Goal: Task Accomplishment & Management: Manage account settings

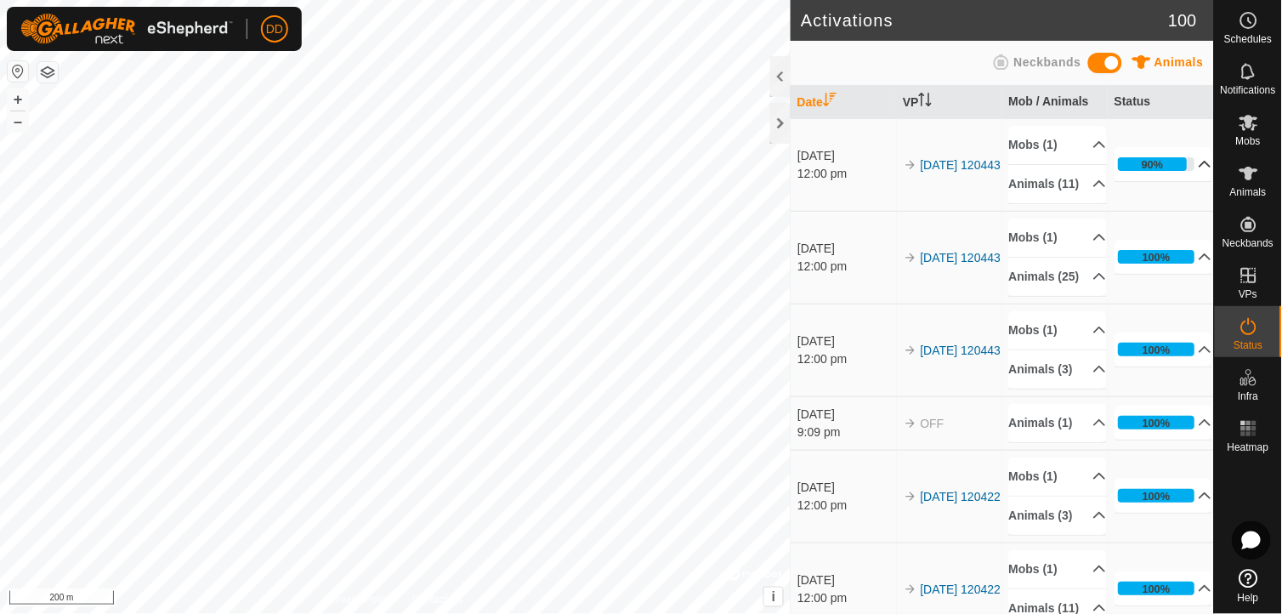
click at [1182, 175] on p-accordion-header "90%" at bounding box center [1164, 164] width 98 height 34
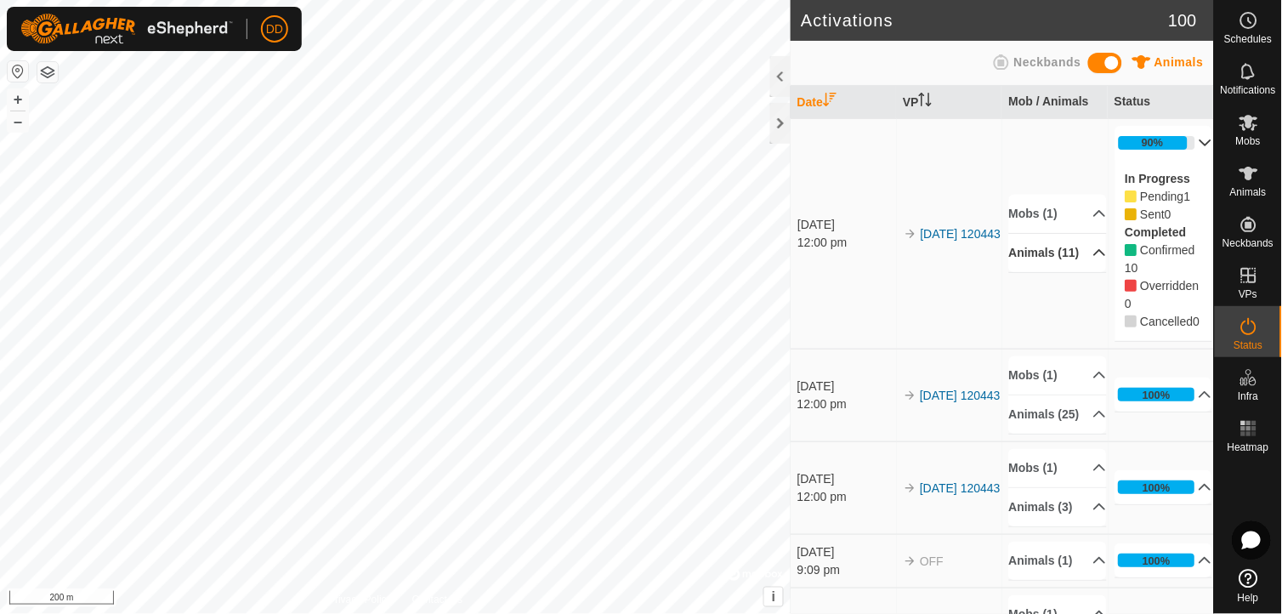
click at [1081, 264] on p-accordion-header "Animals (11)" at bounding box center [1058, 253] width 98 height 38
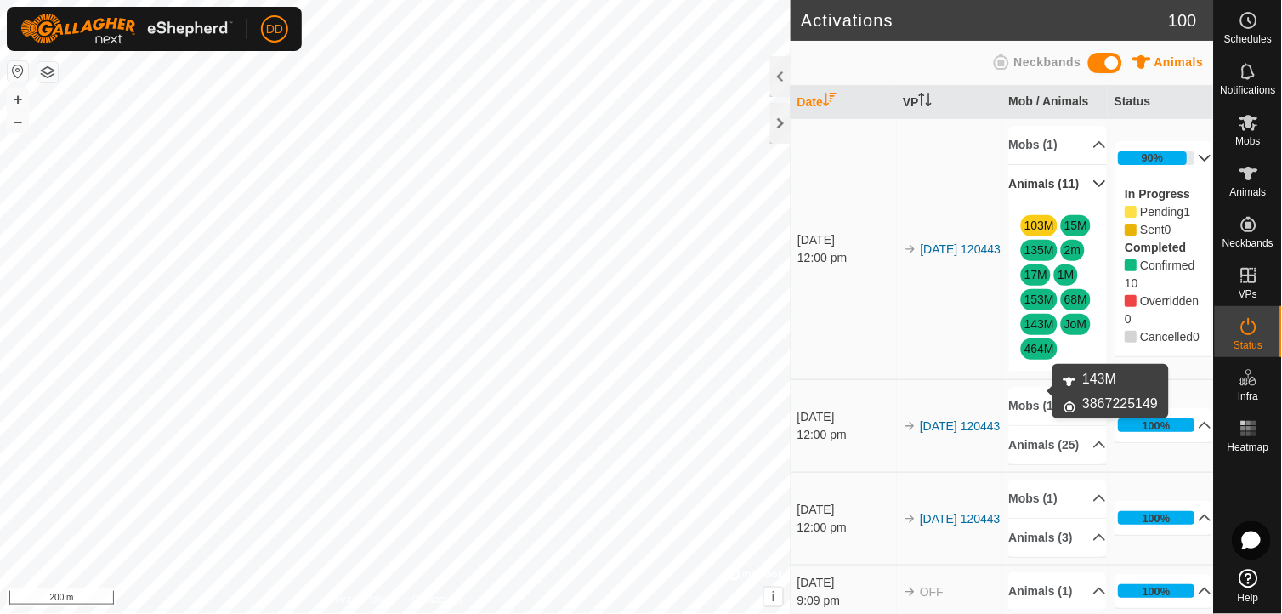
click at [1034, 331] on link "143M" at bounding box center [1039, 324] width 30 height 14
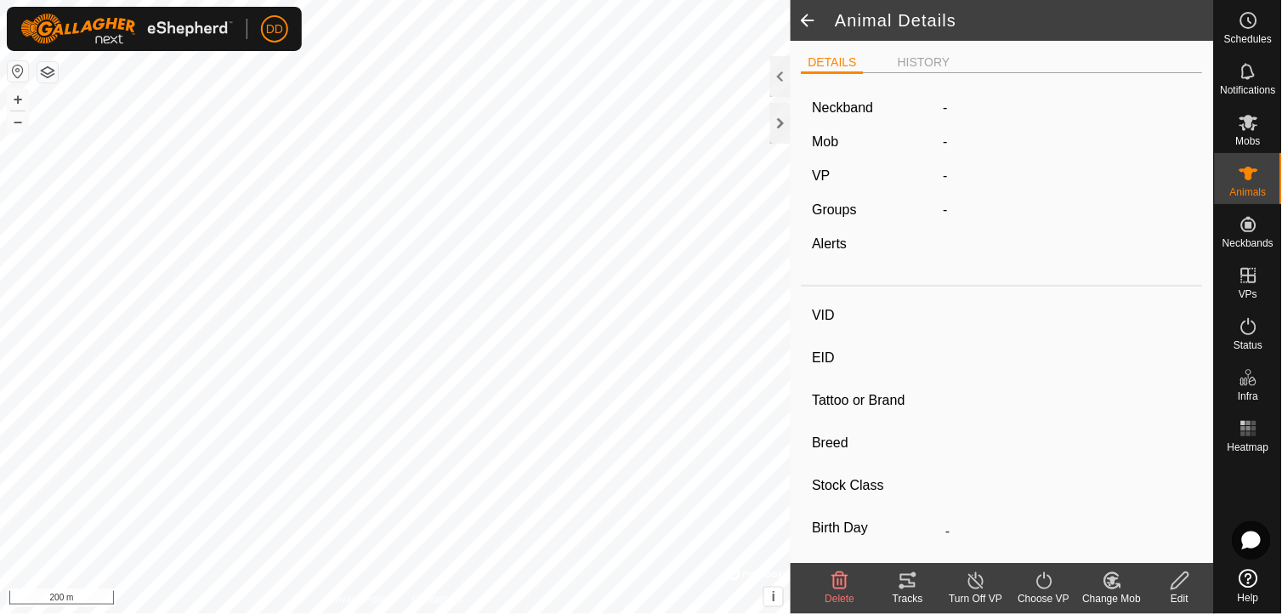
type input "143M"
type input "-"
type input "14D"
type input "Hereford"
type input "Bred Heifer"
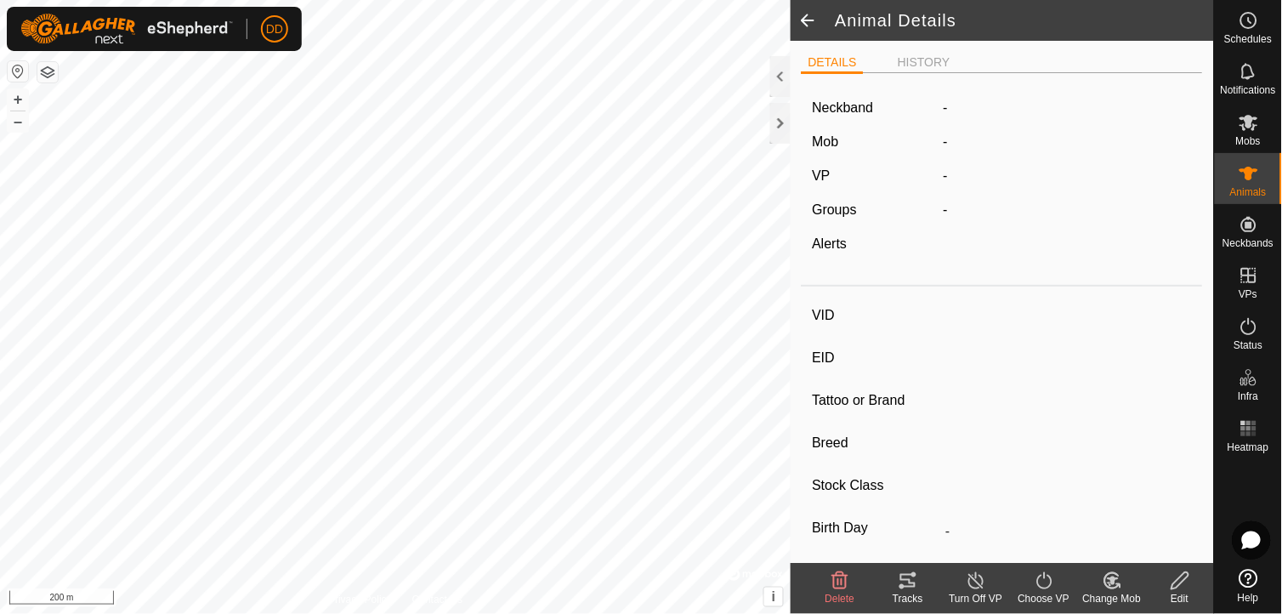
type input "0 kg"
type input "-"
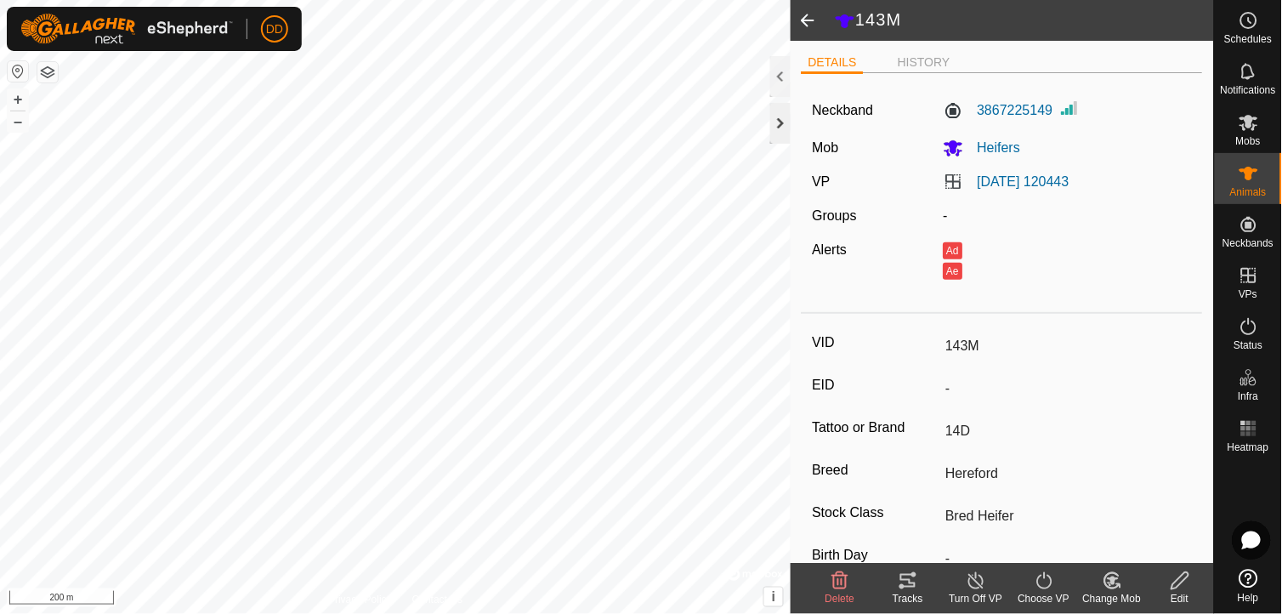
click at [786, 133] on div at bounding box center [780, 123] width 20 height 41
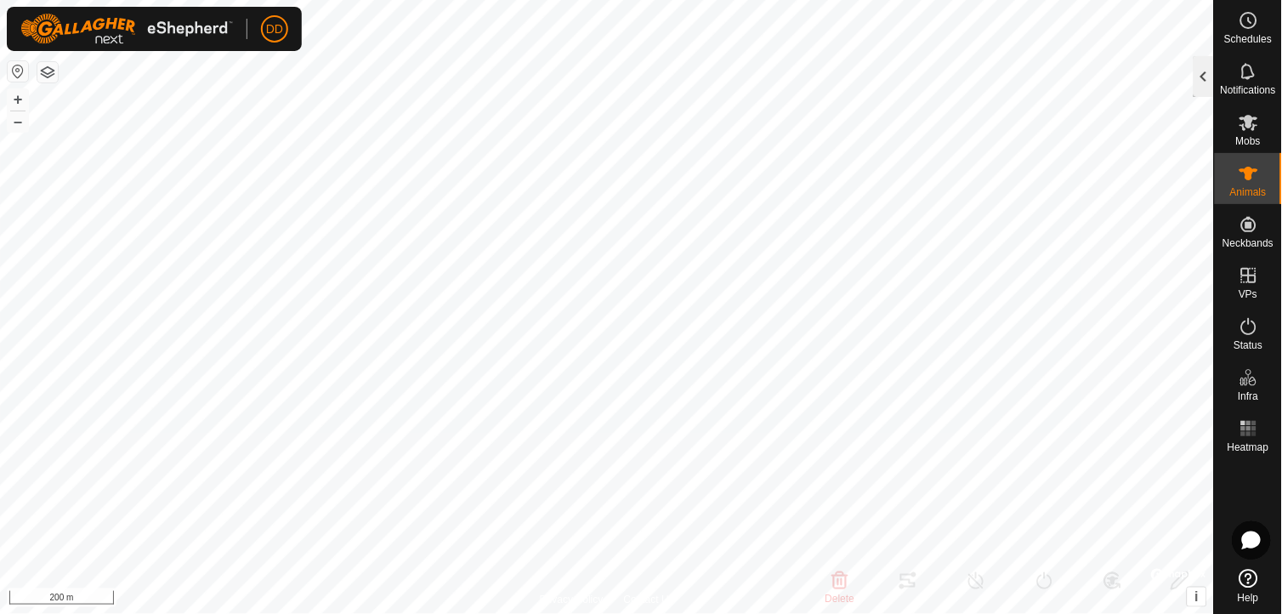
click at [1208, 66] on div at bounding box center [1204, 76] width 20 height 41
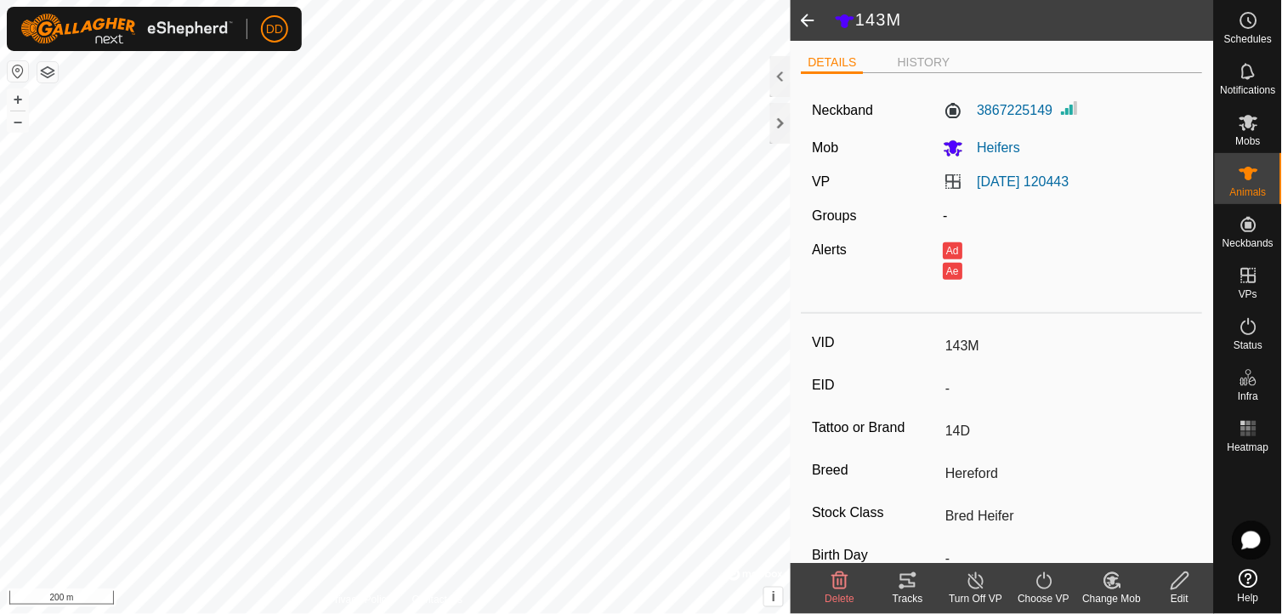
click at [809, 11] on span at bounding box center [808, 20] width 34 height 41
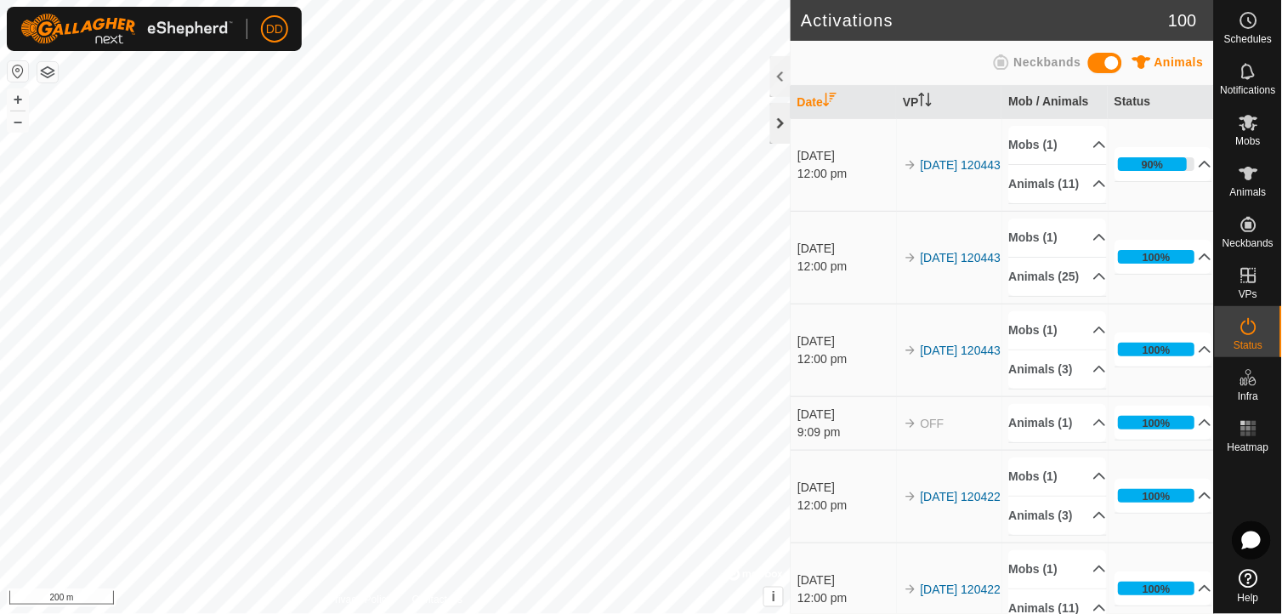
click at [783, 122] on div at bounding box center [780, 123] width 20 height 41
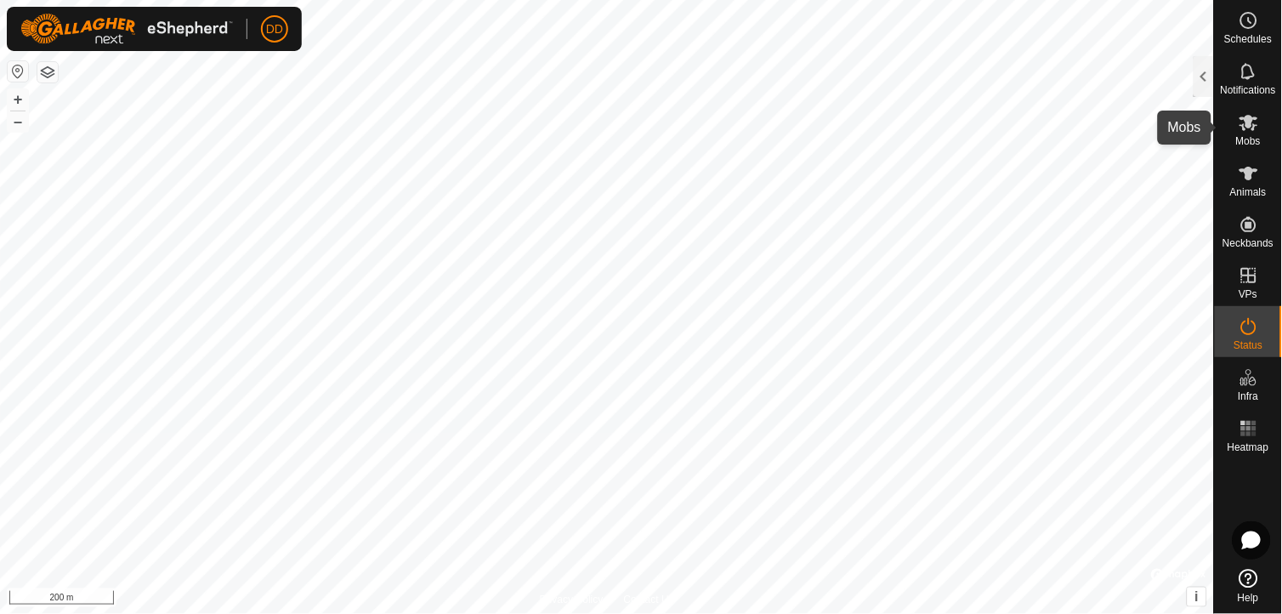
click at [1252, 119] on icon at bounding box center [1249, 123] width 19 height 16
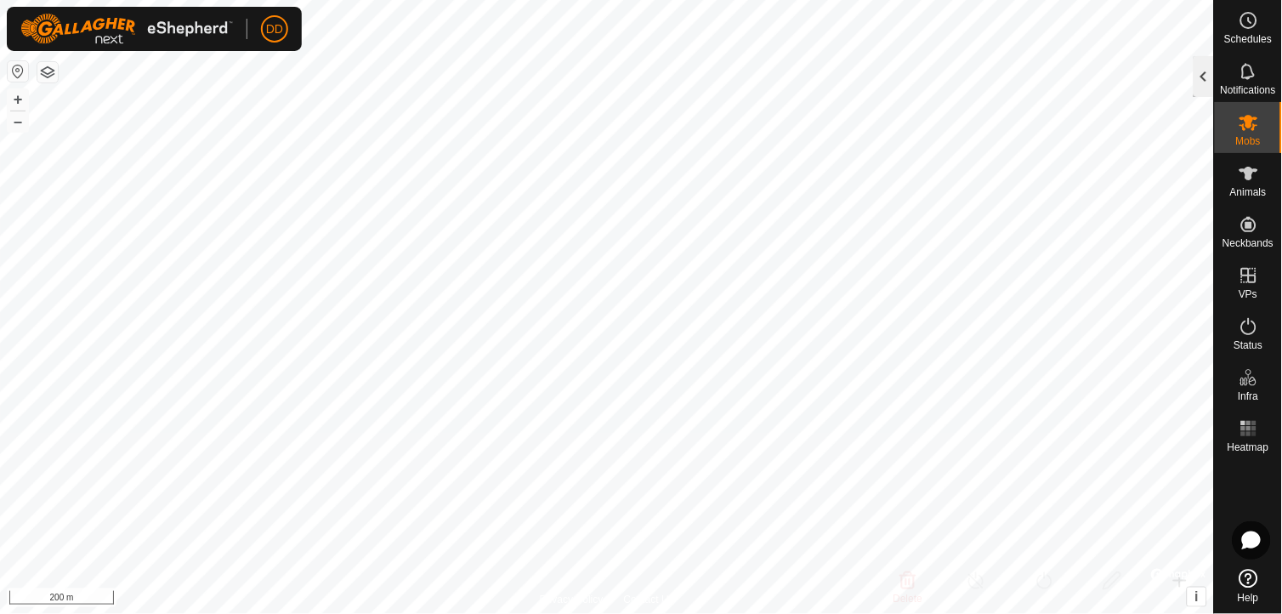
click at [1203, 69] on div at bounding box center [1204, 76] width 20 height 41
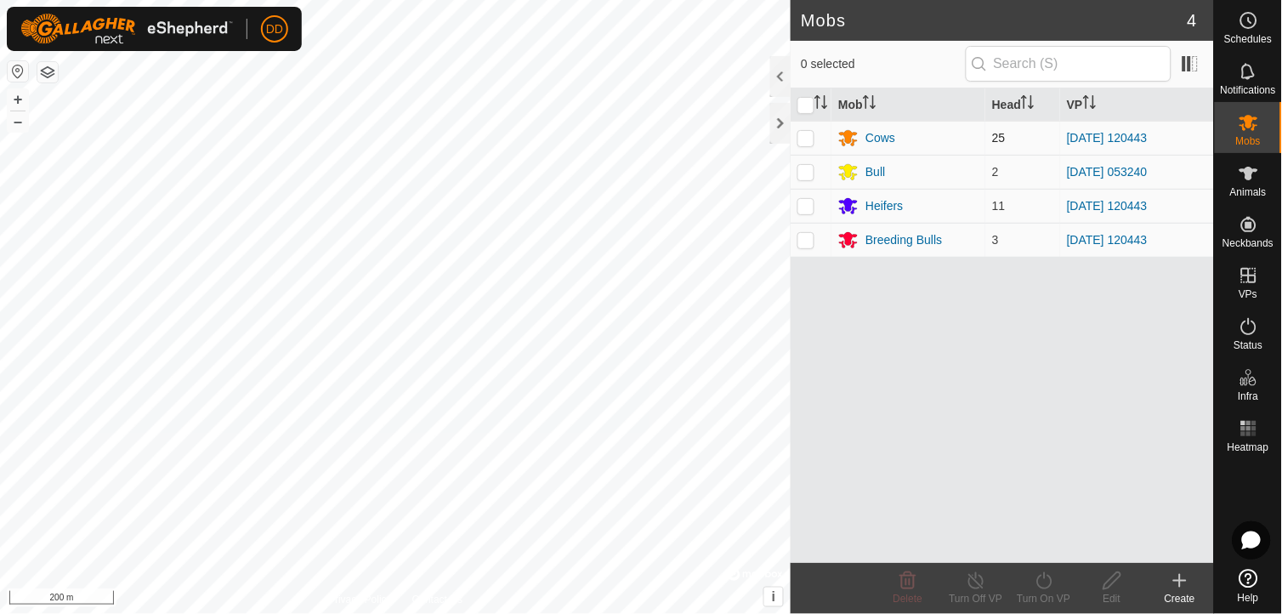
click at [803, 141] on p-checkbox at bounding box center [805, 138] width 17 height 14
checkbox input "true"
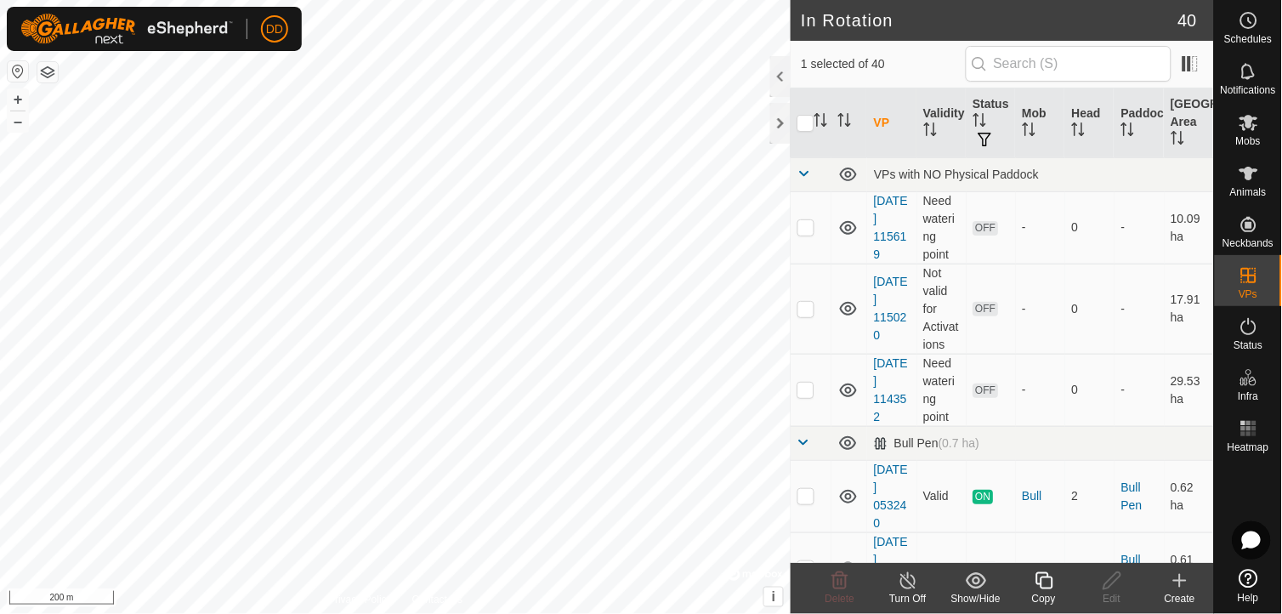
scroll to position [414, 0]
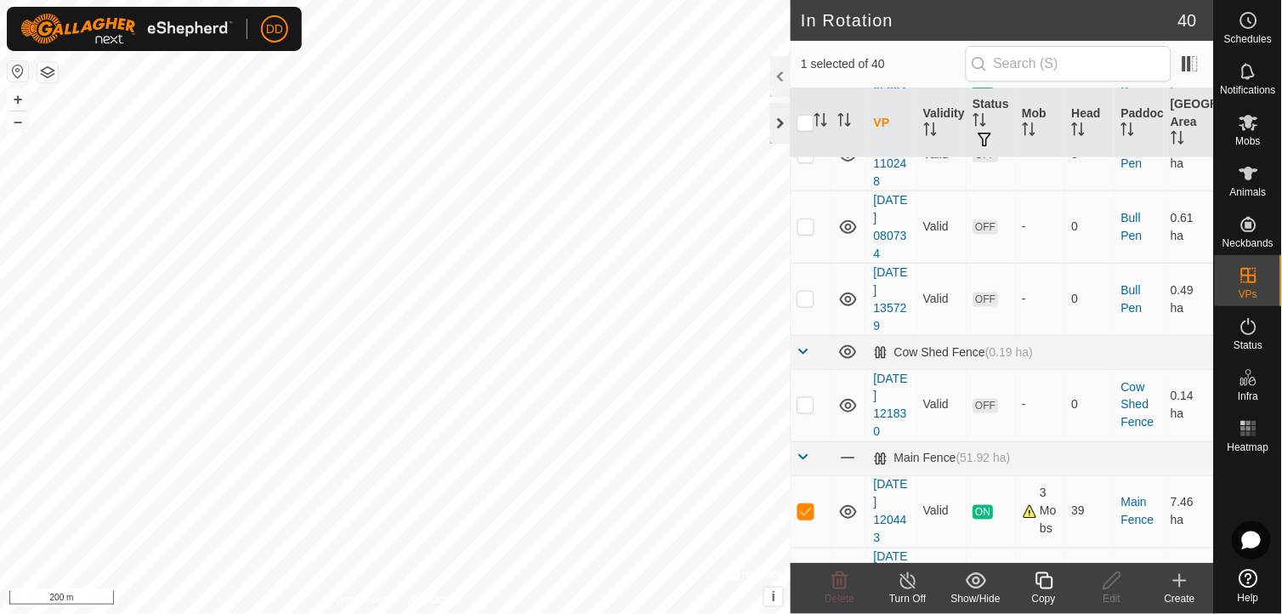
click at [782, 125] on div at bounding box center [780, 123] width 20 height 41
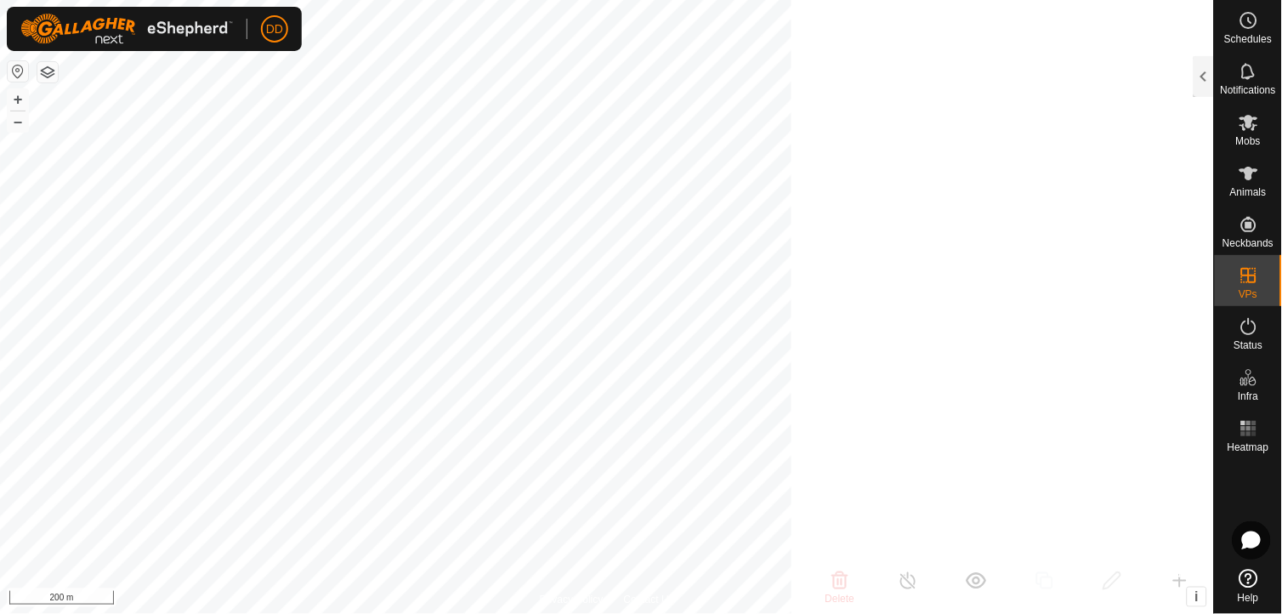
scroll to position [1735, 0]
click at [1243, 22] on icon at bounding box center [1249, 20] width 20 height 20
click at [1205, 78] on div at bounding box center [1204, 76] width 20 height 41
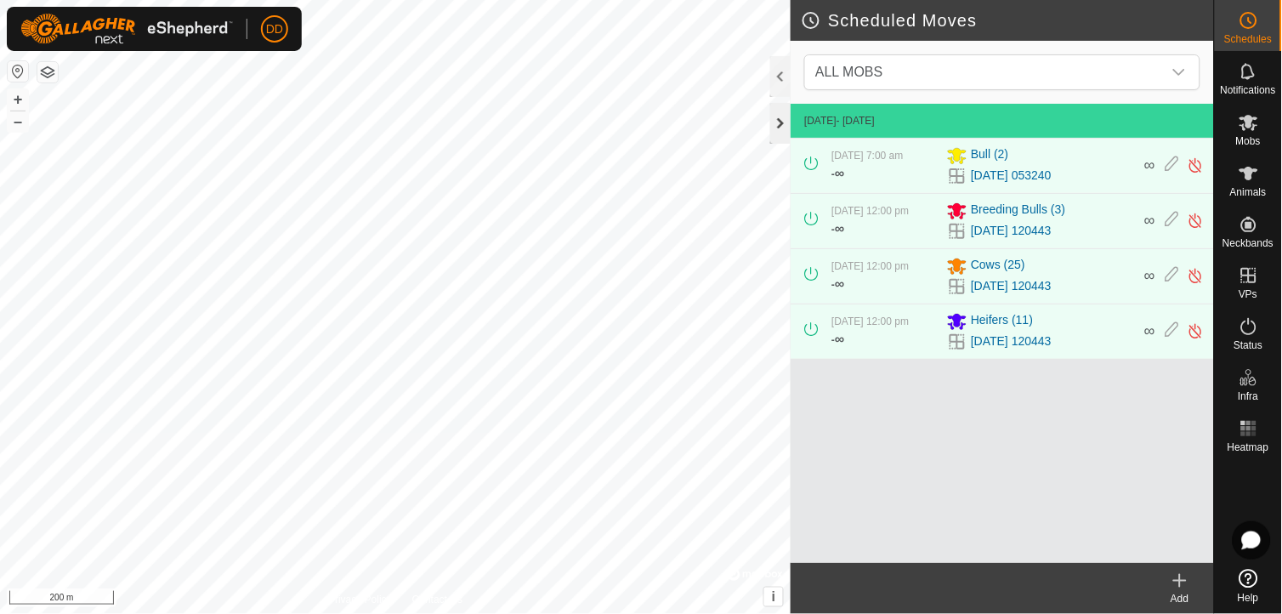
click at [780, 128] on div at bounding box center [780, 123] width 20 height 41
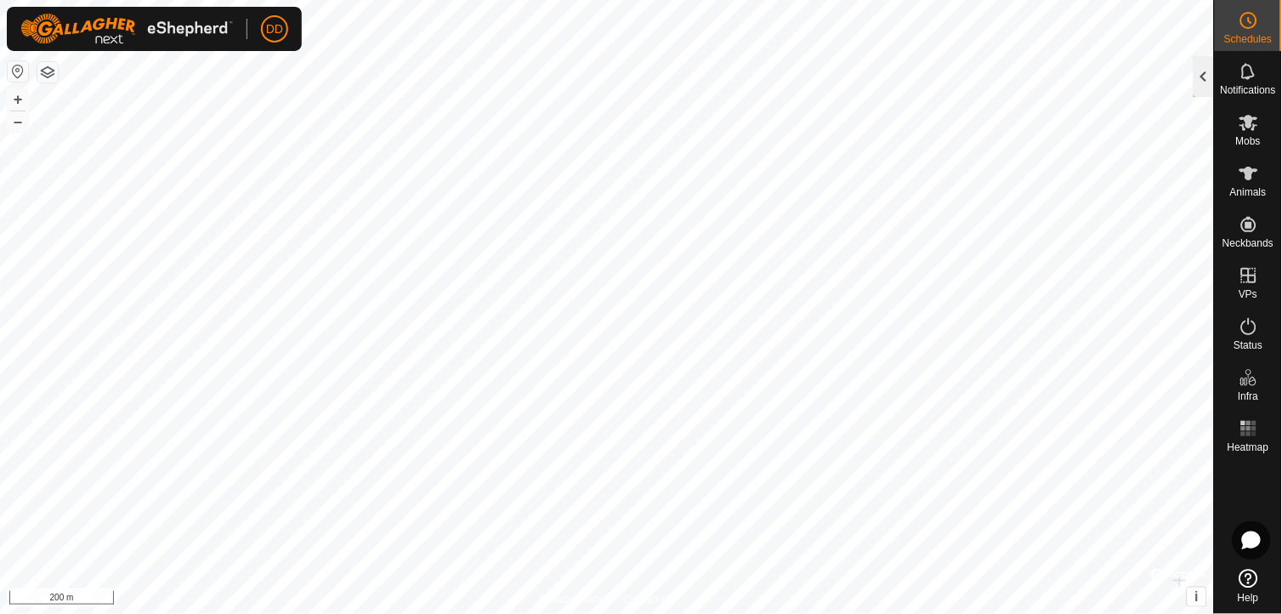
click at [1210, 72] on div at bounding box center [1204, 76] width 20 height 41
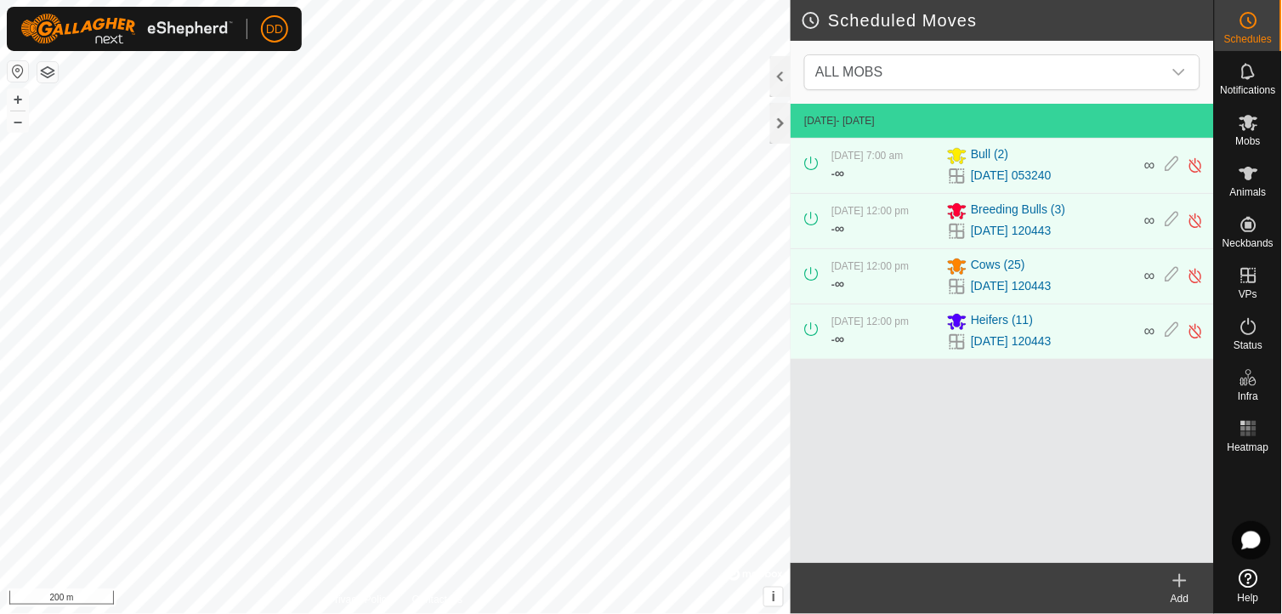
click at [844, 222] on span "∞" at bounding box center [839, 228] width 9 height 14
click at [1186, 68] on icon "dropdown trigger" at bounding box center [1179, 72] width 14 height 14
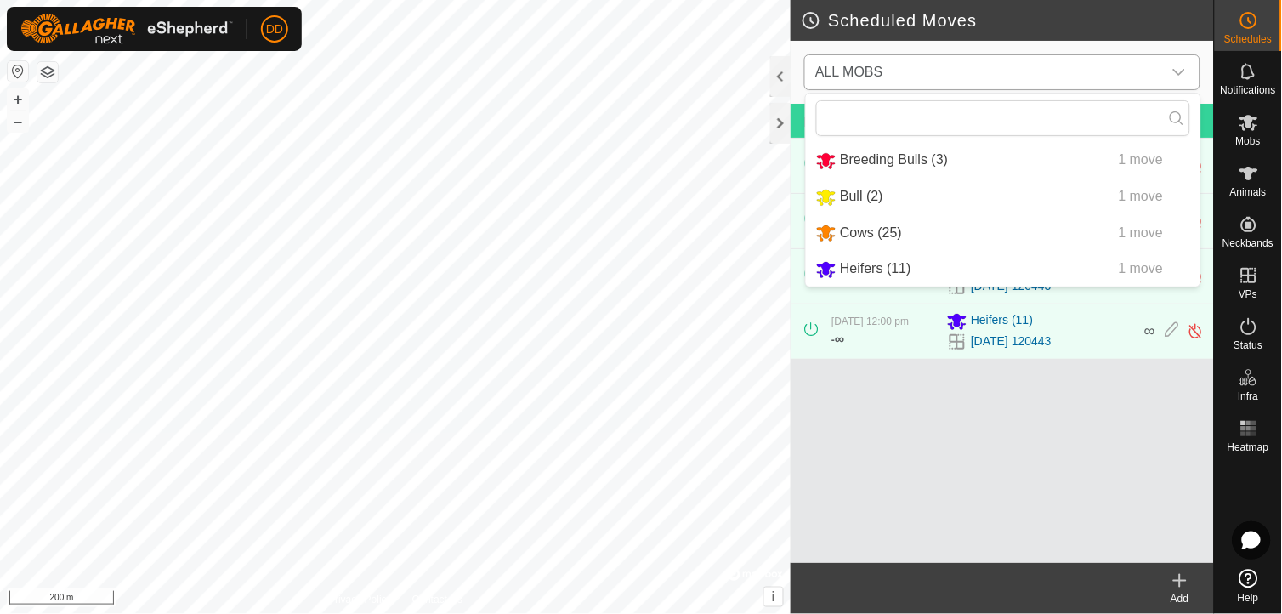
click at [916, 164] on li "Breeding Bulls (3) 1 move" at bounding box center [1003, 160] width 394 height 35
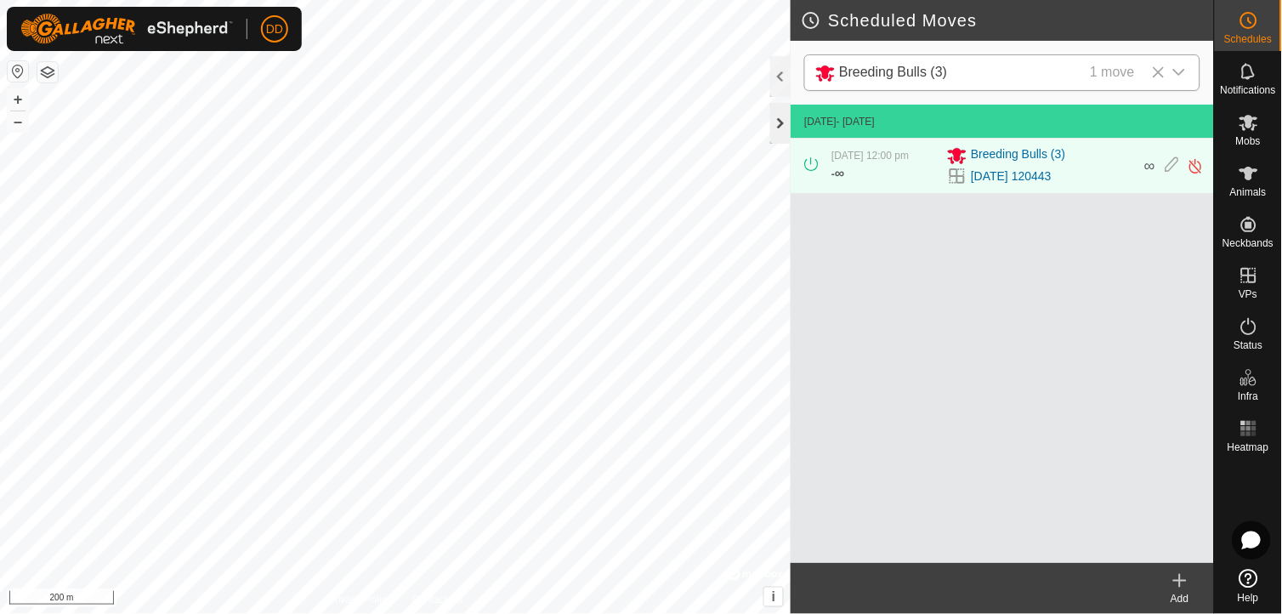
click at [772, 122] on div at bounding box center [780, 123] width 20 height 41
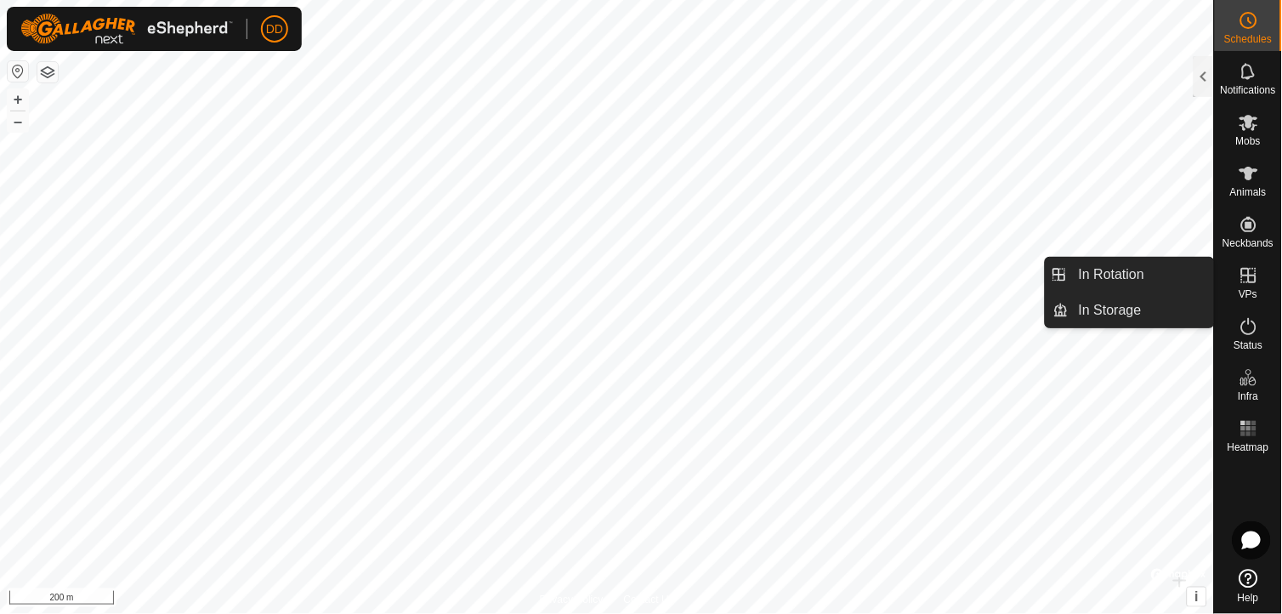
click at [1252, 265] on icon at bounding box center [1249, 275] width 20 height 20
click at [1132, 273] on link "In Rotation" at bounding box center [1141, 275] width 145 height 34
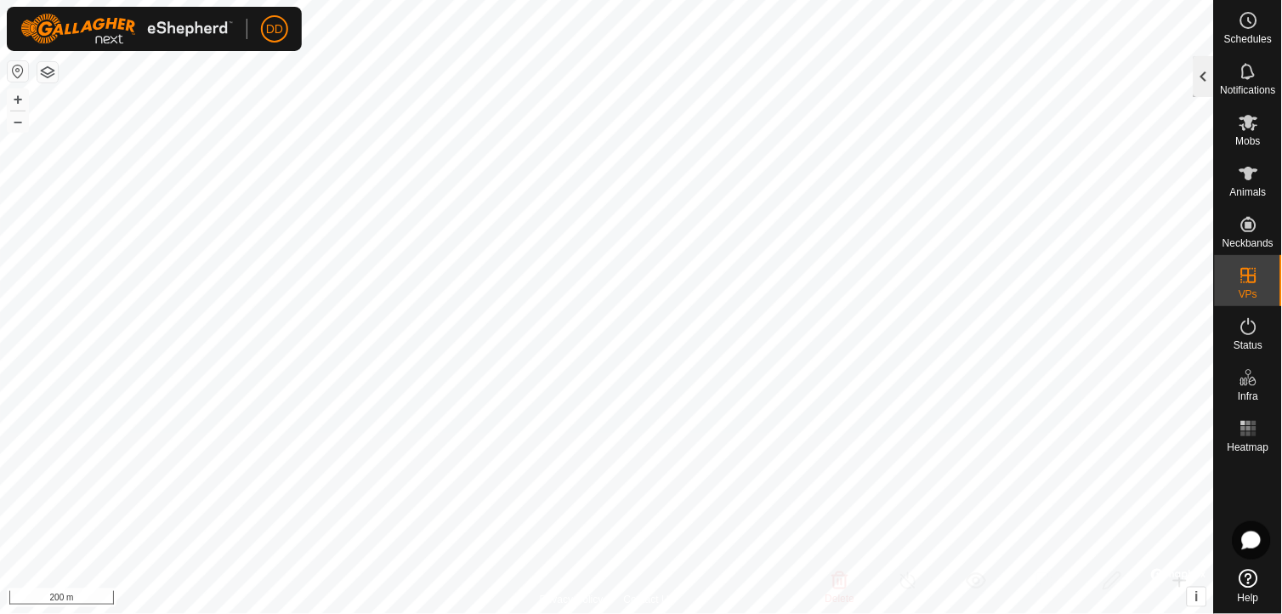
click at [1196, 70] on div at bounding box center [1204, 76] width 20 height 41
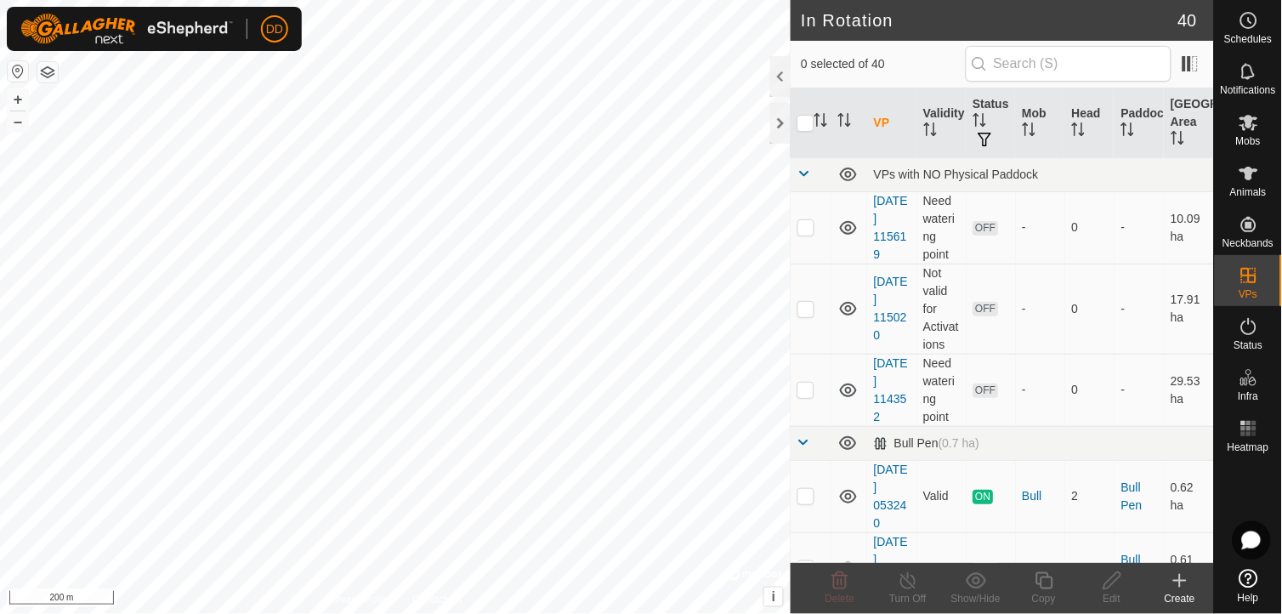
click at [1183, 583] on icon at bounding box center [1180, 580] width 20 height 20
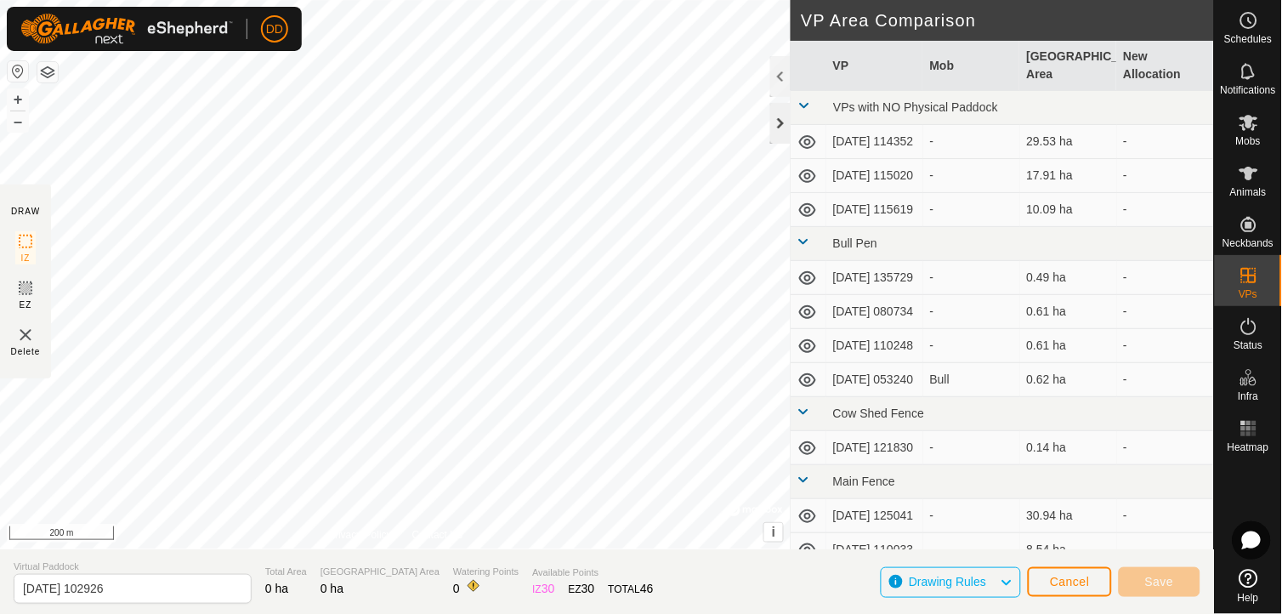
click at [780, 122] on div at bounding box center [780, 123] width 20 height 41
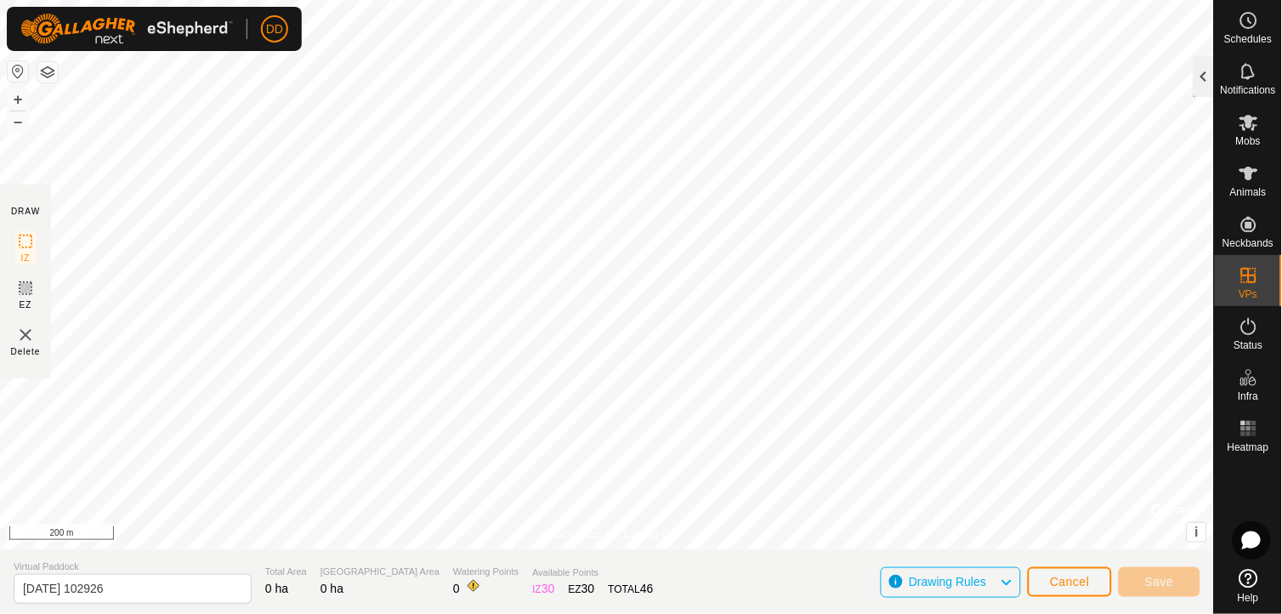
click at [1202, 75] on div at bounding box center [1204, 76] width 20 height 41
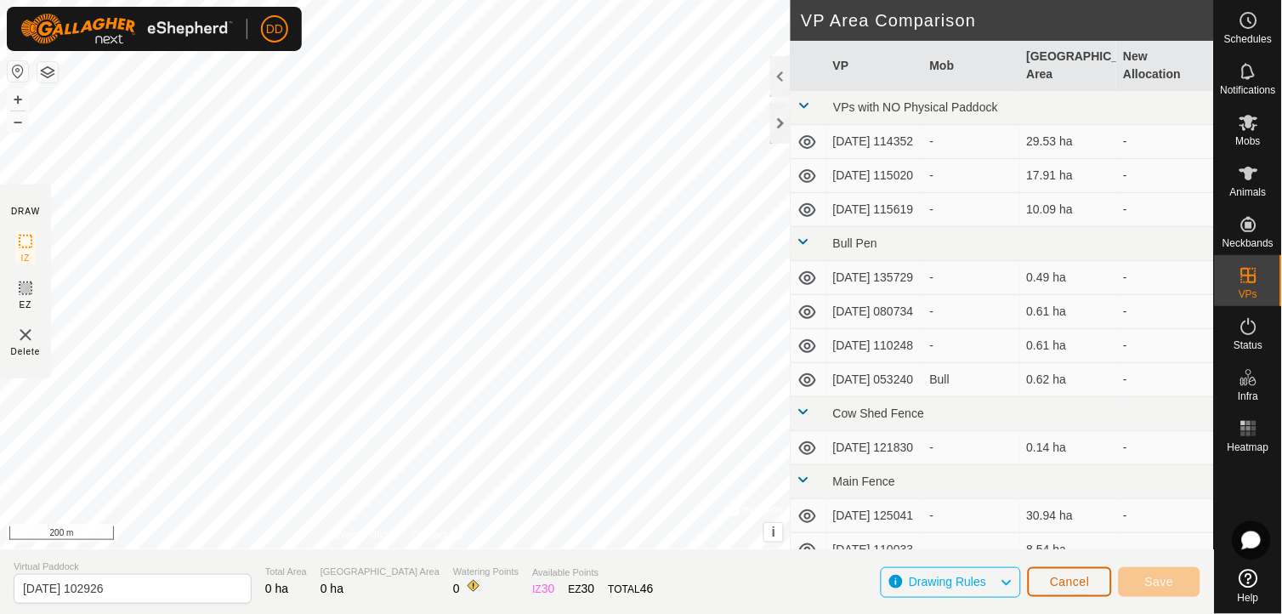
click at [1052, 581] on span "Cancel" at bounding box center [1070, 582] width 40 height 14
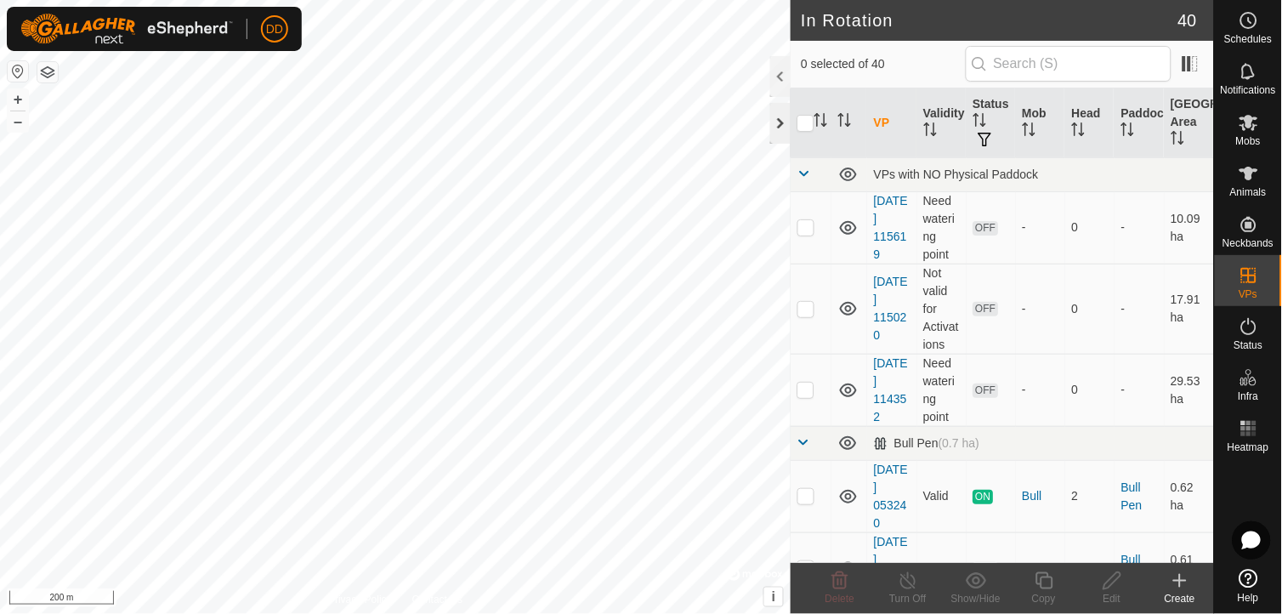
click at [778, 125] on div at bounding box center [780, 123] width 20 height 41
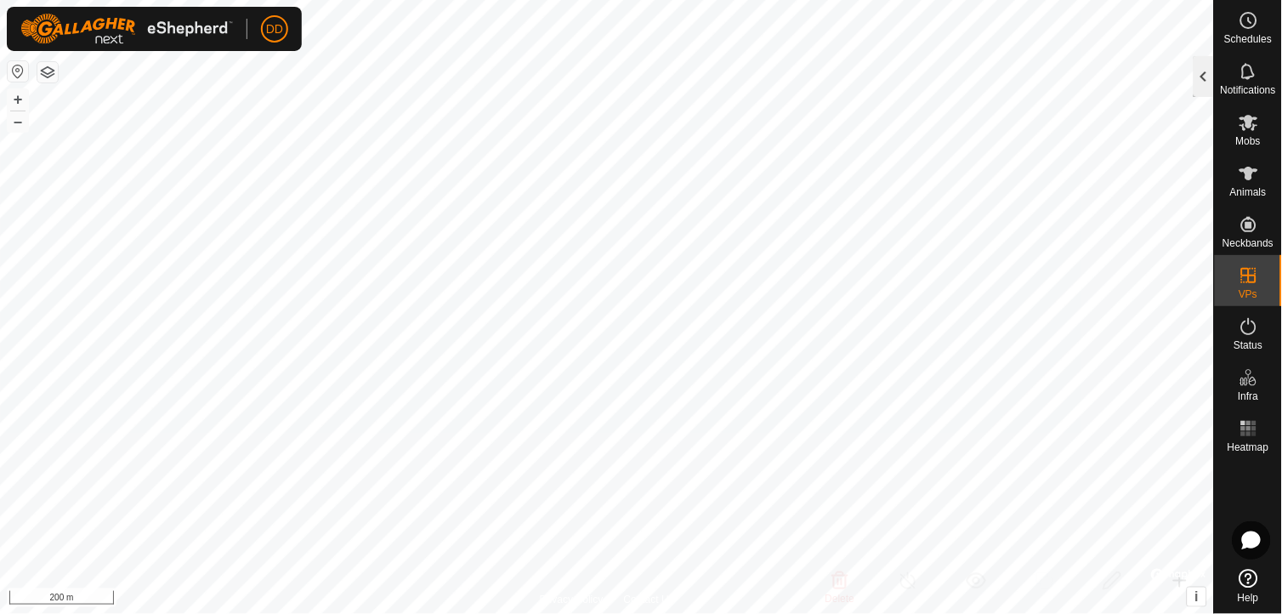
click at [1207, 77] on div at bounding box center [1204, 76] width 20 height 41
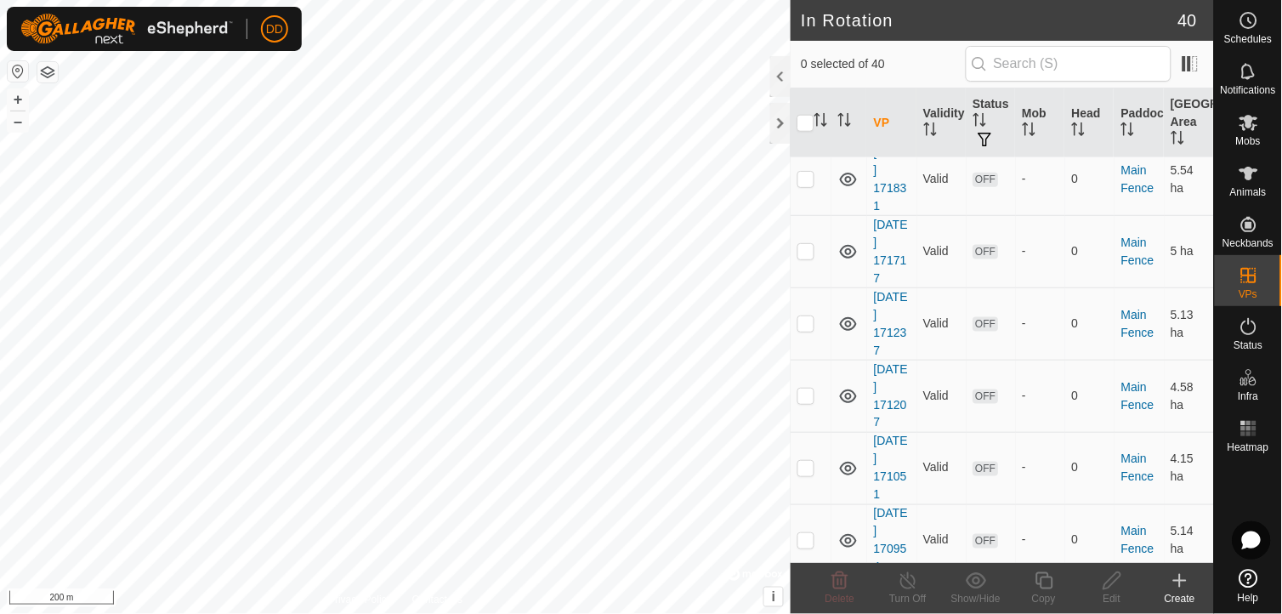
scroll to position [1415, 0]
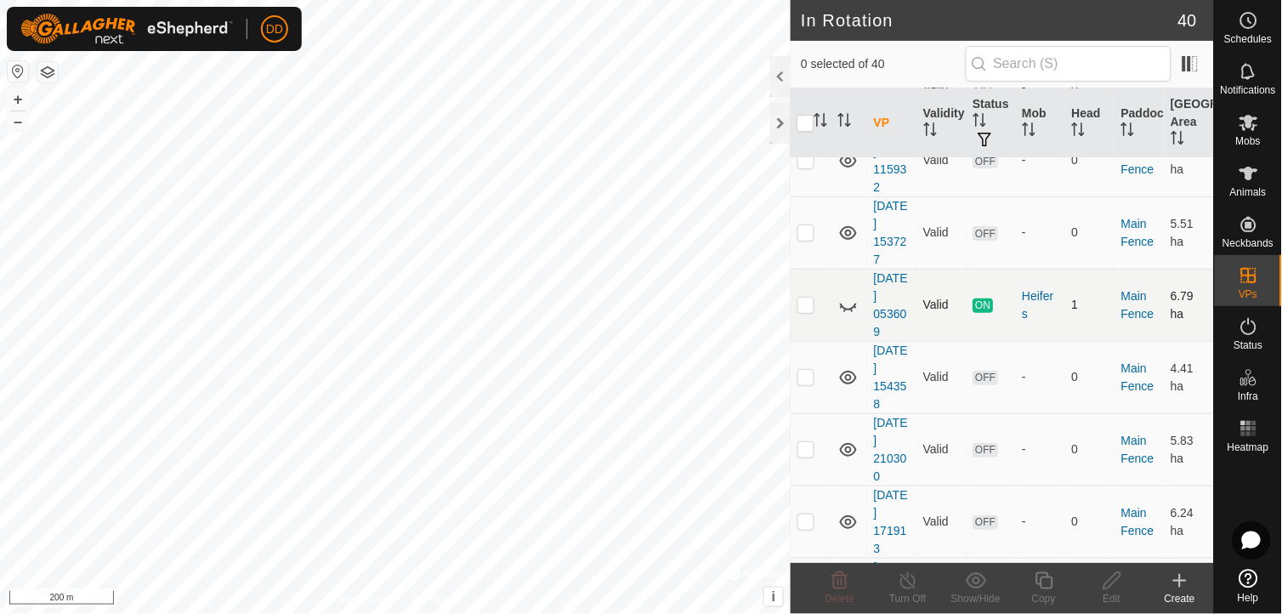
click at [810, 306] on p-checkbox at bounding box center [805, 305] width 17 height 14
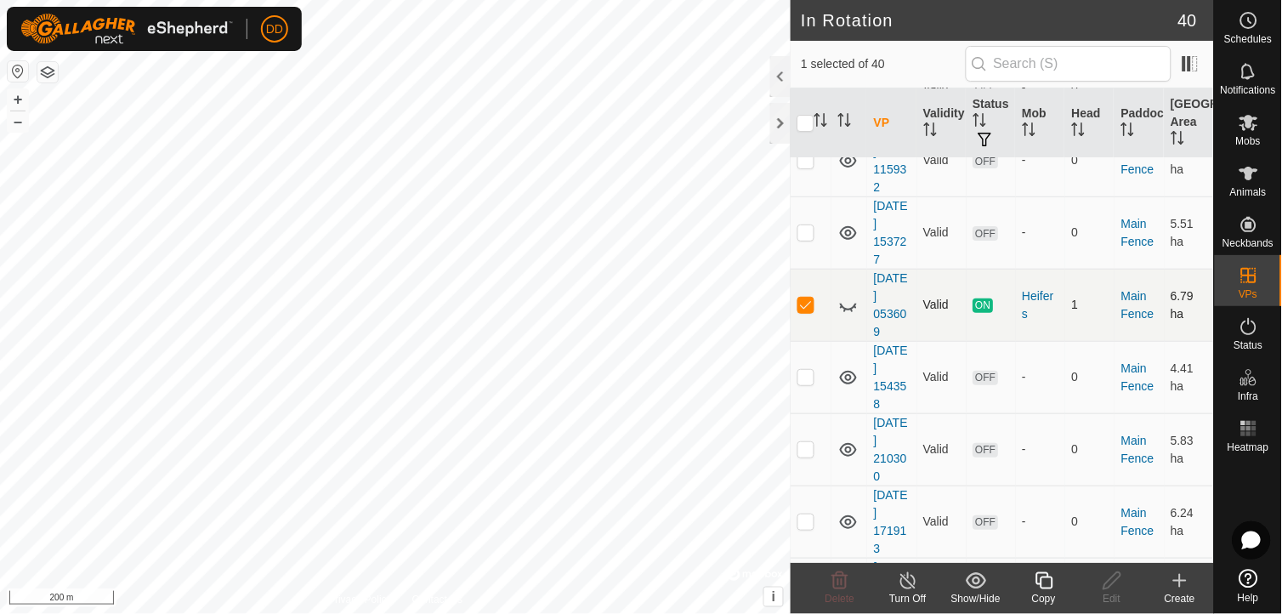
click at [810, 306] on p-checkbox at bounding box center [805, 305] width 17 height 14
checkbox input "false"
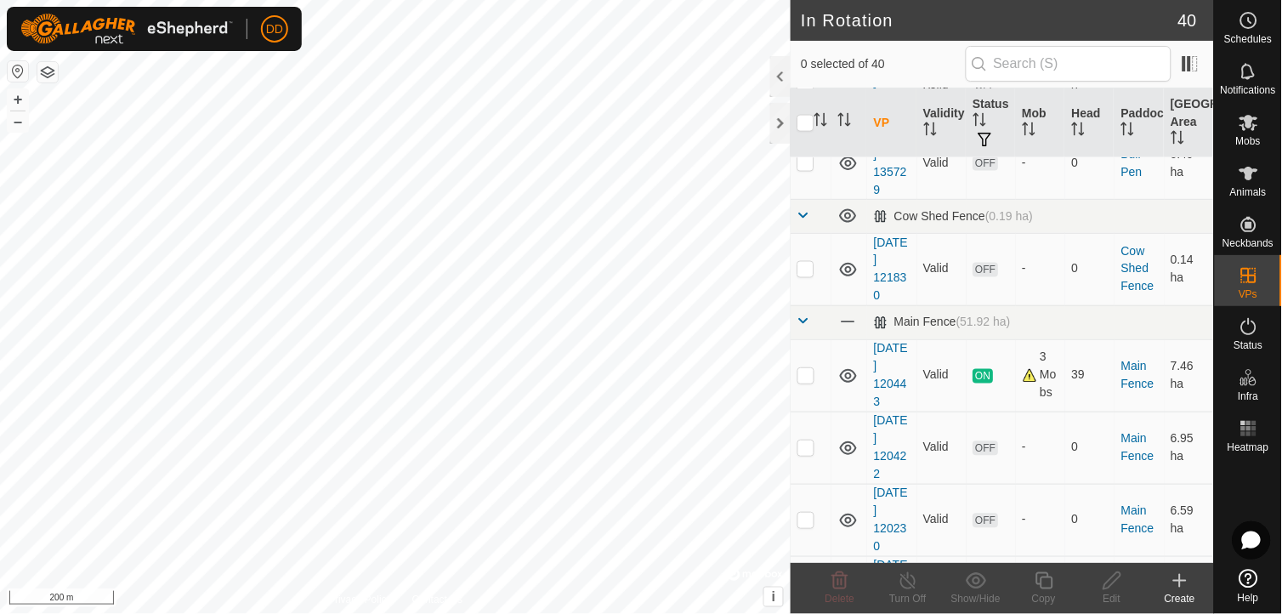
scroll to position [522, 0]
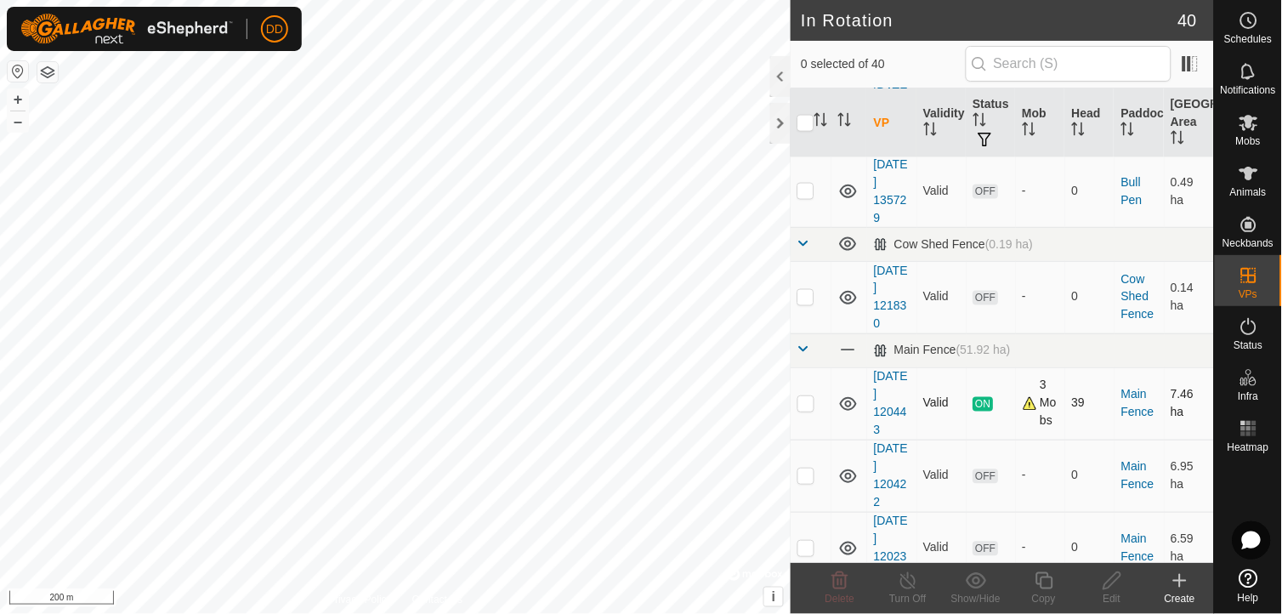
click at [808, 409] on p-checkbox at bounding box center [805, 403] width 17 height 14
checkbox input "true"
click at [1047, 587] on icon at bounding box center [1044, 580] width 21 height 20
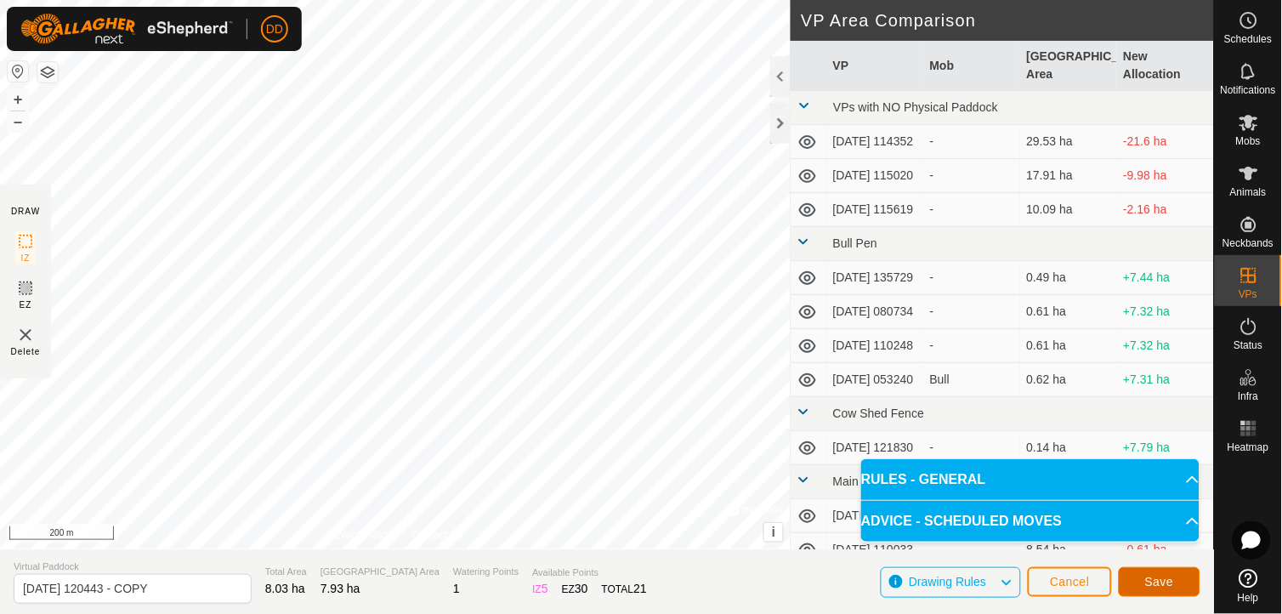
click at [1160, 578] on span "Save" at bounding box center [1159, 582] width 29 height 14
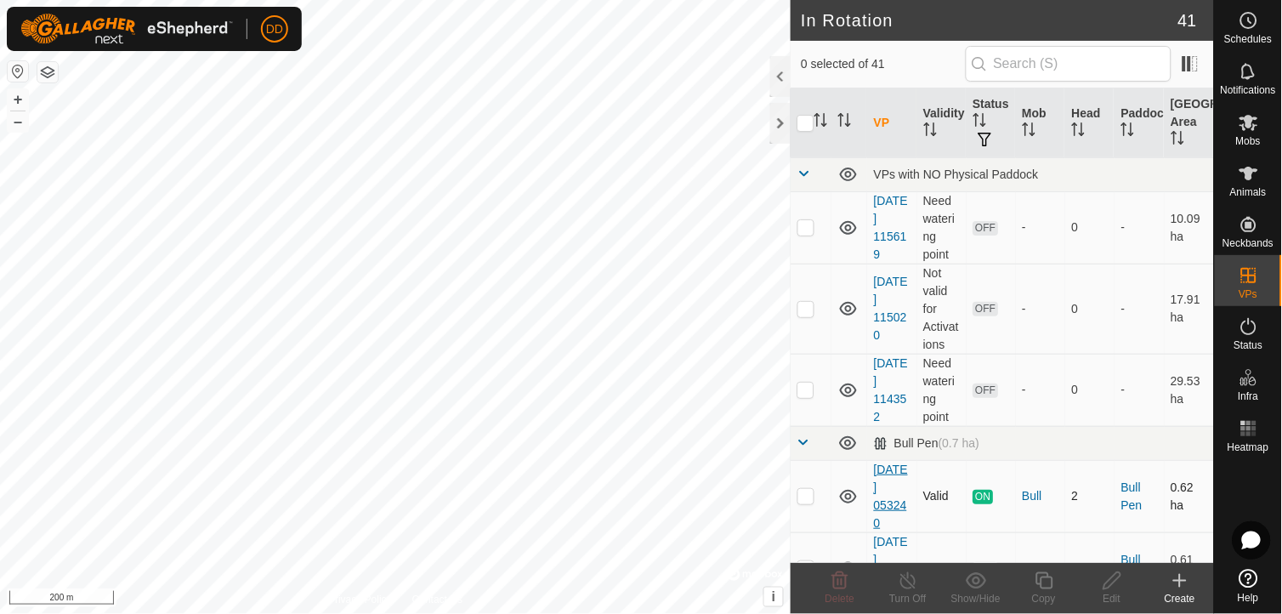
checkbox input "true"
click at [1041, 587] on icon at bounding box center [1043, 580] width 17 height 17
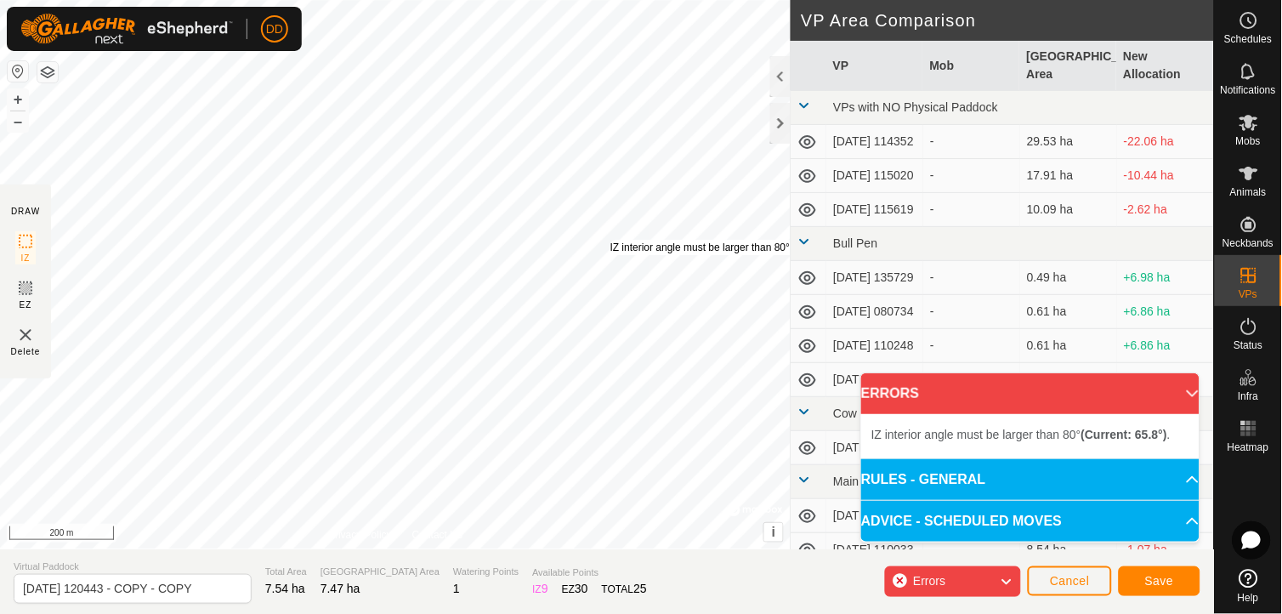
click at [610, 240] on div "IZ interior angle must be larger than 80° (Current: 65.8°) ." at bounding box center [738, 247] width 257 height 15
drag, startPoint x: 791, startPoint y: 385, endPoint x: 610, endPoint y: 240, distance: 232.9
click at [610, 240] on div "IZ interior angle must be larger than 80° (Current: 65.8°) ." at bounding box center [738, 247] width 257 height 15
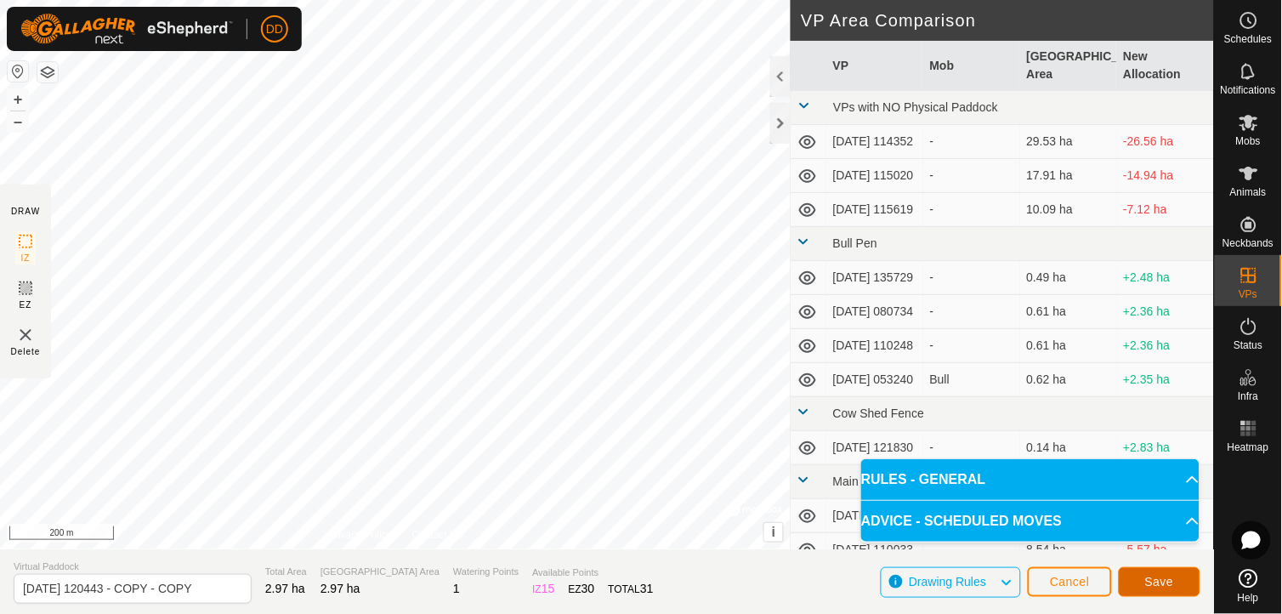
click at [1160, 579] on span "Save" at bounding box center [1159, 582] width 29 height 14
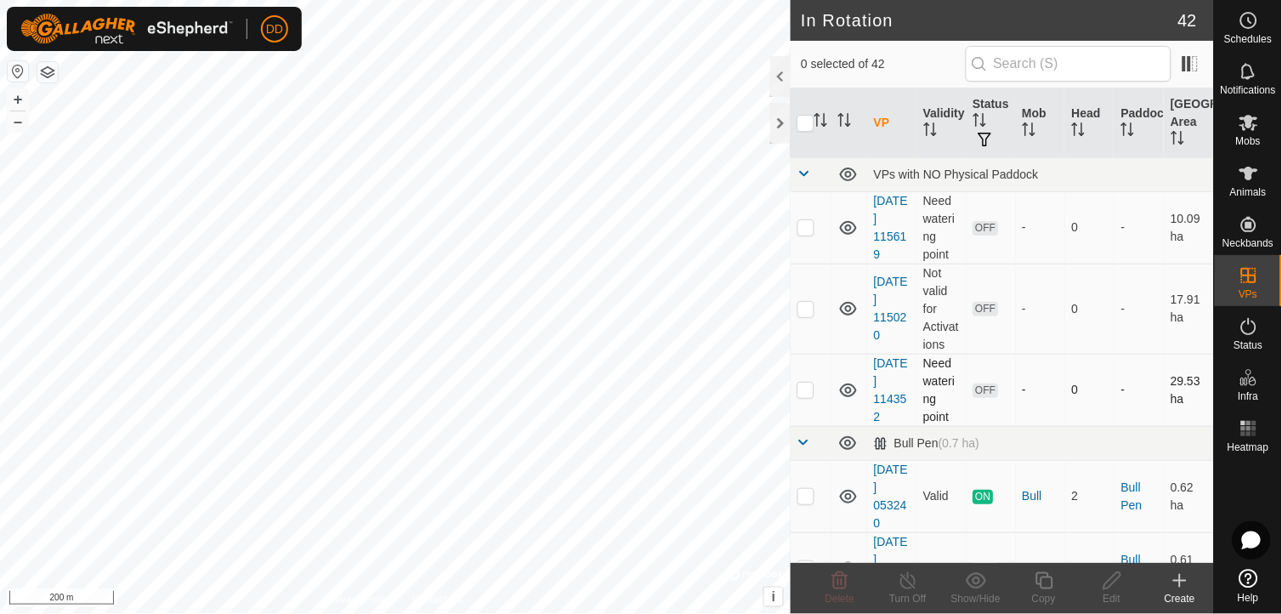
checkbox input "true"
click at [1030, 575] on copy-svg-icon at bounding box center [1044, 580] width 68 height 20
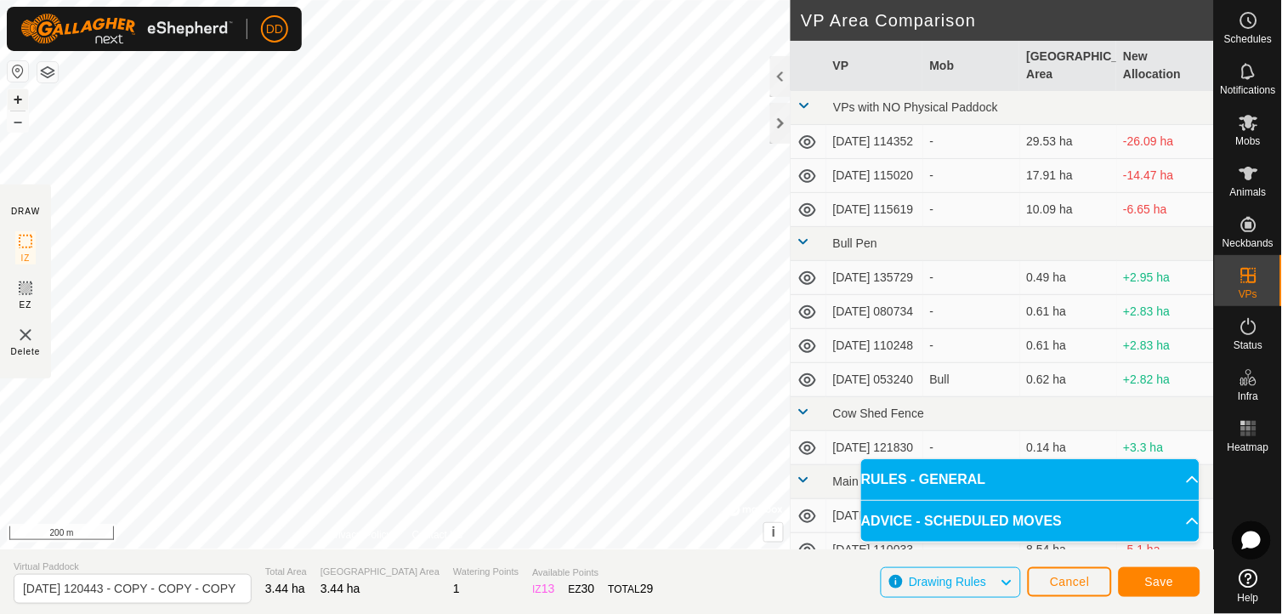
click at [19, 99] on button "+" at bounding box center [18, 99] width 20 height 20
click at [1173, 580] on span "Save" at bounding box center [1159, 582] width 29 height 14
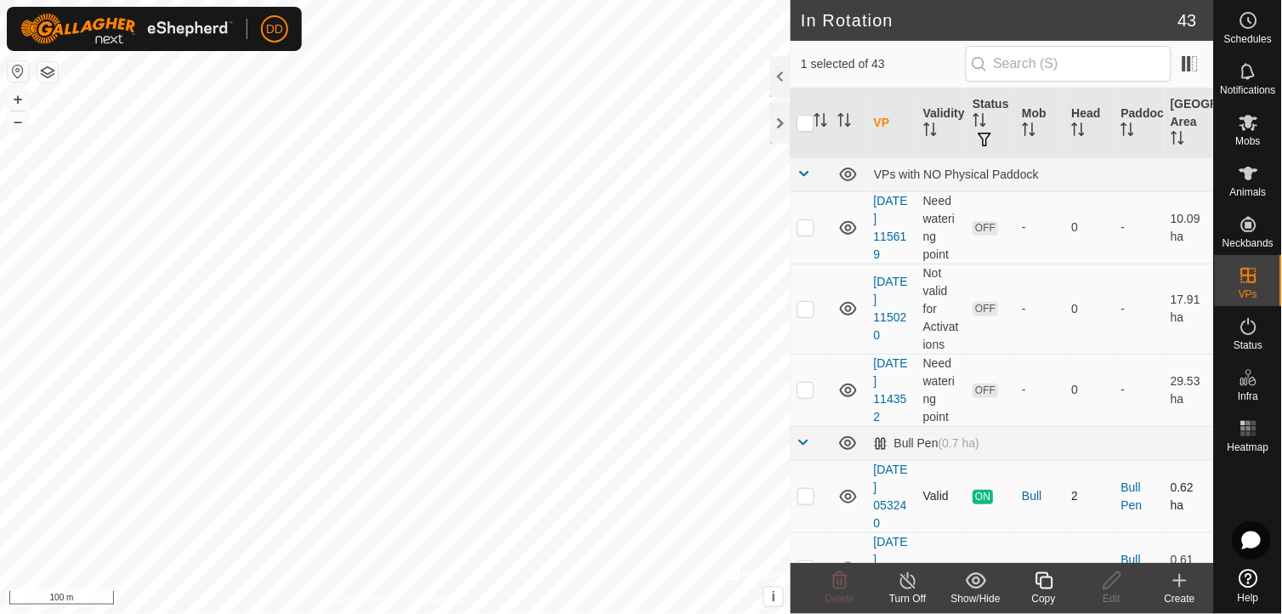
checkbox input "false"
checkbox input "true"
checkbox input "false"
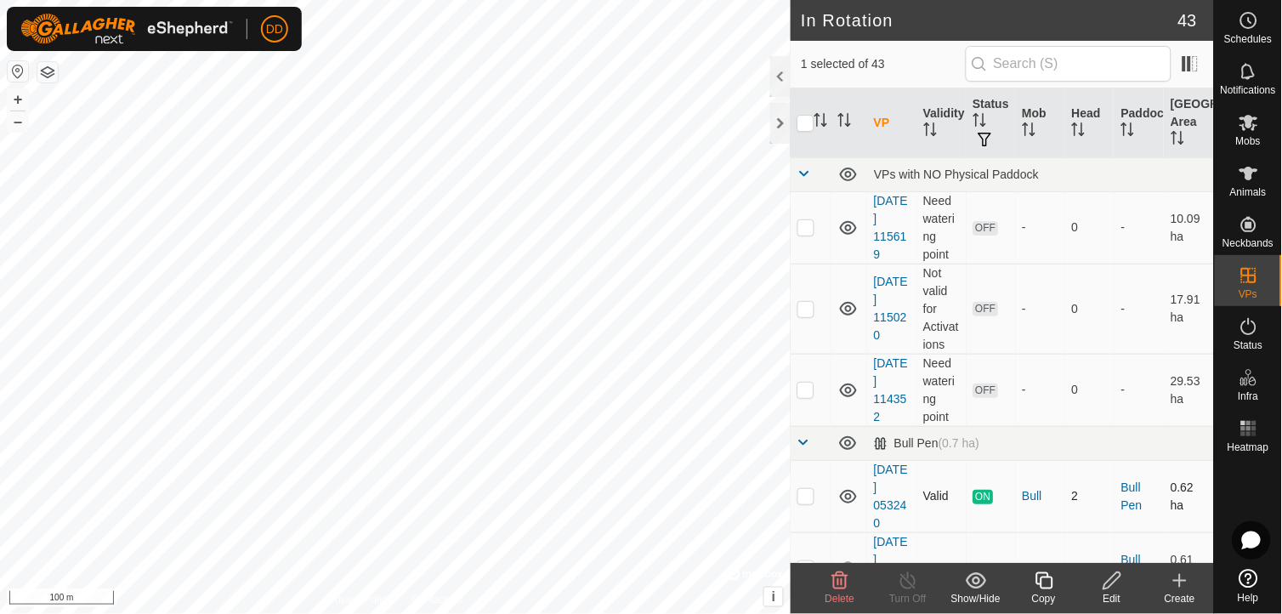
checkbox input "true"
checkbox input "false"
checkbox input "true"
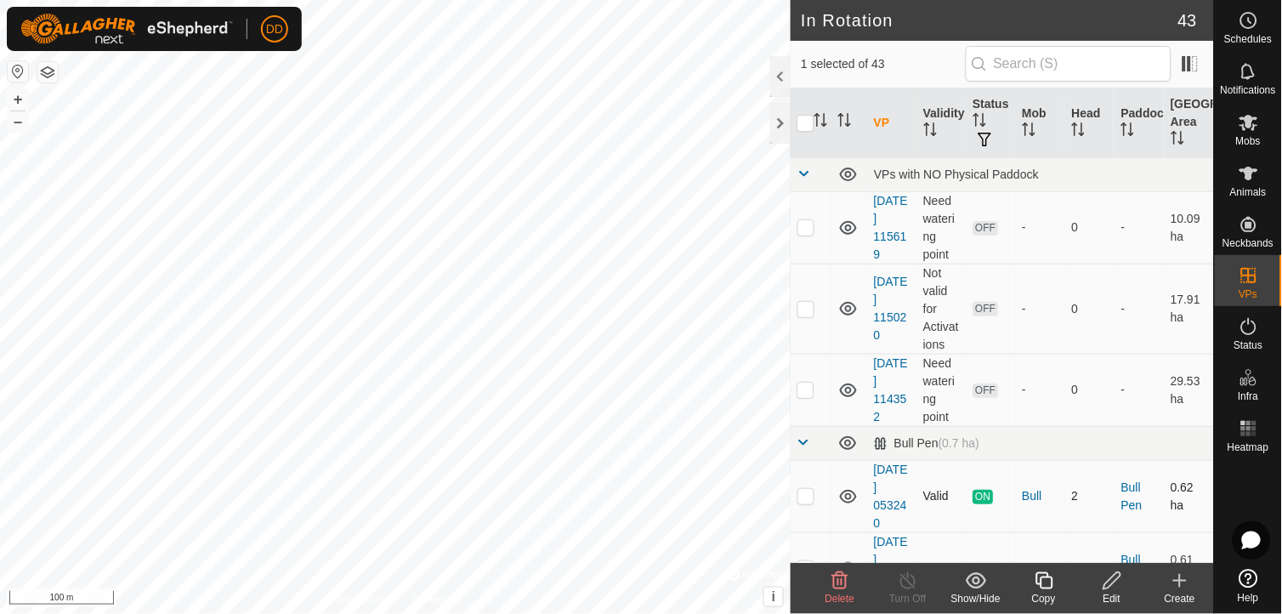
checkbox input "true"
checkbox input "false"
checkbox input "true"
checkbox input "false"
checkbox input "true"
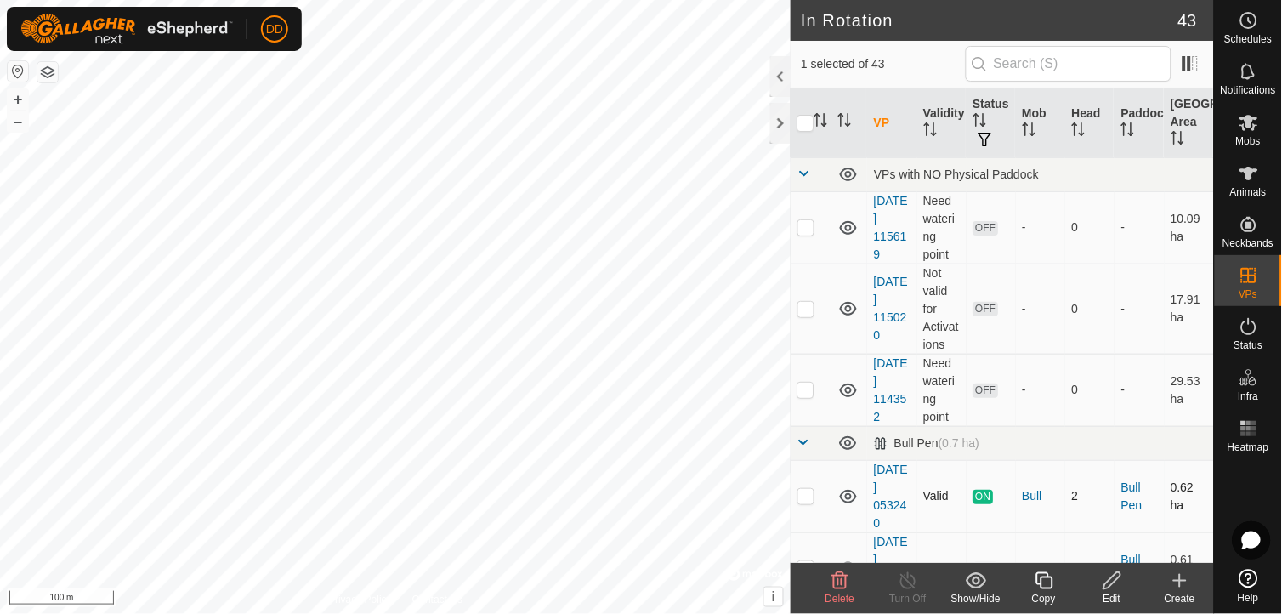
checkbox input "false"
checkbox input "true"
checkbox input "false"
checkbox input "true"
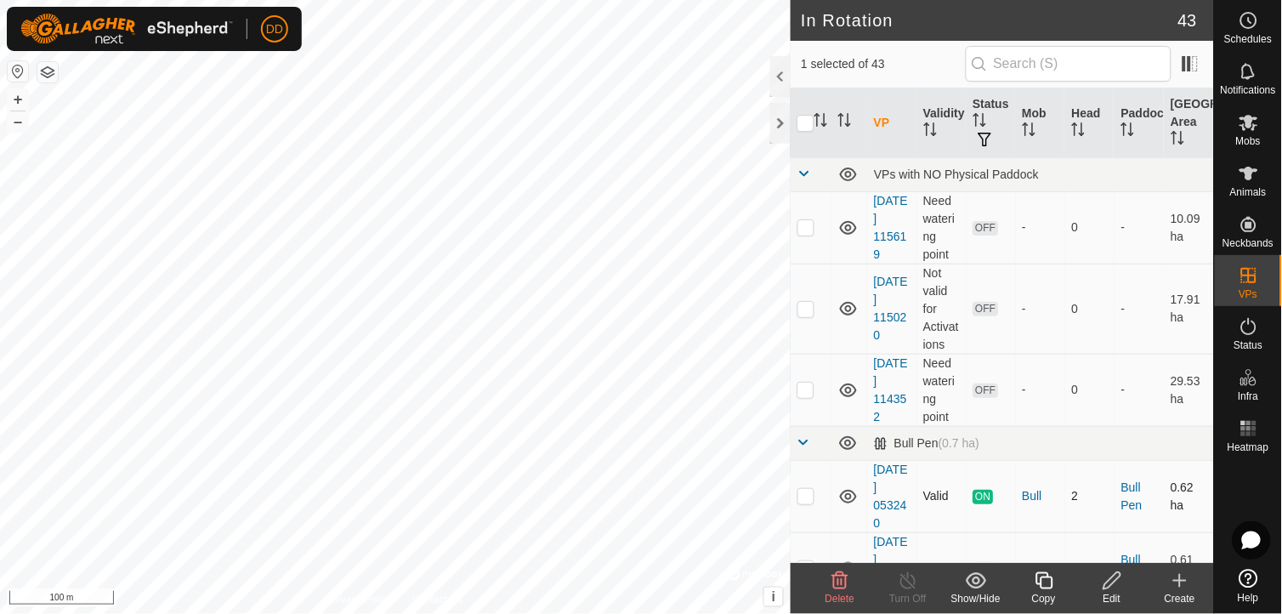
checkbox input "true"
checkbox input "false"
checkbox input "true"
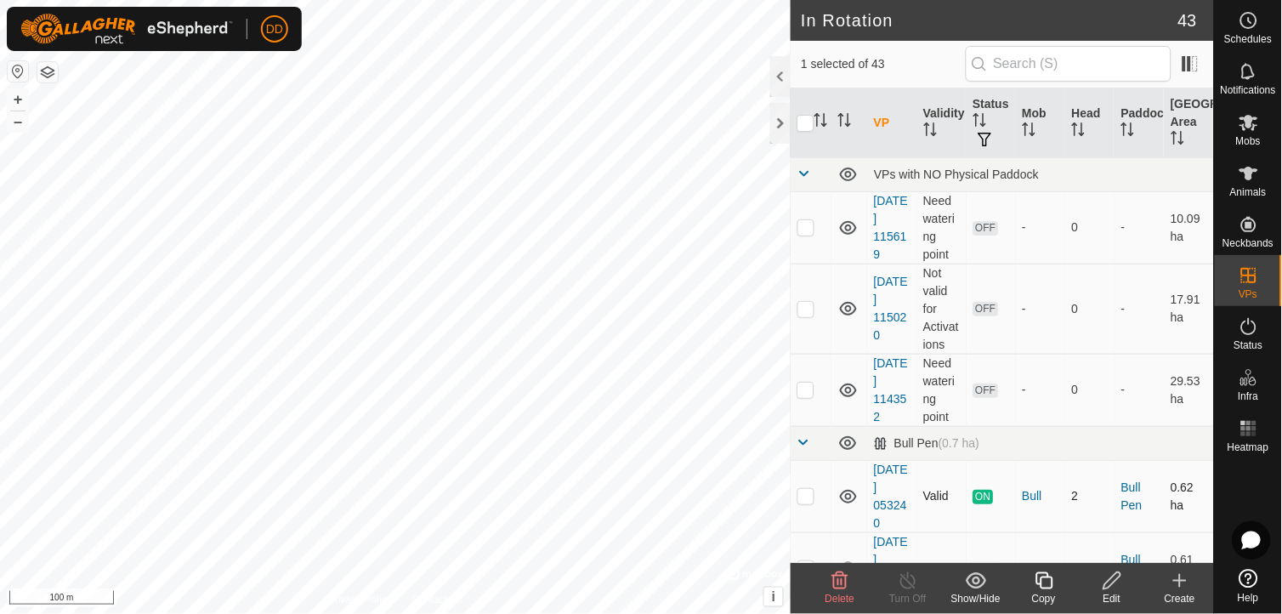
checkbox input "false"
checkbox input "true"
checkbox input "false"
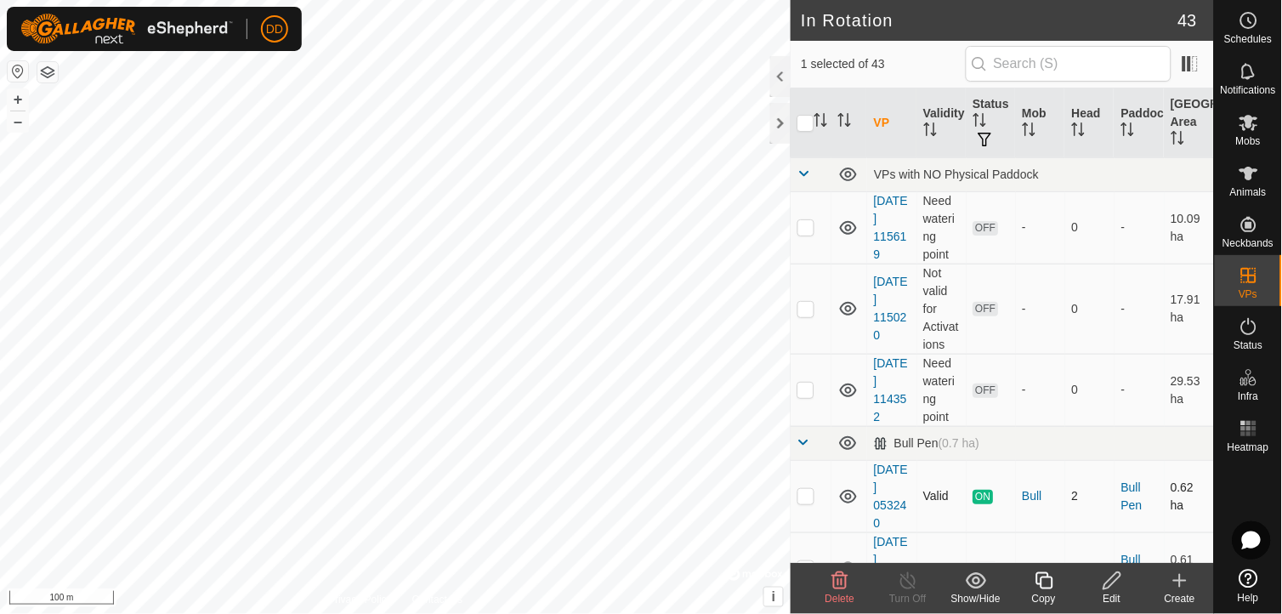
checkbox input "true"
checkbox input "false"
checkbox input "true"
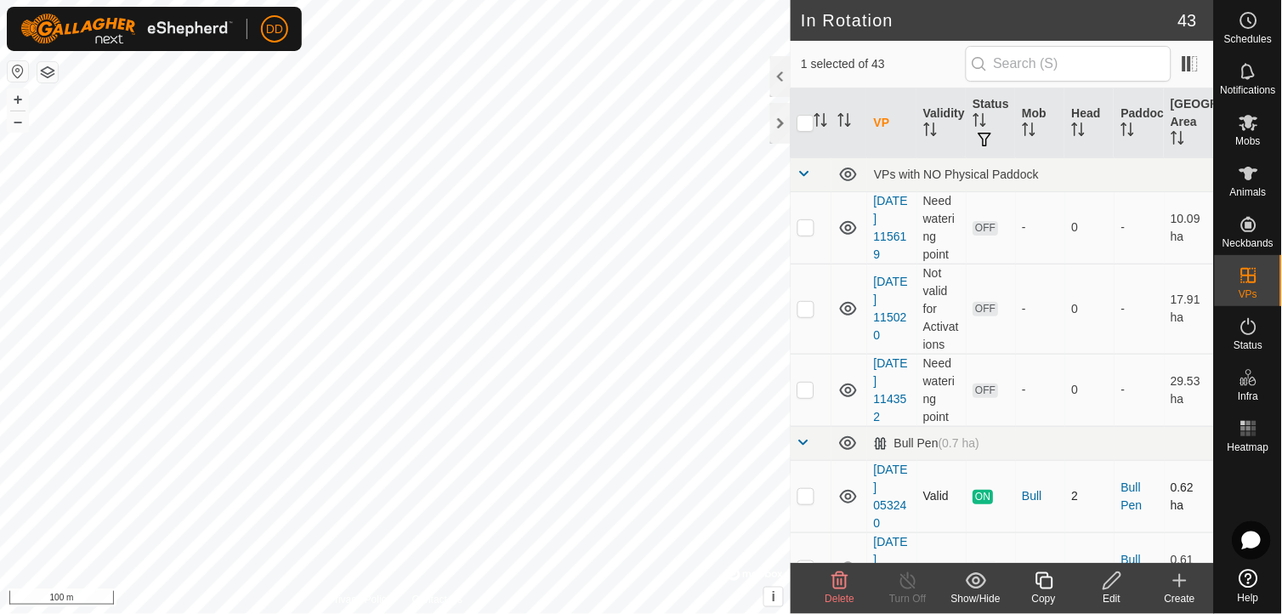
checkbox input "true"
checkbox input "false"
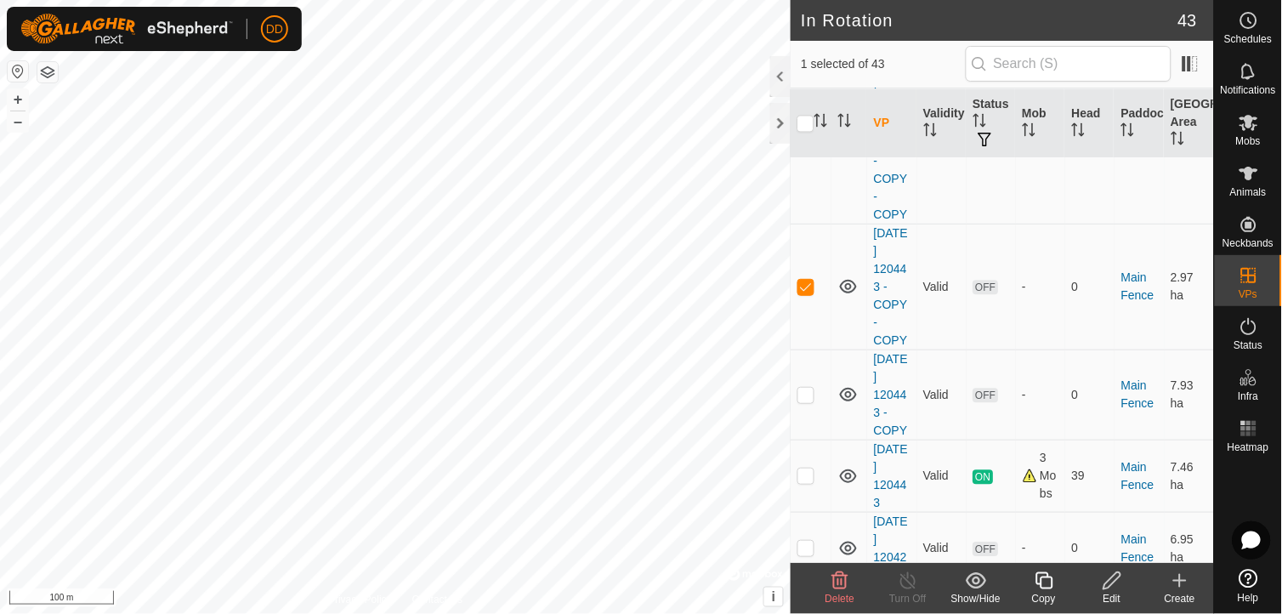
scroll to position [829, 0]
click at [778, 123] on div at bounding box center [780, 123] width 20 height 41
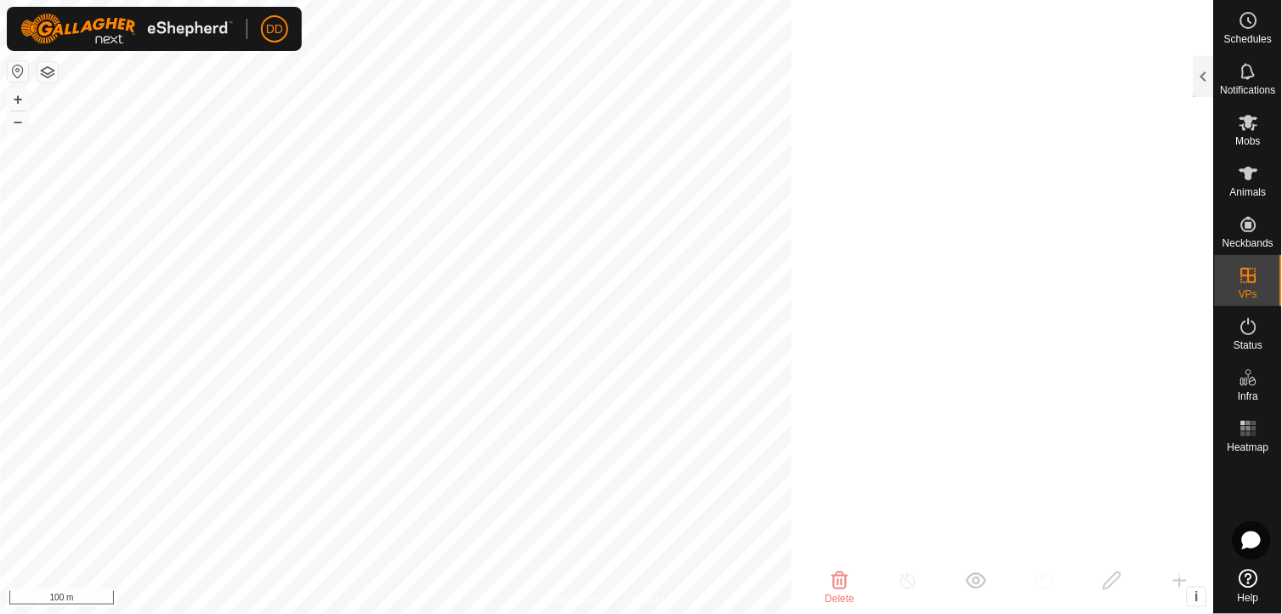
scroll to position [3758, 0]
click at [1245, 122] on icon at bounding box center [1249, 122] width 20 height 20
click at [1205, 80] on div at bounding box center [1204, 76] width 20 height 41
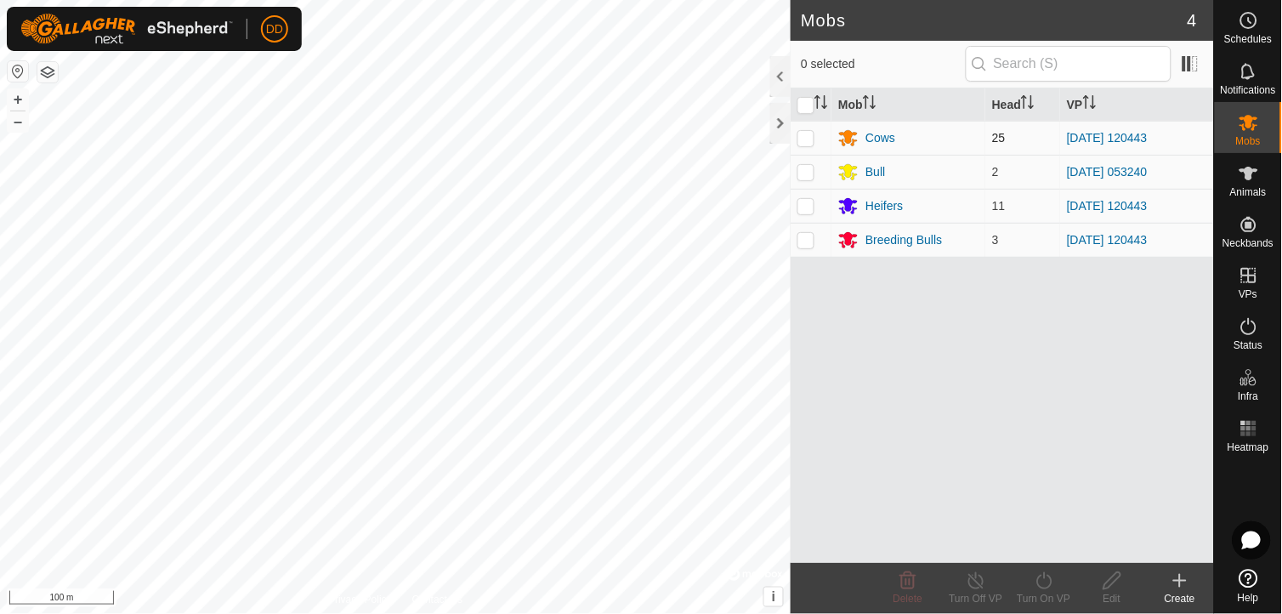
click at [806, 136] on p-checkbox at bounding box center [805, 138] width 17 height 14
checkbox input "true"
click at [808, 208] on p-checkbox at bounding box center [805, 206] width 17 height 14
checkbox input "true"
click at [808, 244] on p-checkbox at bounding box center [805, 240] width 17 height 14
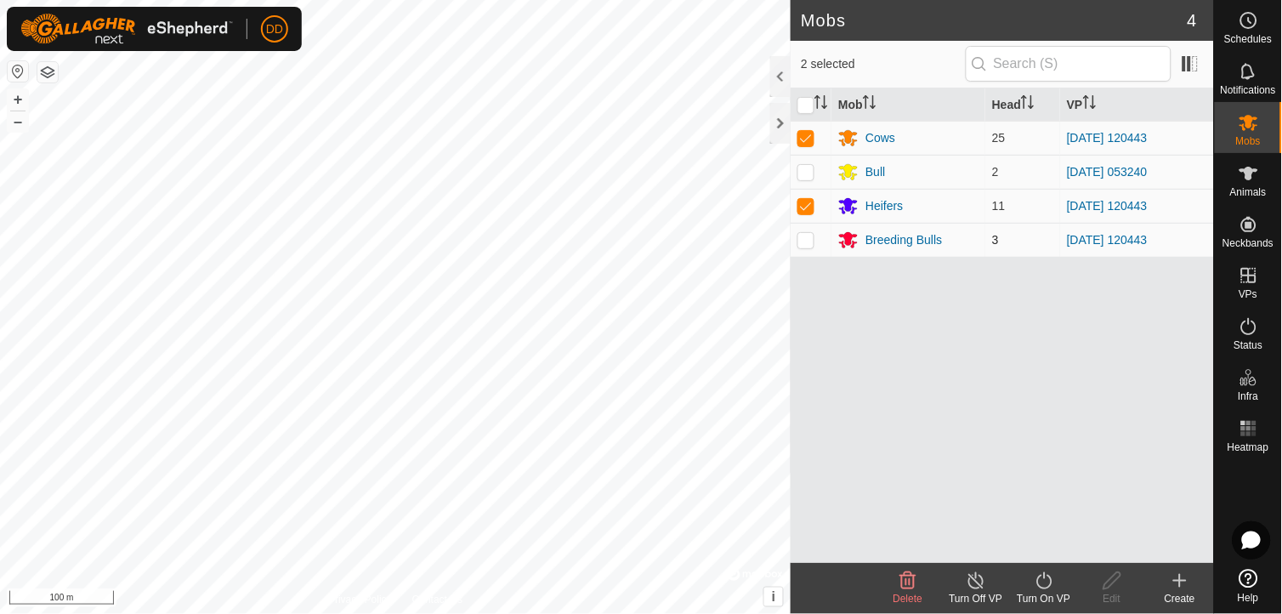
checkbox input "true"
click at [1050, 585] on icon at bounding box center [1043, 580] width 15 height 17
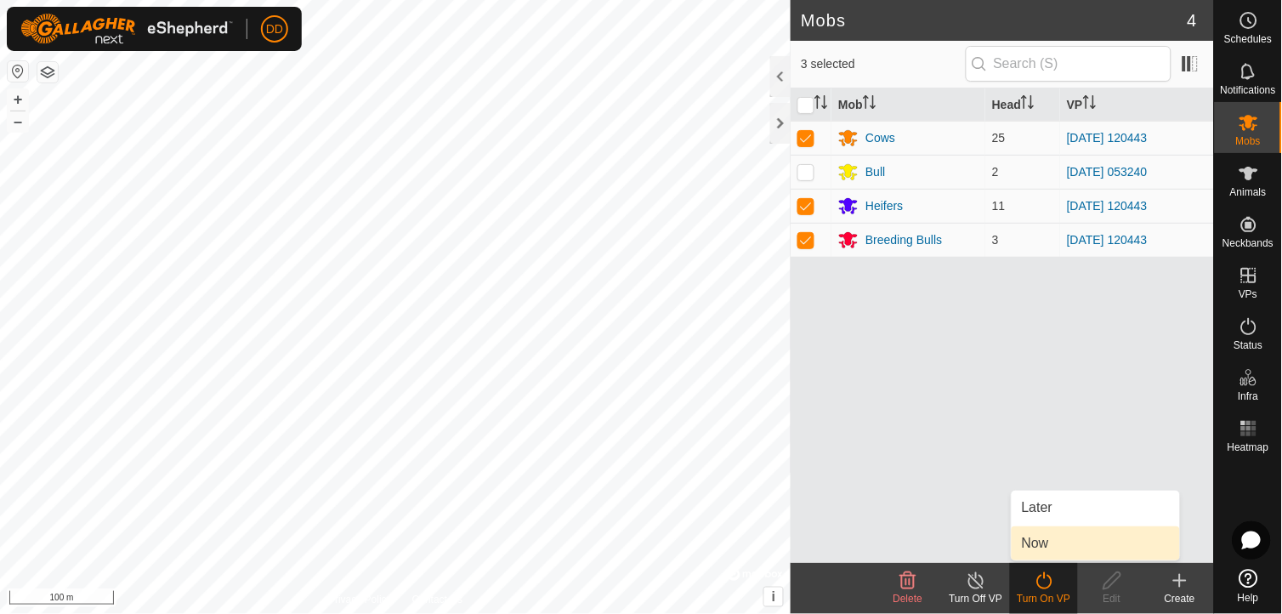
click at [1042, 544] on link "Now" at bounding box center [1096, 543] width 168 height 34
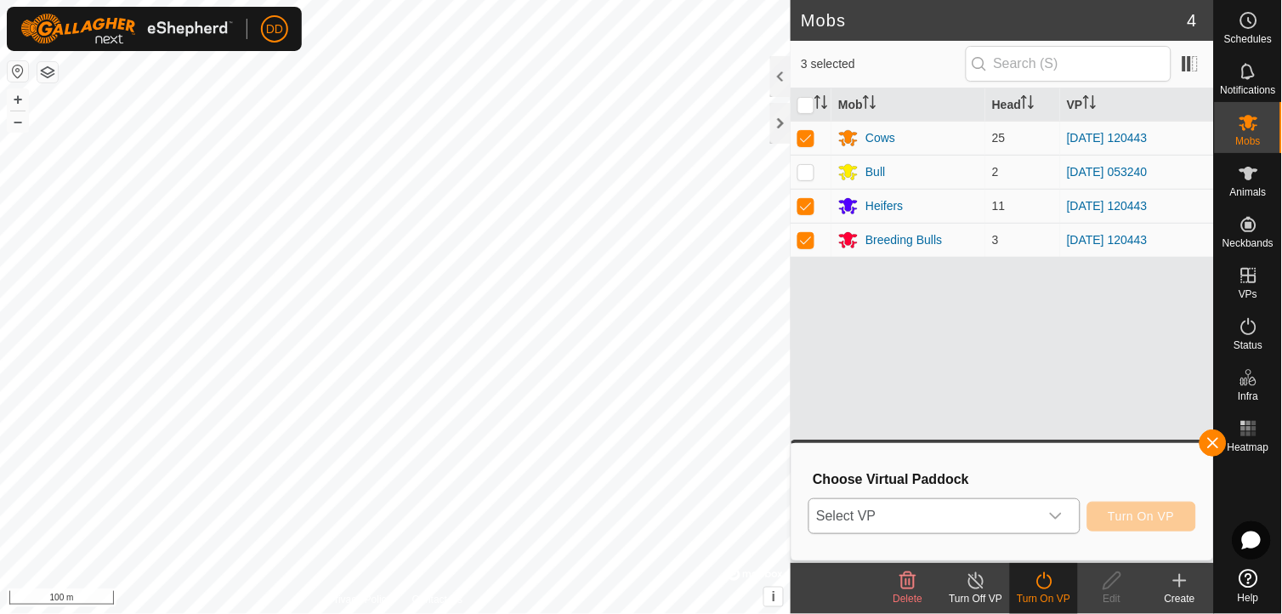
click at [1058, 506] on div "dropdown trigger" at bounding box center [1056, 516] width 34 height 34
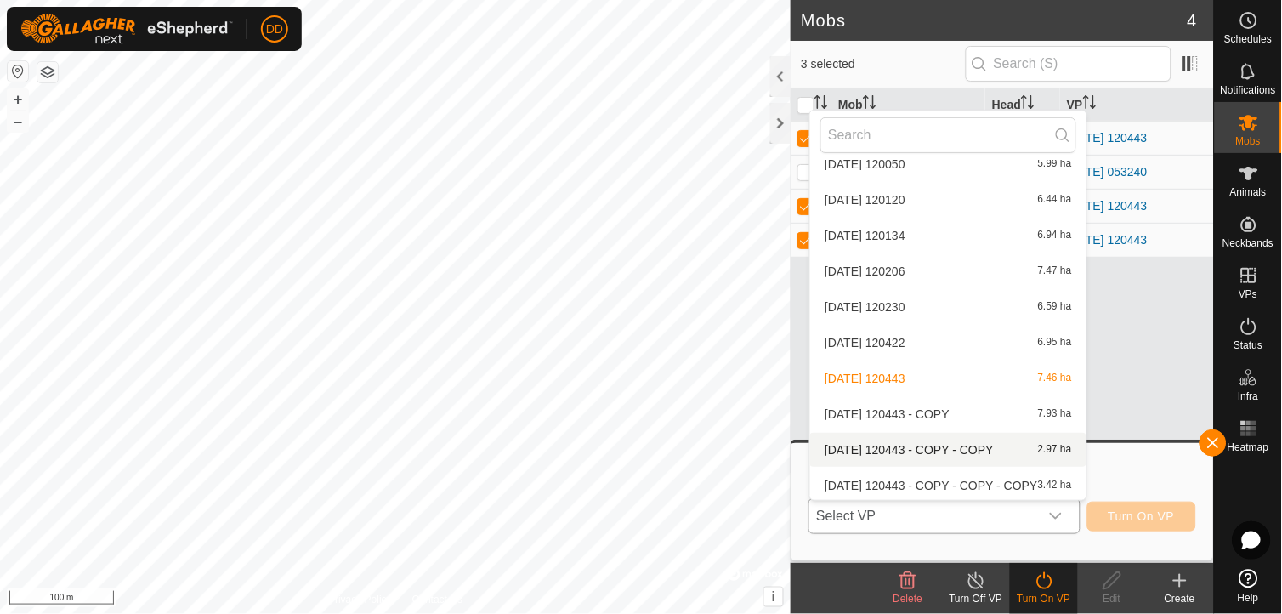
scroll to position [1348, 0]
click at [961, 438] on li "2025-07-21 120443 - COPY - COPY 2.97 ha" at bounding box center [948, 449] width 276 height 34
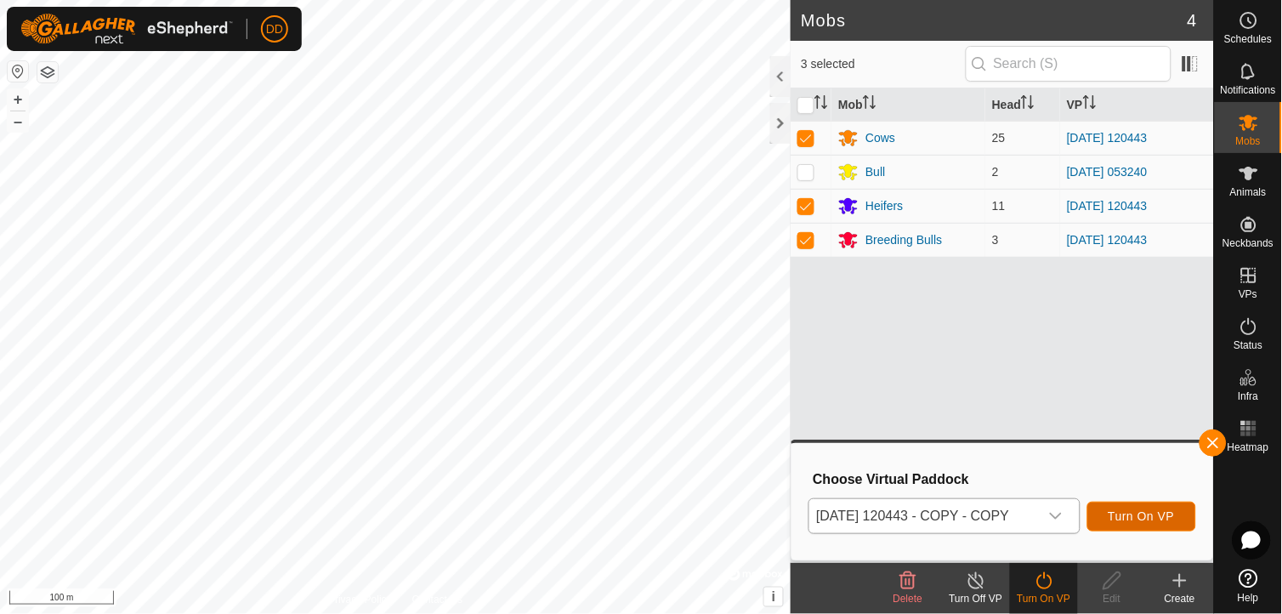
click at [1156, 513] on span "Turn On VP" at bounding box center [1142, 516] width 66 height 14
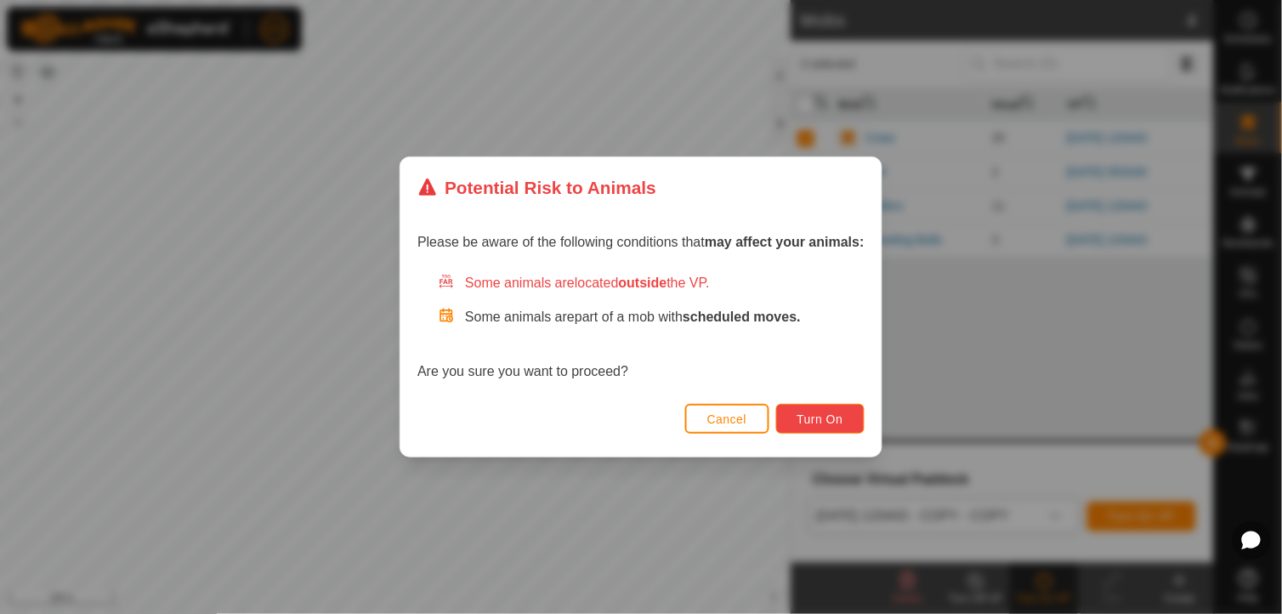
click at [816, 423] on span "Turn On" at bounding box center [820, 419] width 46 height 14
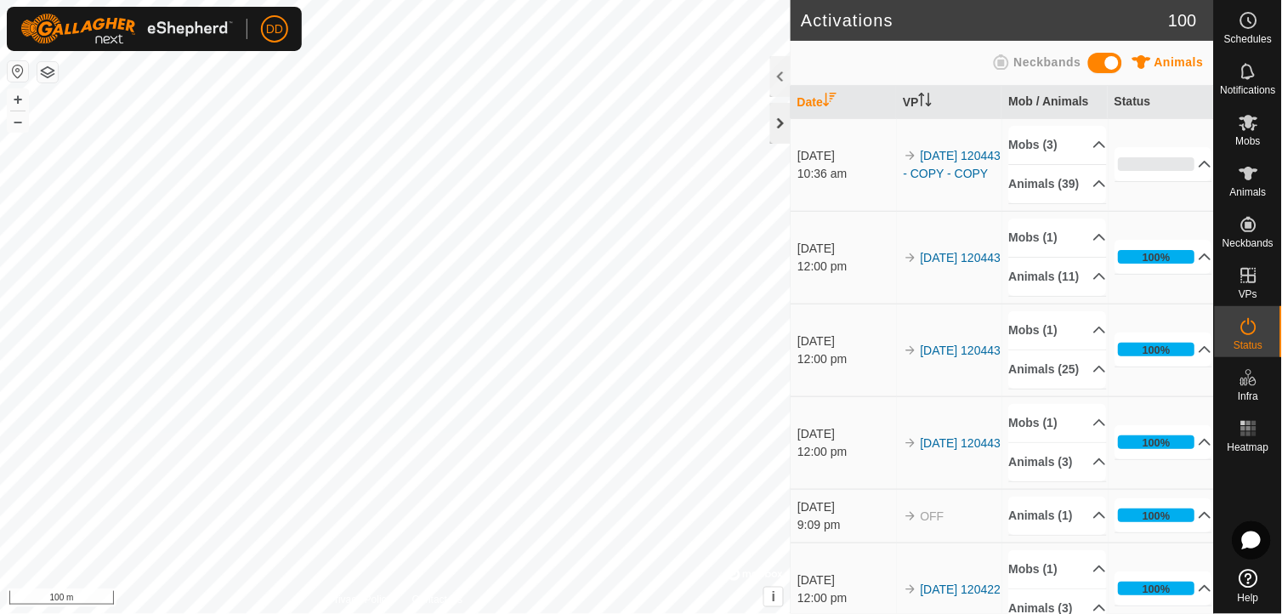
click at [780, 120] on div at bounding box center [780, 123] width 20 height 41
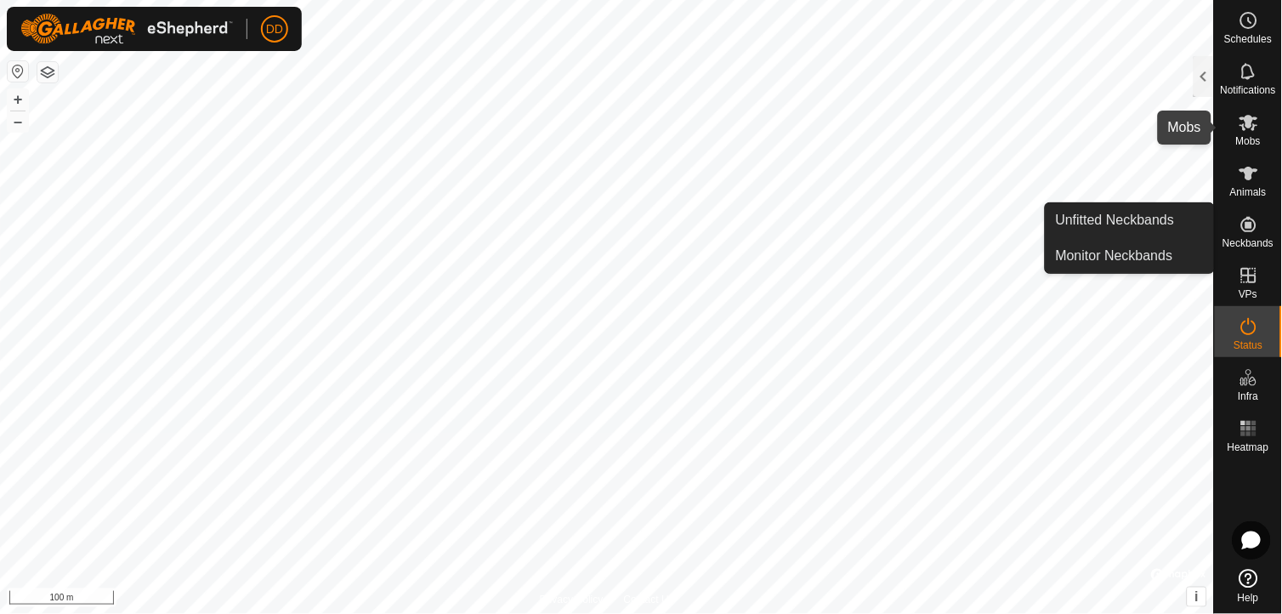
click at [1254, 124] on icon at bounding box center [1249, 123] width 19 height 16
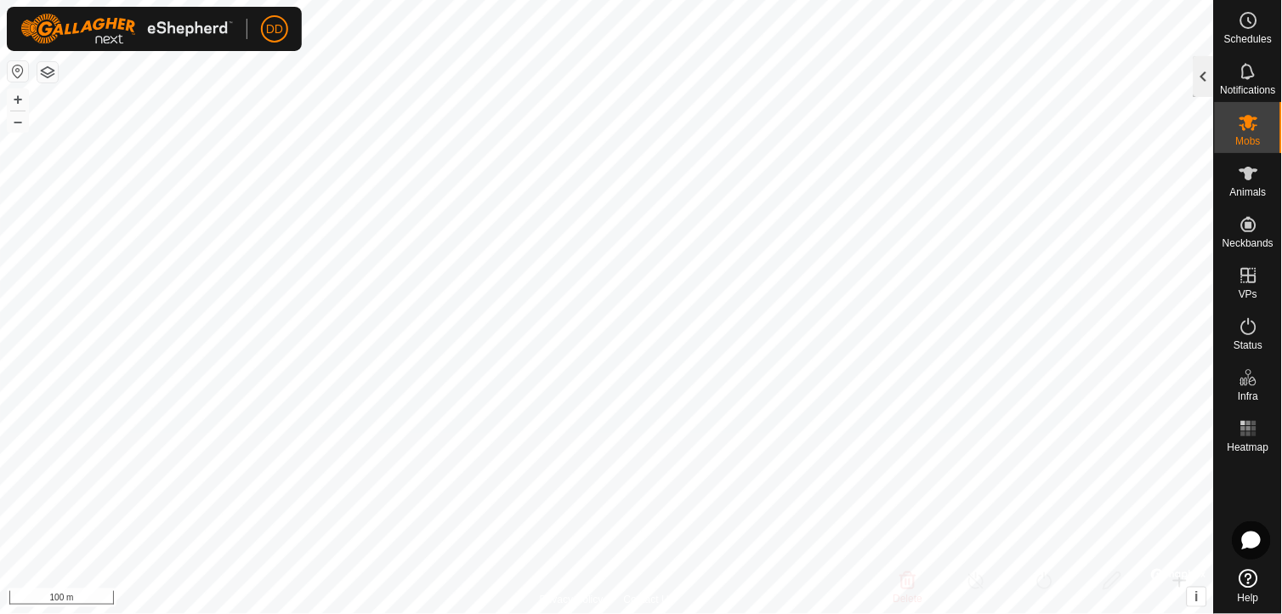
click at [1204, 75] on div at bounding box center [1204, 76] width 20 height 41
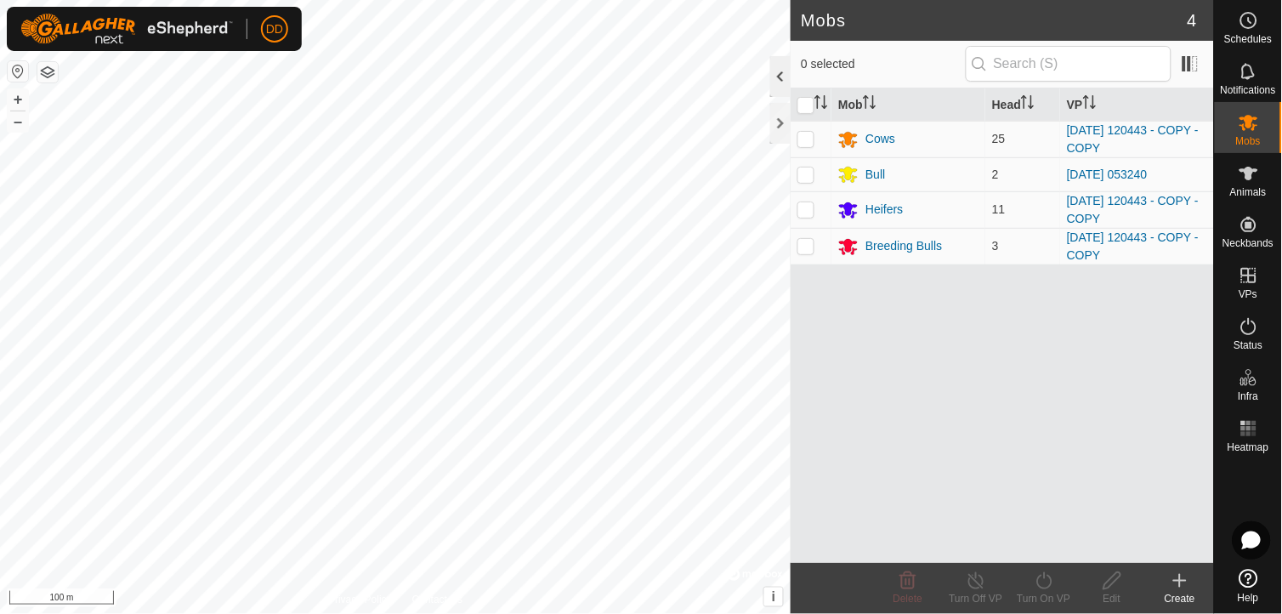
click at [783, 65] on div at bounding box center [780, 76] width 20 height 41
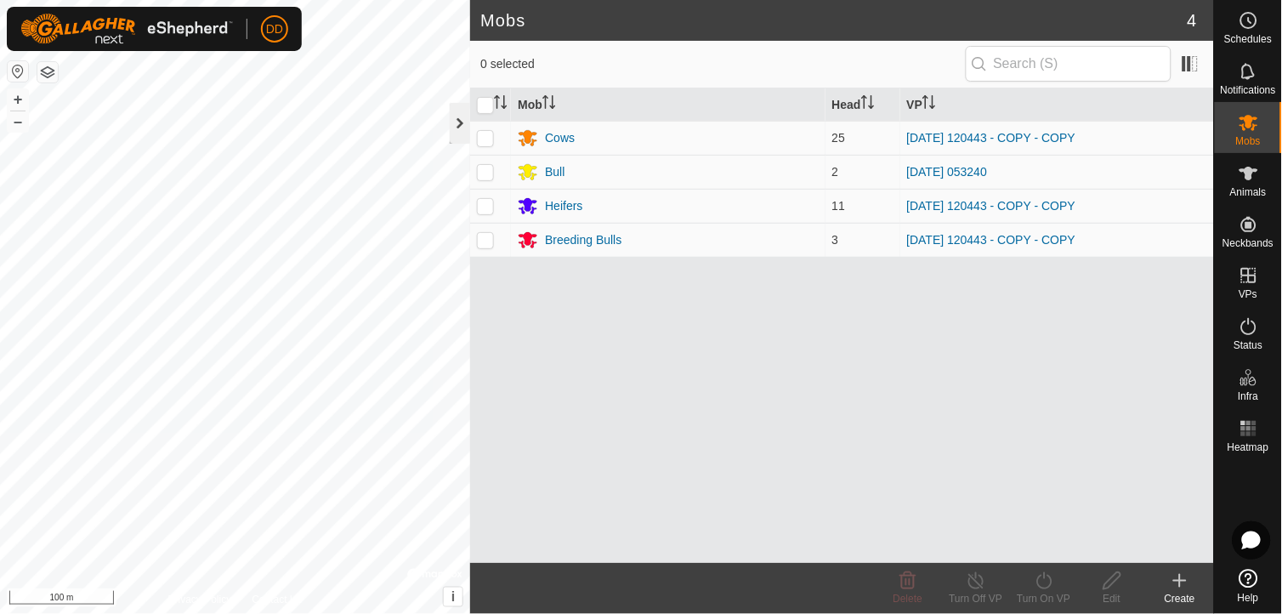
click at [454, 128] on div at bounding box center [460, 123] width 20 height 41
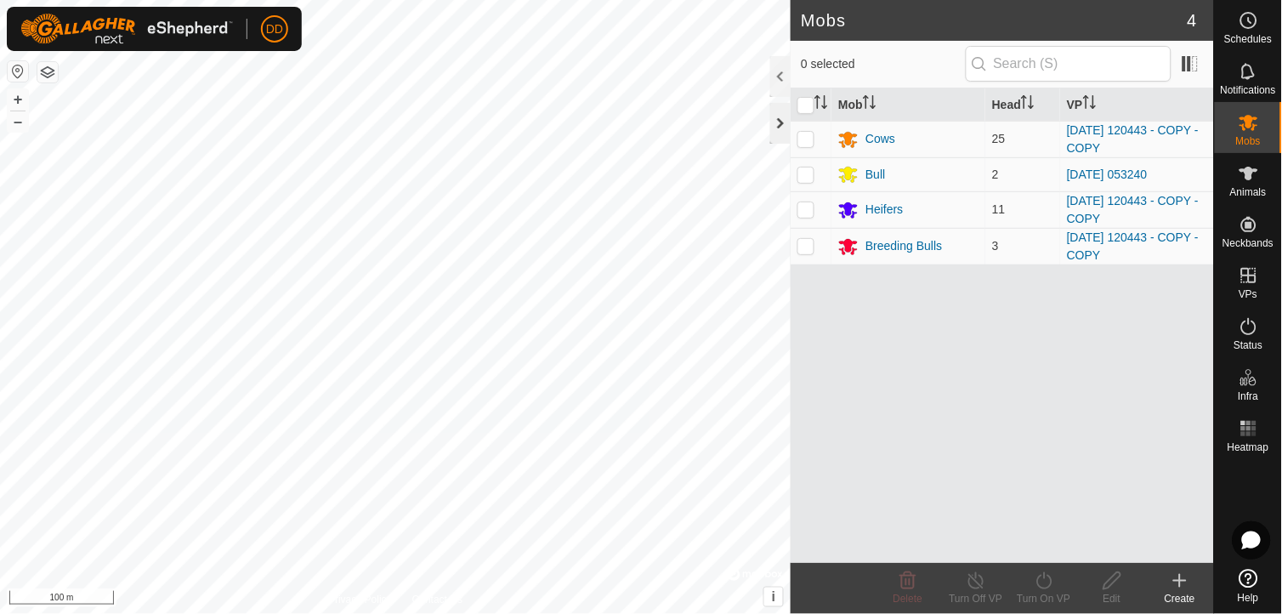
click at [782, 122] on div at bounding box center [780, 123] width 20 height 41
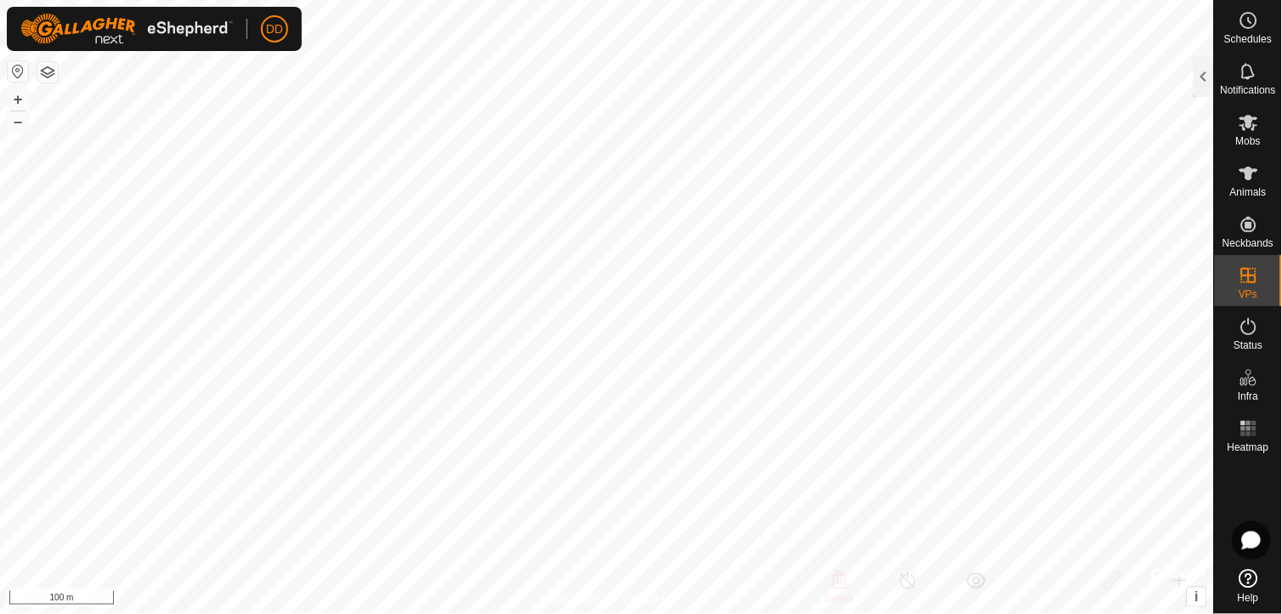
checkbox input "false"
click at [1209, 75] on div at bounding box center [1204, 76] width 20 height 41
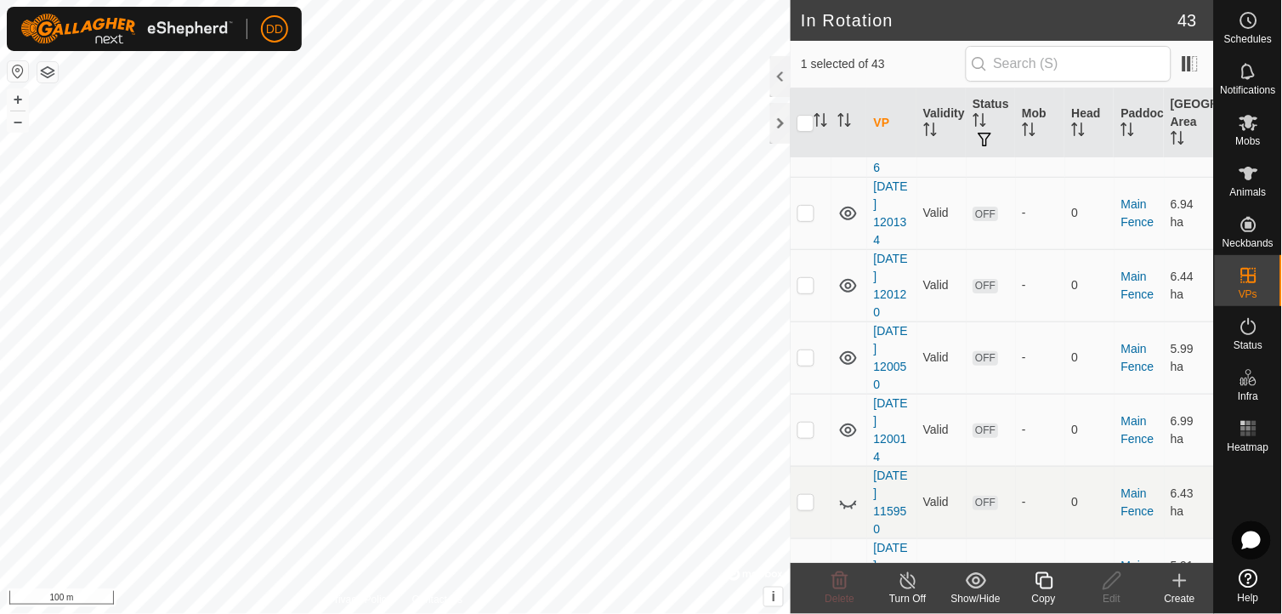
scroll to position [964, 0]
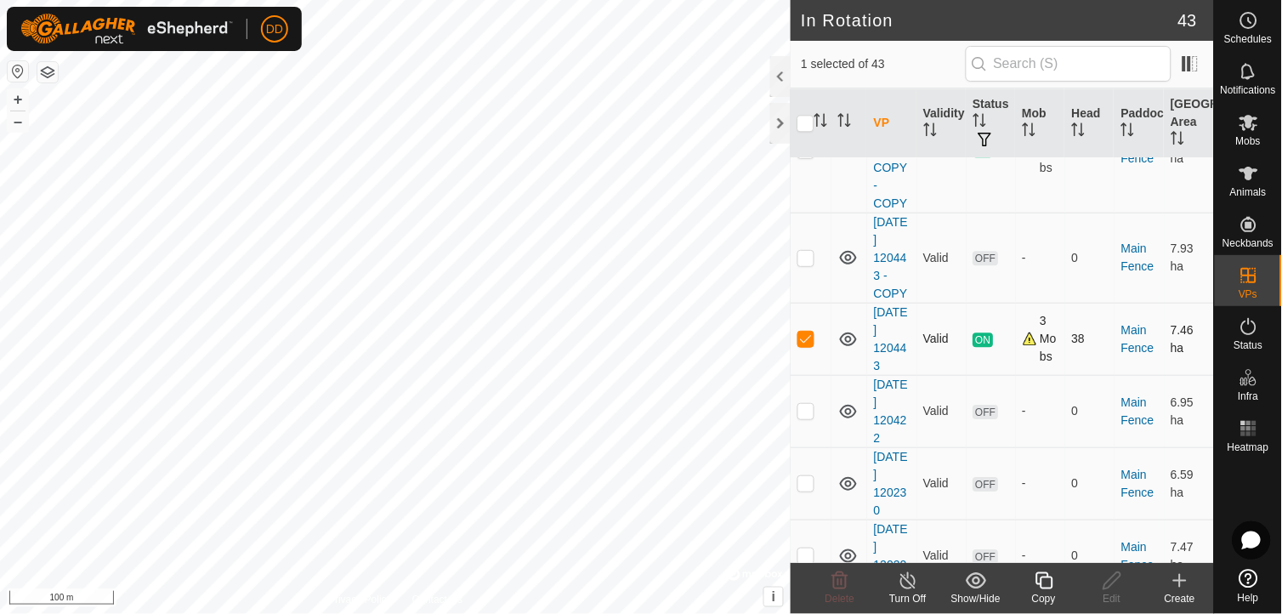
click at [809, 343] on p-checkbox at bounding box center [805, 339] width 17 height 14
checkbox input "true"
click at [780, 123] on div at bounding box center [780, 123] width 20 height 41
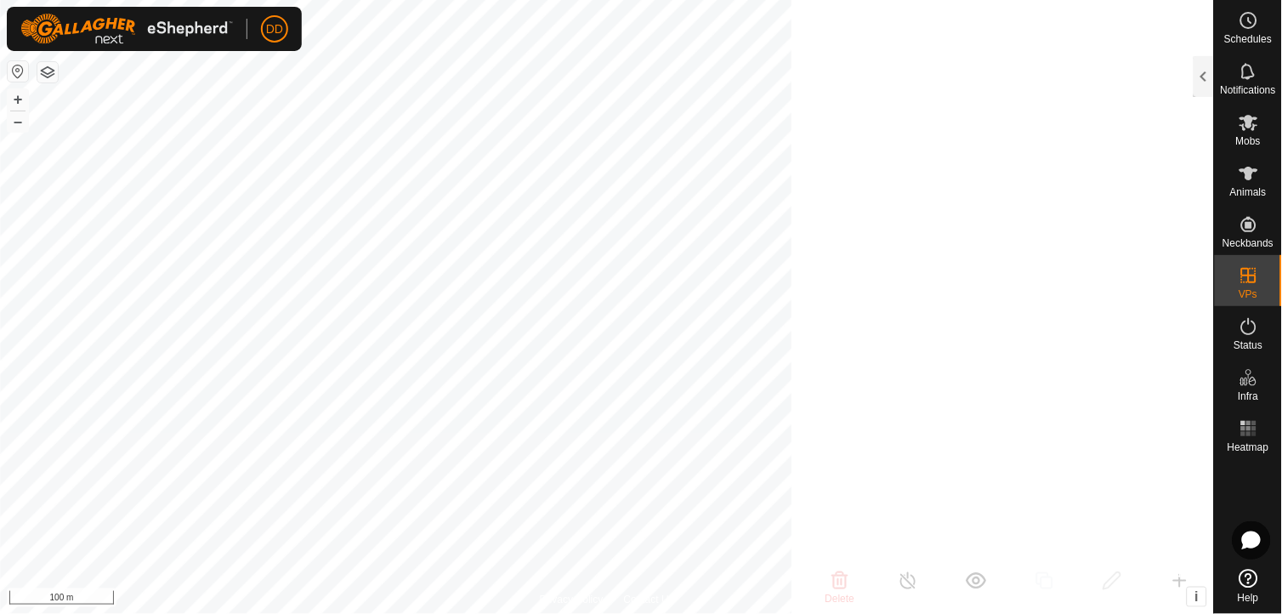
scroll to position [4259, 0]
click at [1242, 336] on icon at bounding box center [1249, 326] width 20 height 20
click at [1204, 75] on div at bounding box center [1204, 76] width 20 height 41
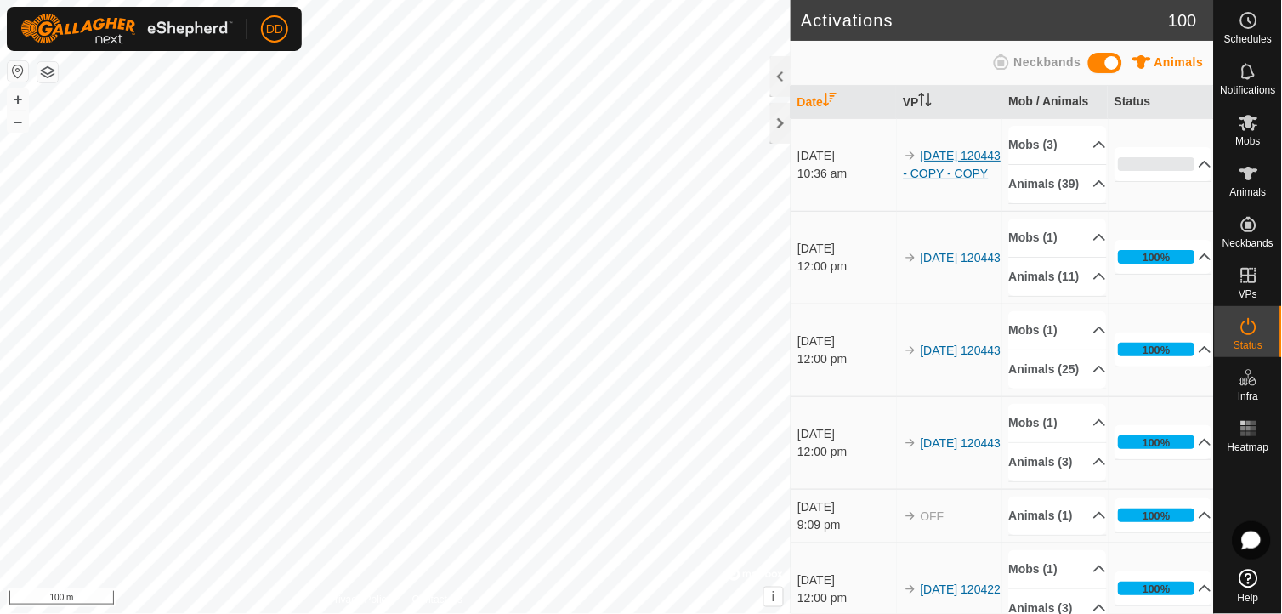
click at [964, 176] on link "2025-07-21 120443 - COPY - COPY" at bounding box center [953, 164] width 98 height 31
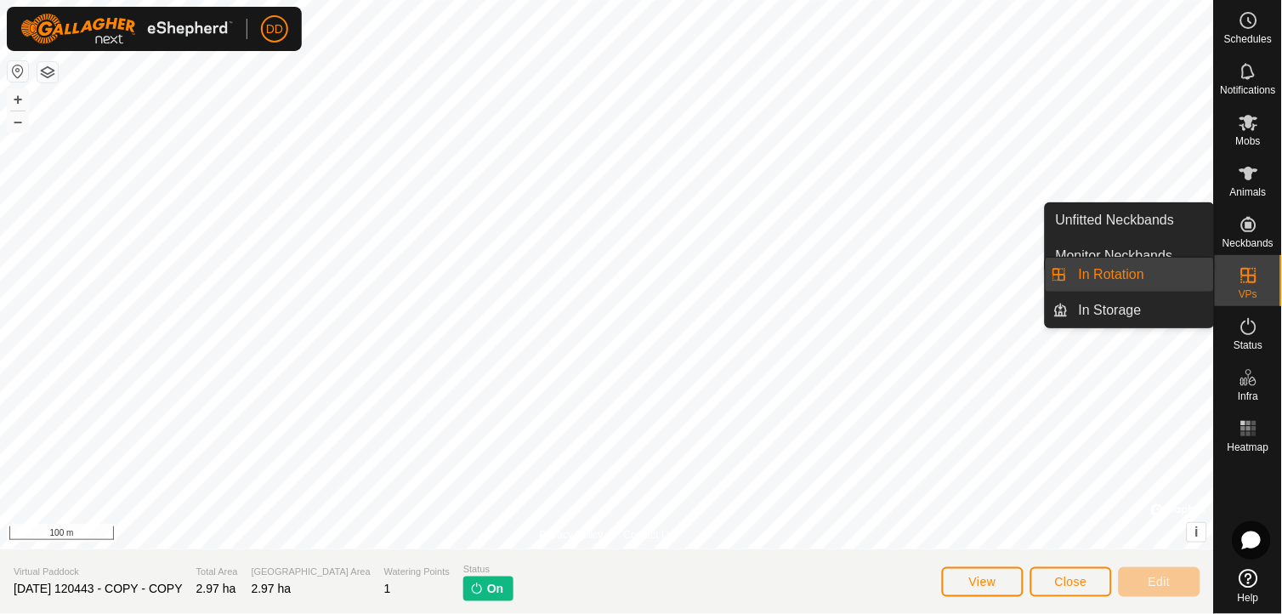
click at [1139, 274] on span "In Rotation" at bounding box center [1111, 274] width 65 height 20
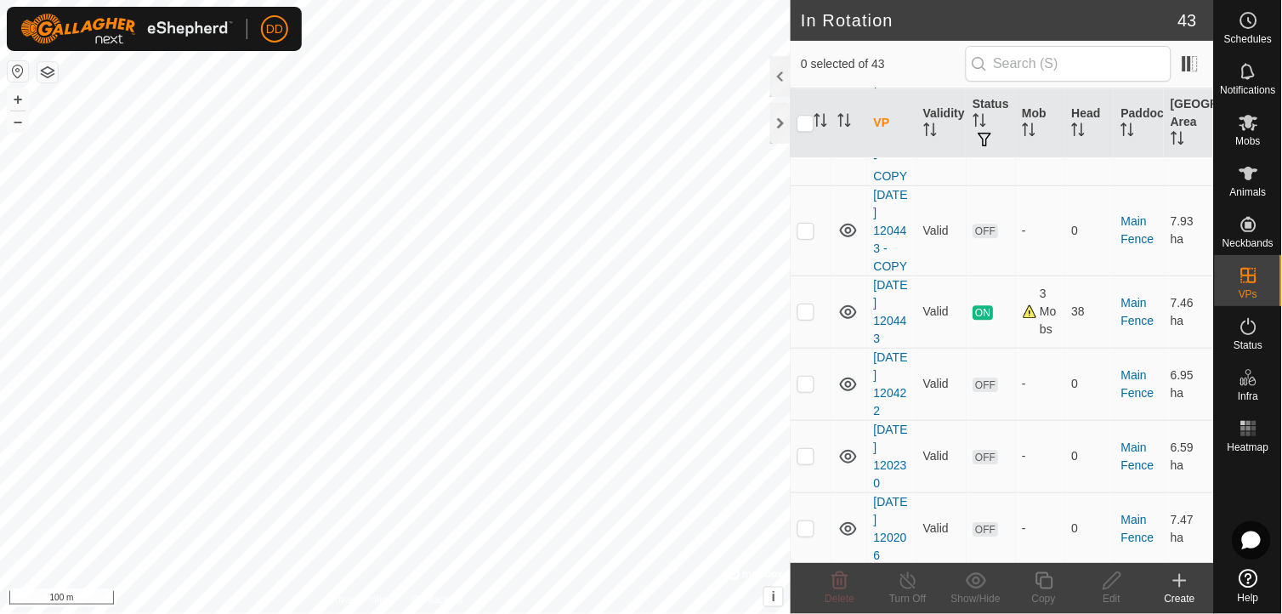
scroll to position [973, 0]
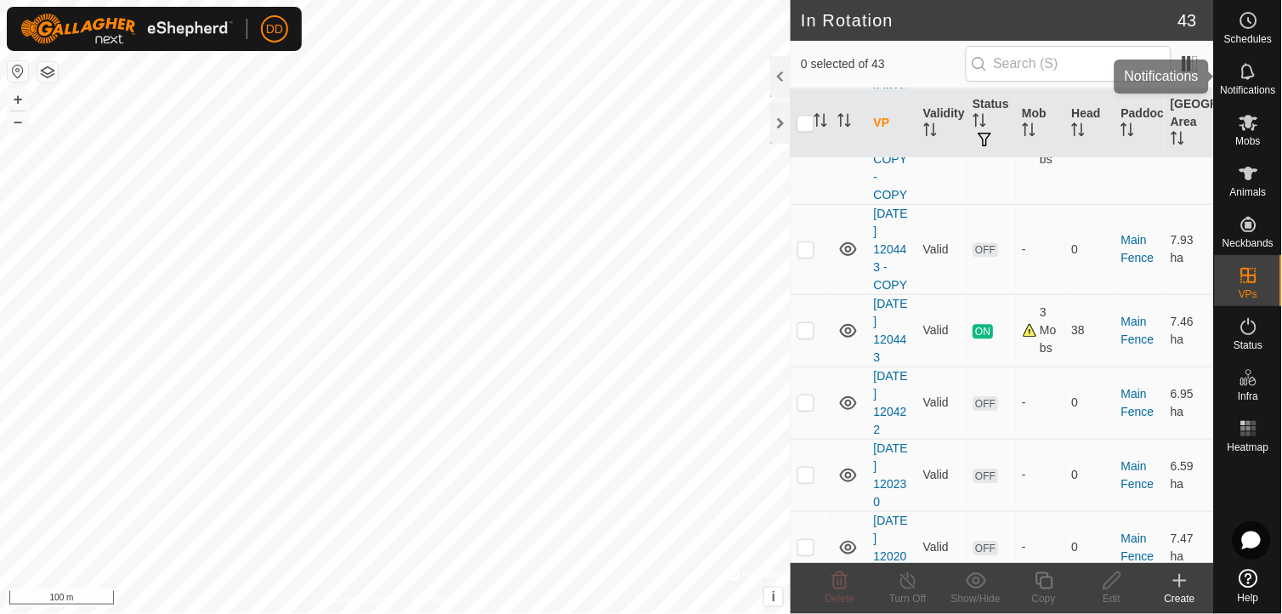
drag, startPoint x: 1211, startPoint y: 96, endPoint x: 1228, endPoint y: 72, distance: 28.8
click at [1228, 72] on div "Notifications" at bounding box center [1248, 76] width 67 height 51
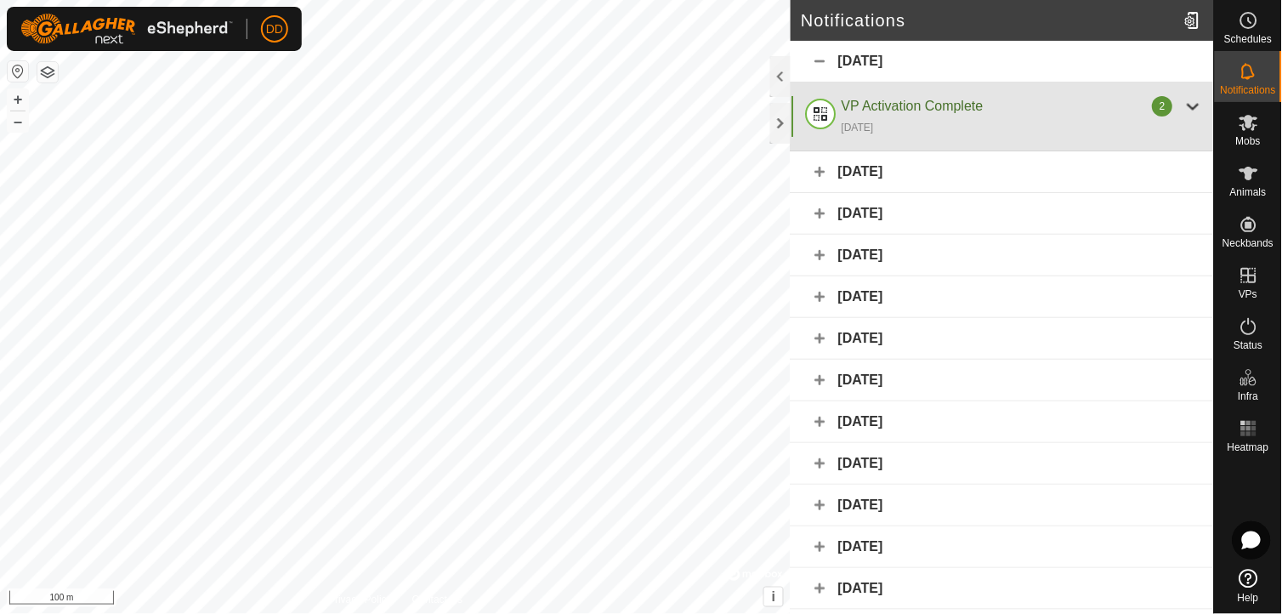
click at [1183, 106] on div at bounding box center [1193, 106] width 20 height 20
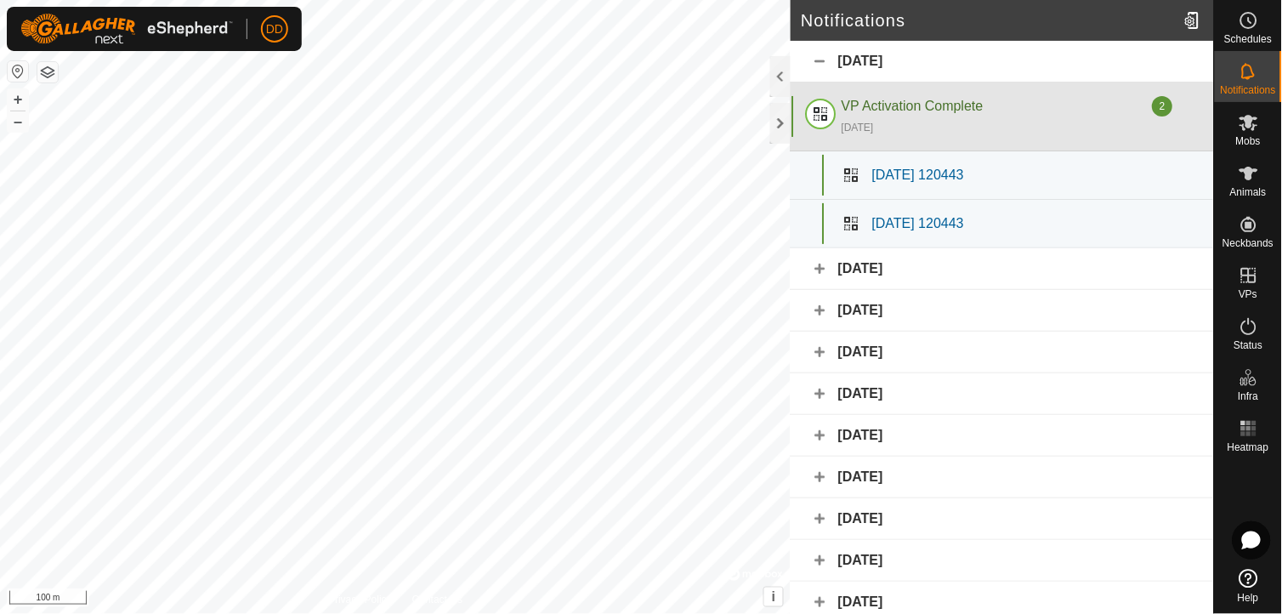
click at [1183, 106] on div at bounding box center [1193, 106] width 20 height 20
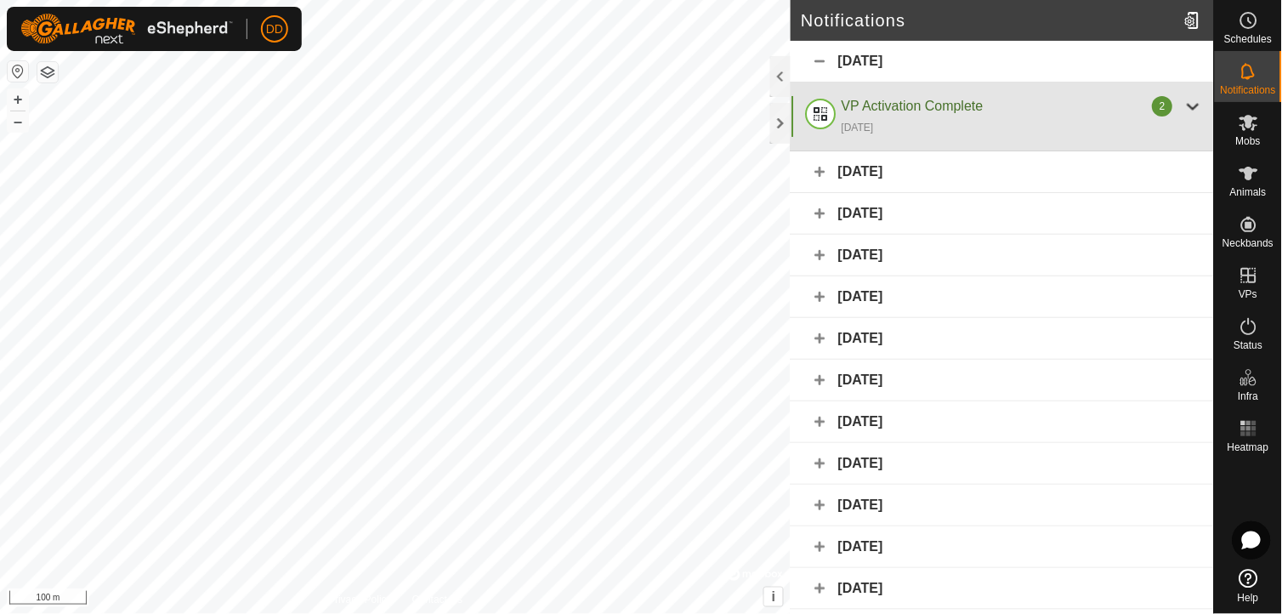
click at [1183, 106] on div at bounding box center [1193, 106] width 20 height 20
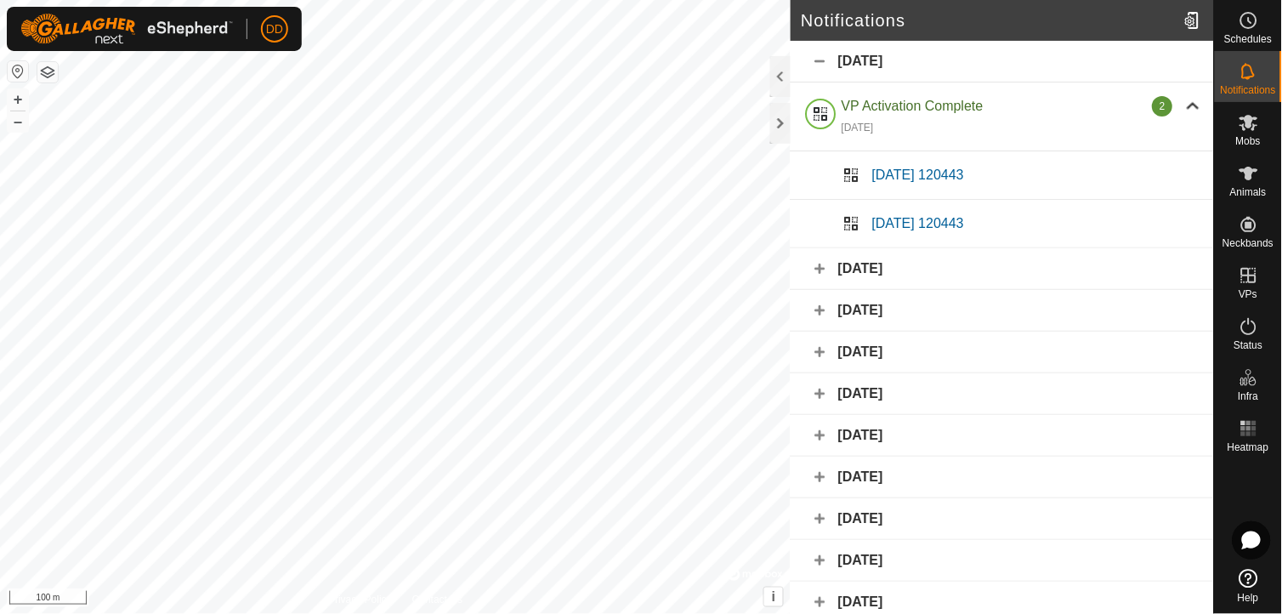
click at [1183, 106] on div at bounding box center [1193, 106] width 20 height 20
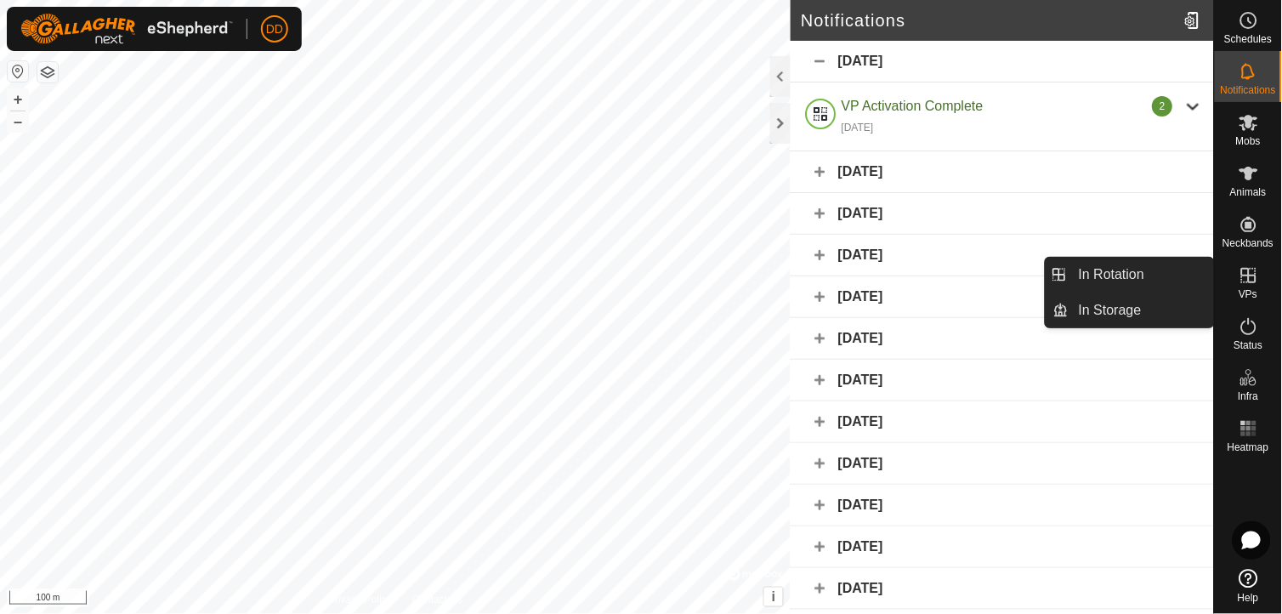
click at [1250, 278] on icon at bounding box center [1248, 275] width 15 height 15
click at [1124, 269] on link "In Rotation" at bounding box center [1141, 275] width 145 height 34
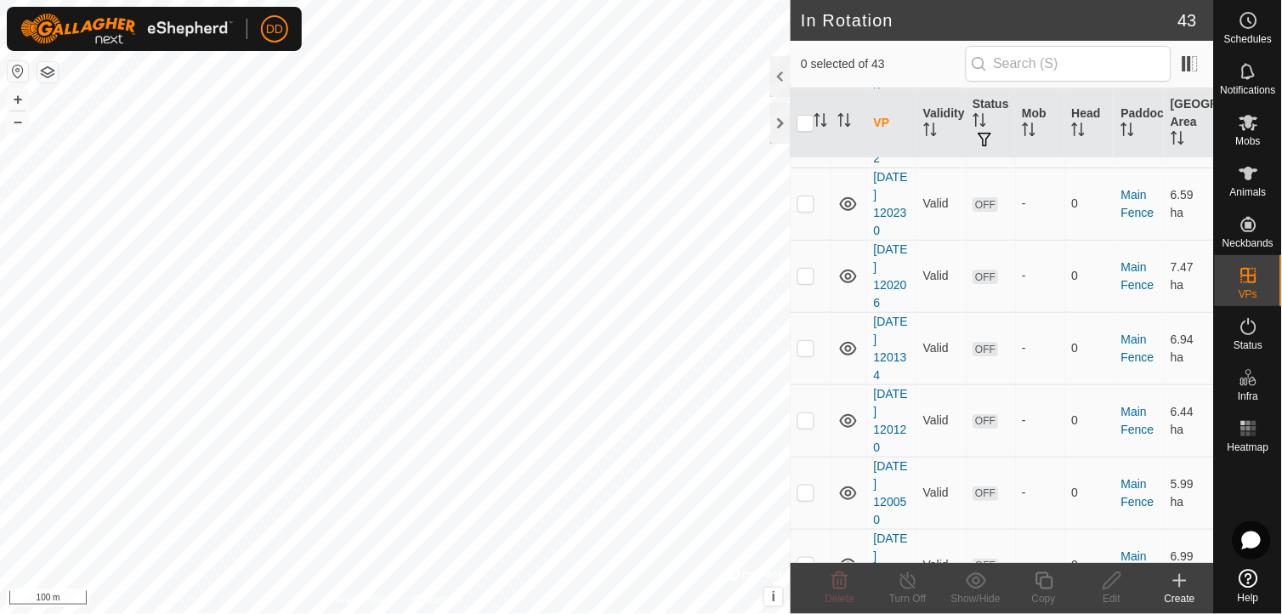
scroll to position [829, 0]
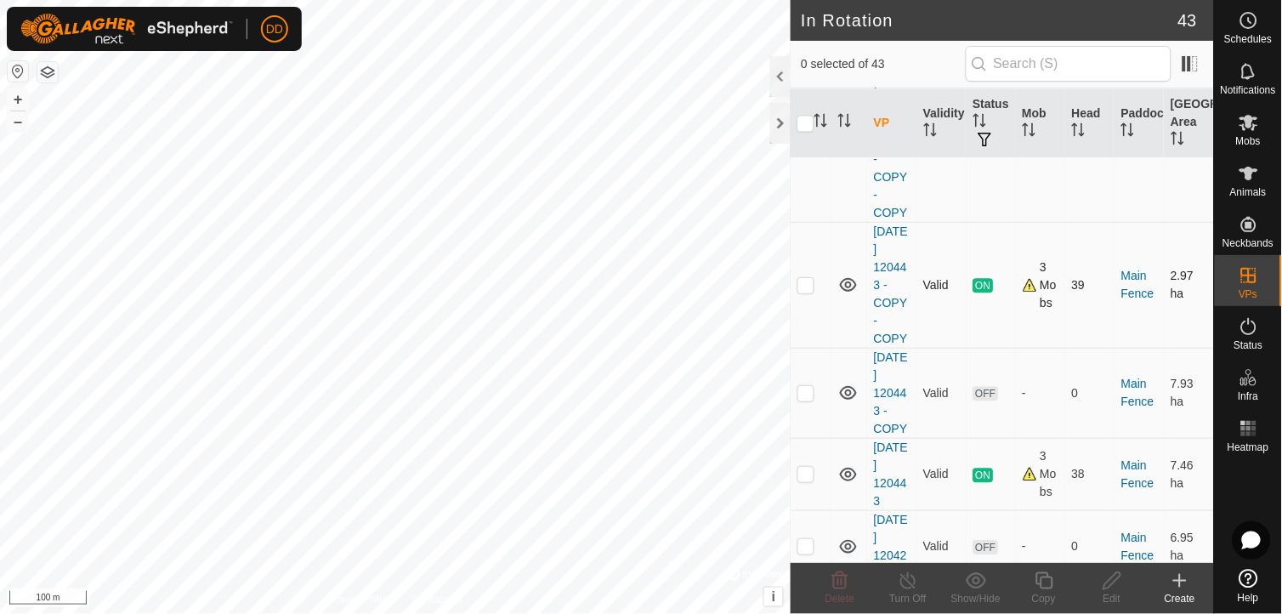
click at [806, 290] on p-checkbox at bounding box center [805, 285] width 17 height 14
checkbox input "false"
click at [805, 479] on p-checkbox at bounding box center [805, 474] width 17 height 14
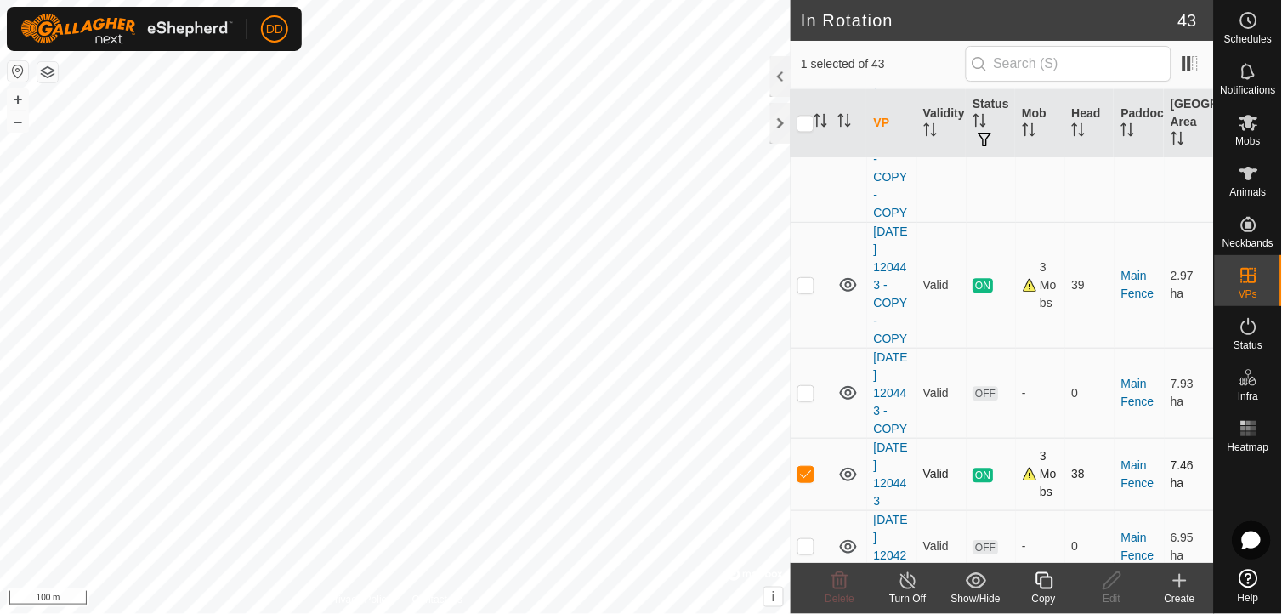
checkbox input "false"
click at [1254, 336] on icon at bounding box center [1249, 326] width 20 height 20
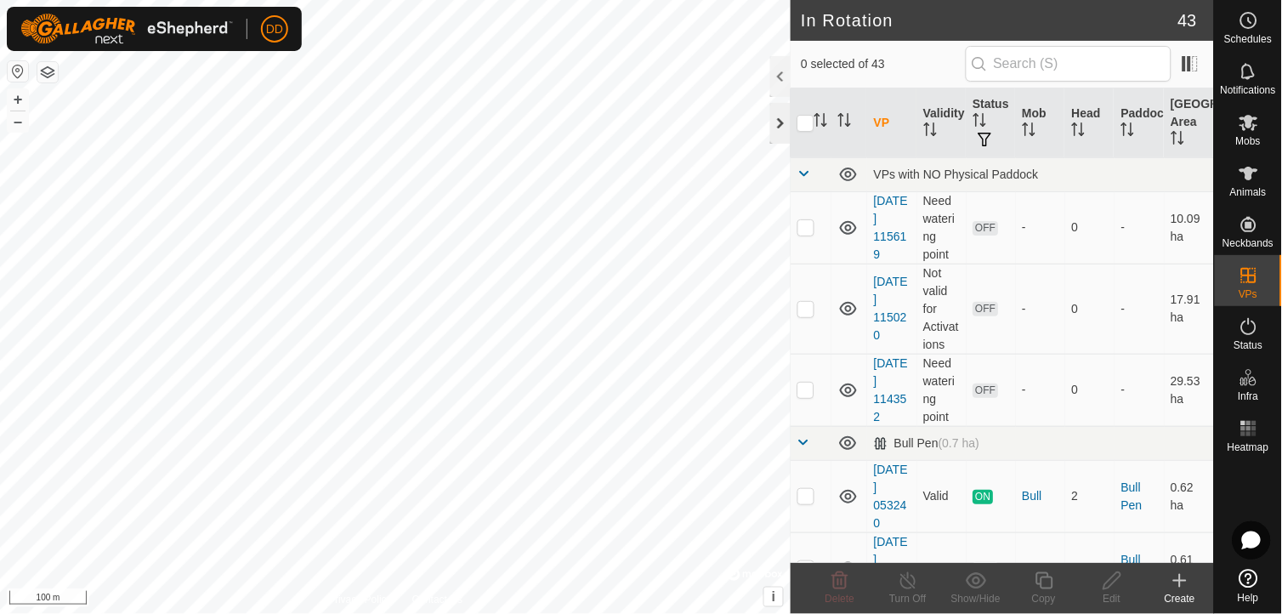
click at [783, 137] on div at bounding box center [780, 123] width 20 height 41
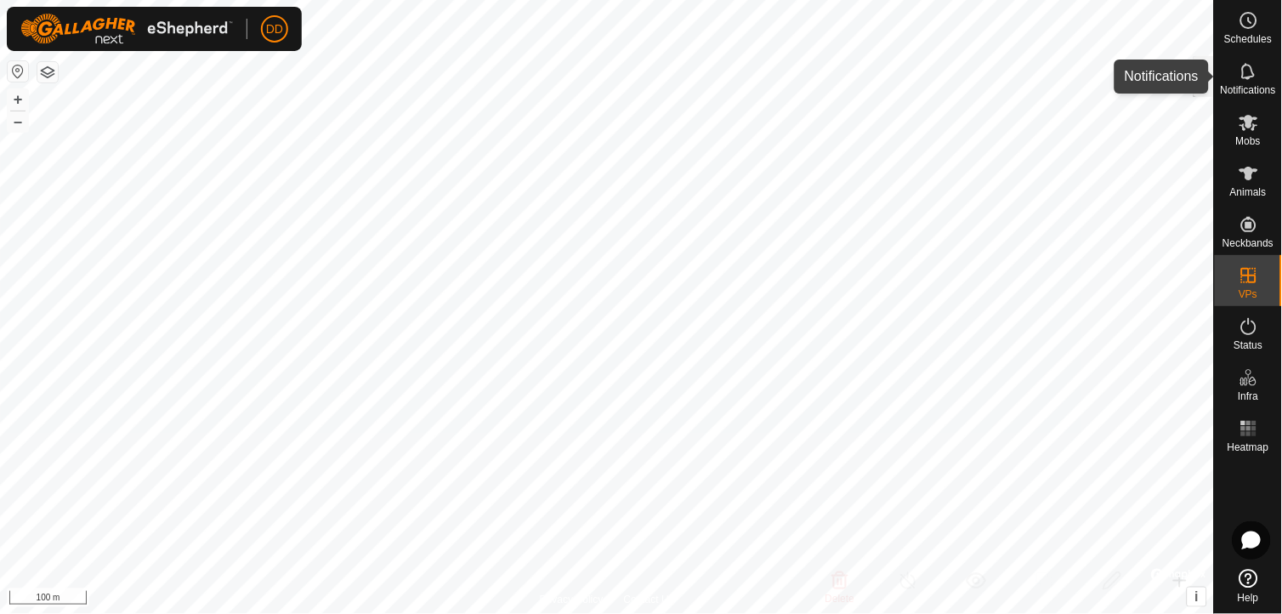
click at [1260, 71] on es-notification-svg-icon at bounding box center [1249, 71] width 31 height 27
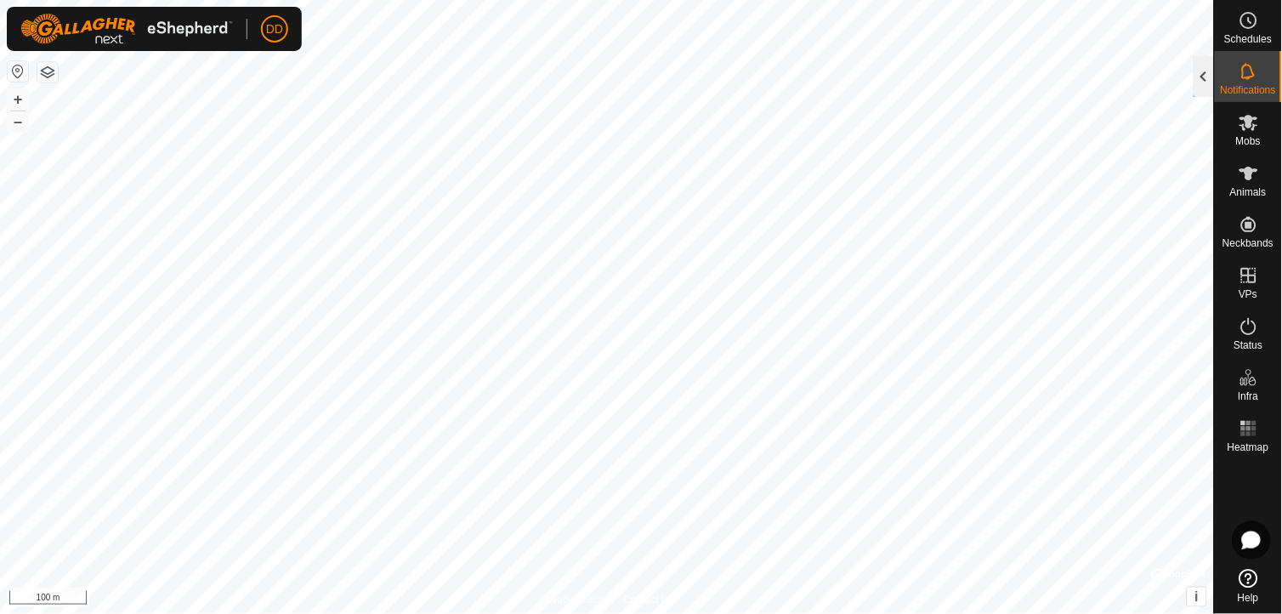
click at [1200, 71] on div at bounding box center [1204, 76] width 20 height 41
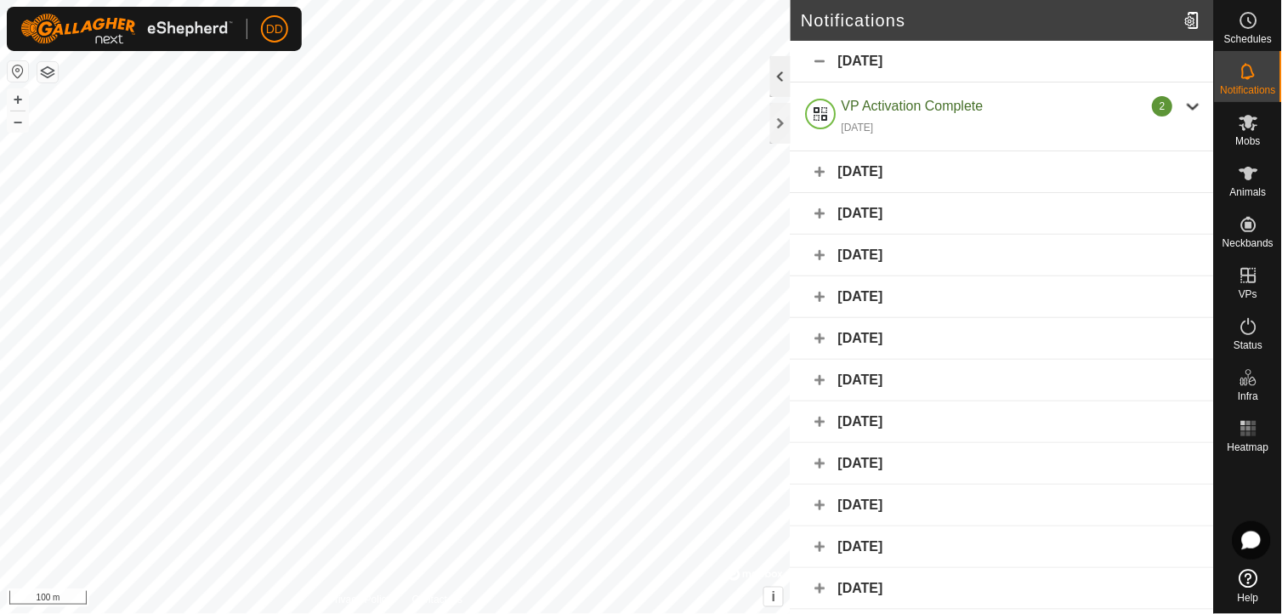
click at [776, 71] on div at bounding box center [780, 76] width 20 height 41
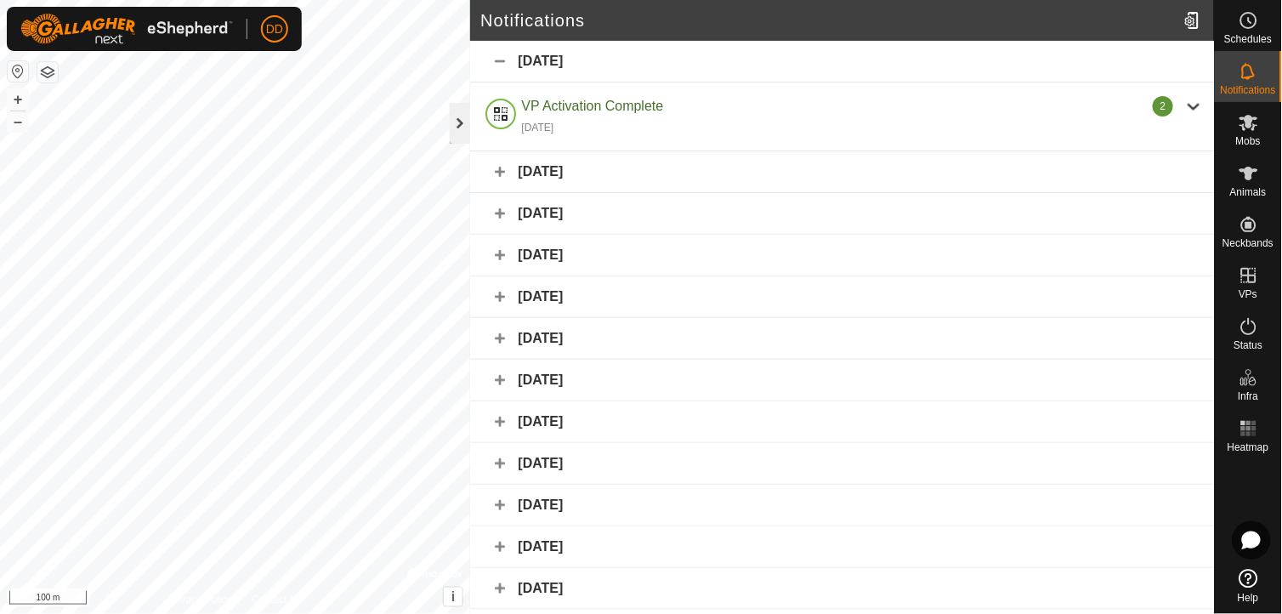
click at [455, 128] on div at bounding box center [460, 123] width 20 height 41
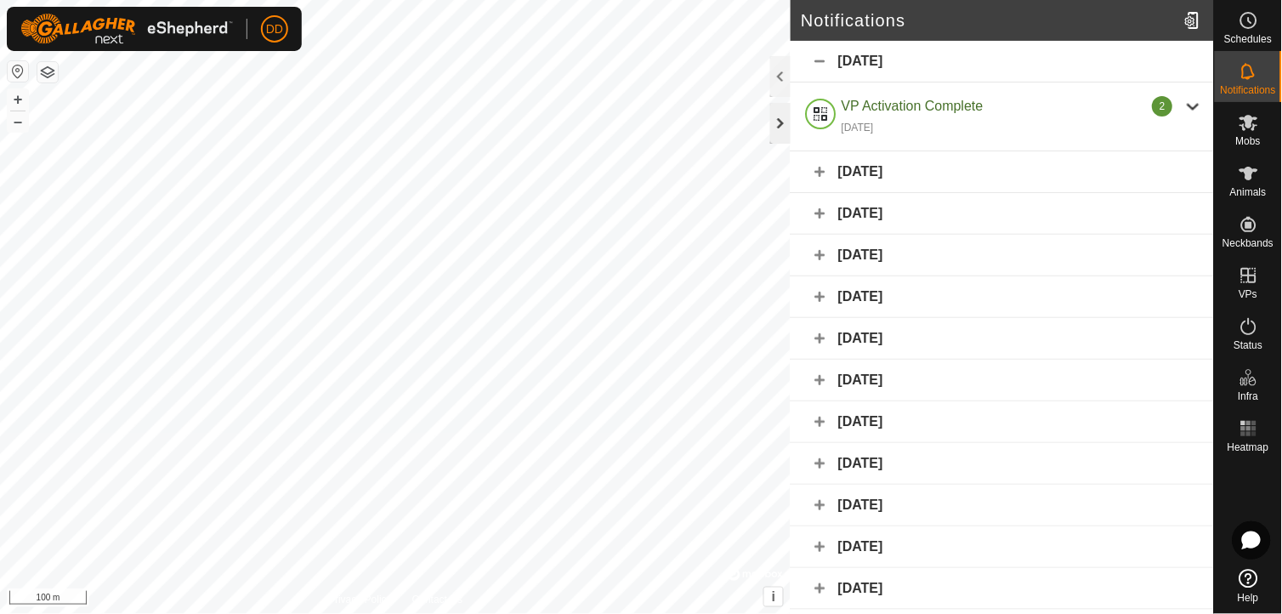
click at [779, 128] on div at bounding box center [780, 123] width 20 height 41
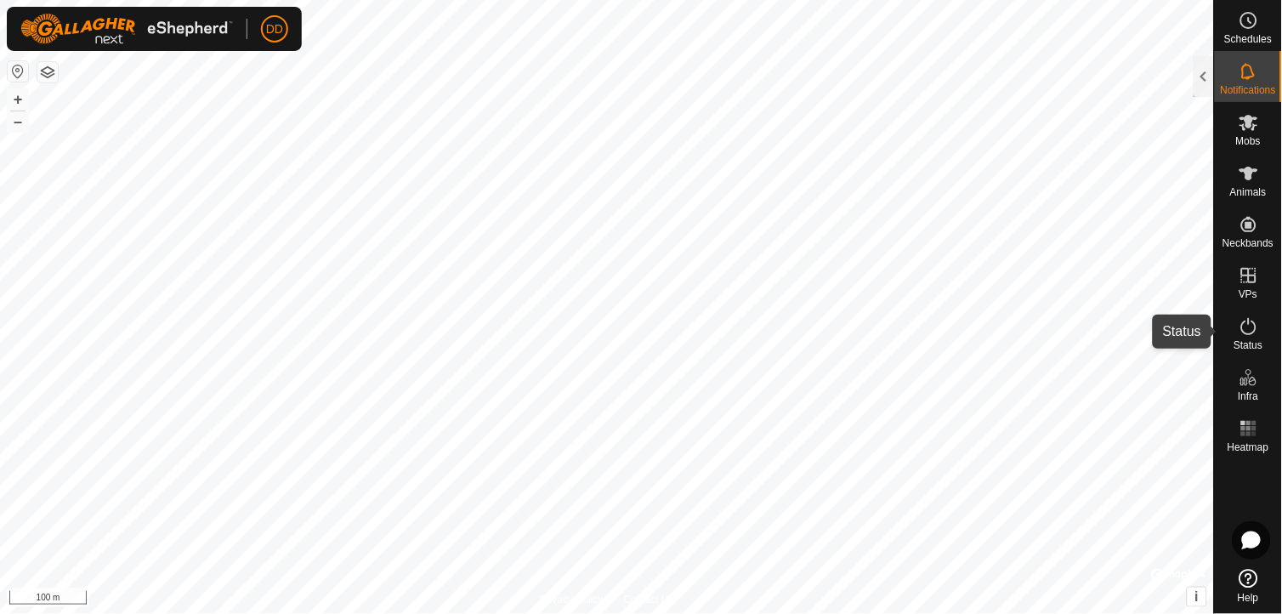
click at [1245, 330] on icon at bounding box center [1249, 326] width 20 height 20
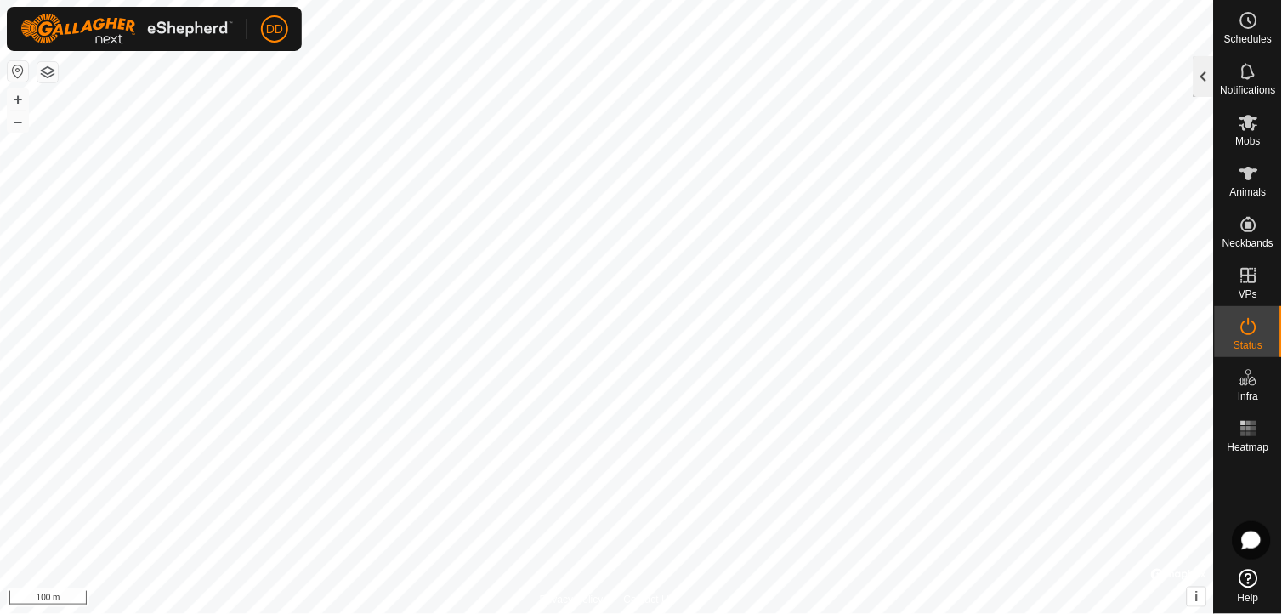
click at [1207, 74] on div at bounding box center [1204, 76] width 20 height 41
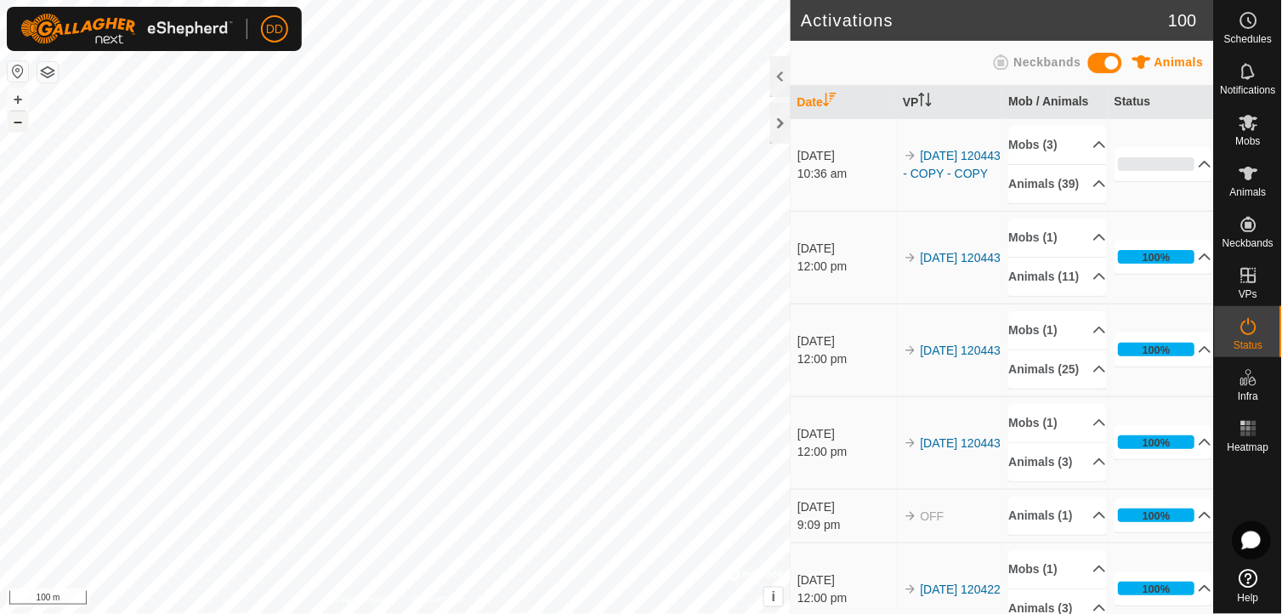
click at [20, 121] on button "–" at bounding box center [18, 121] width 20 height 20
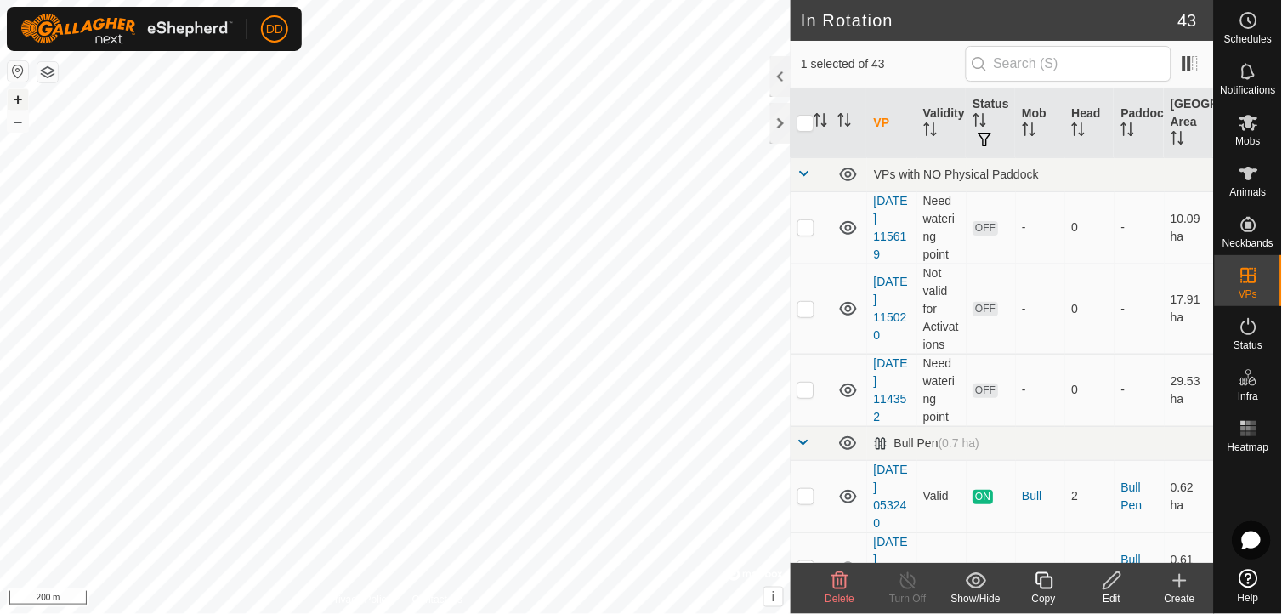
click at [18, 102] on button "+" at bounding box center [18, 99] width 20 height 20
checkbox input "true"
checkbox input "false"
checkbox input "true"
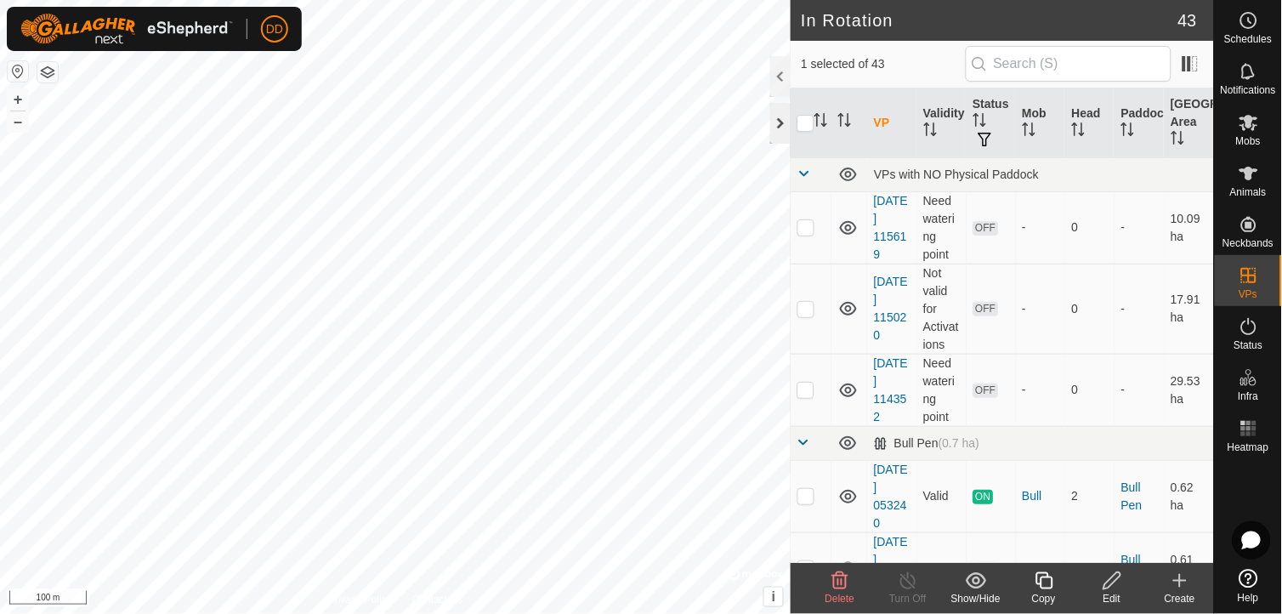
click at [778, 129] on div at bounding box center [780, 123] width 20 height 41
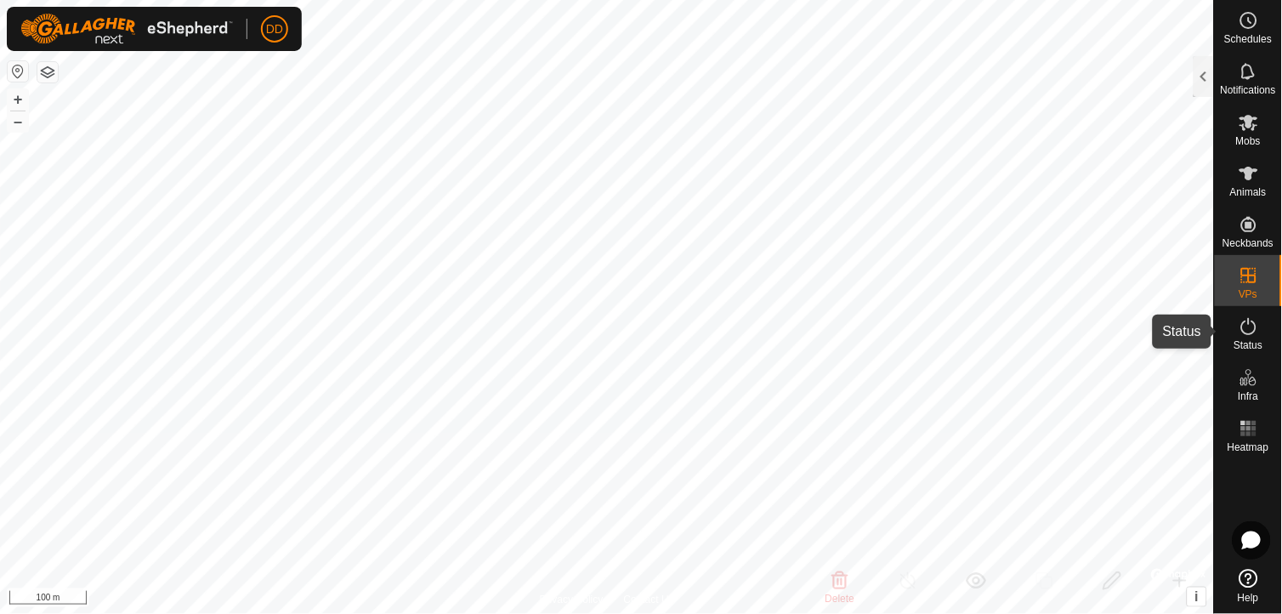
click at [1260, 349] on span "Status" at bounding box center [1248, 345] width 29 height 10
click at [1239, 336] on icon at bounding box center [1249, 326] width 20 height 20
click at [1204, 81] on div at bounding box center [1204, 76] width 20 height 41
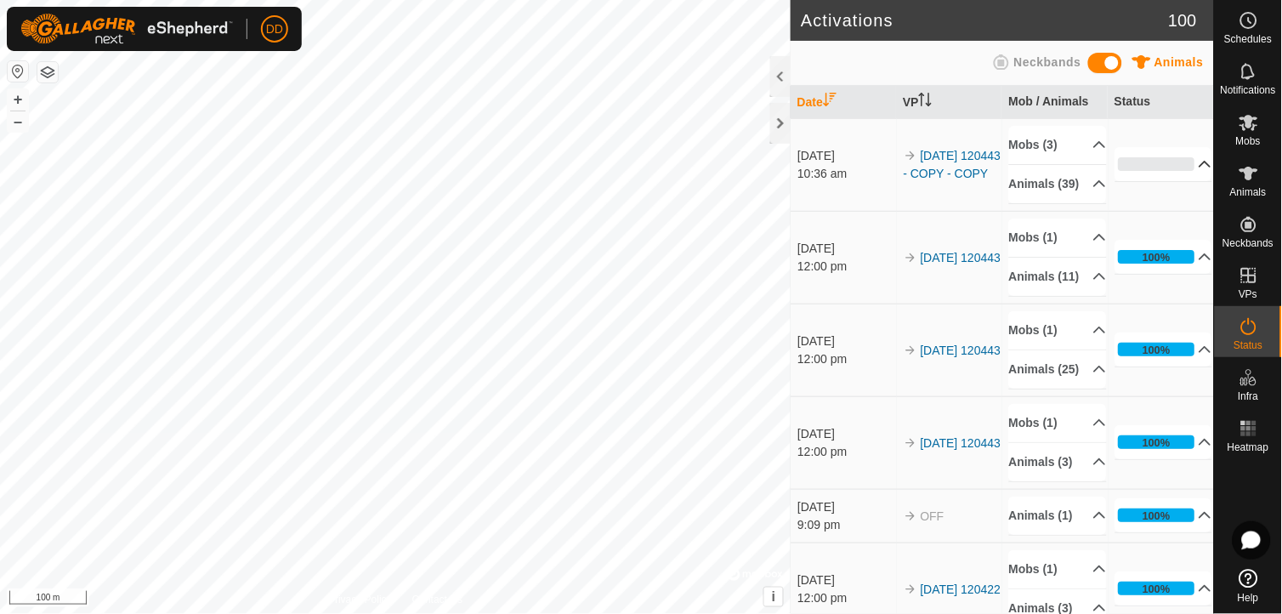
click at [1184, 174] on p-accordion-header "0%" at bounding box center [1164, 164] width 98 height 34
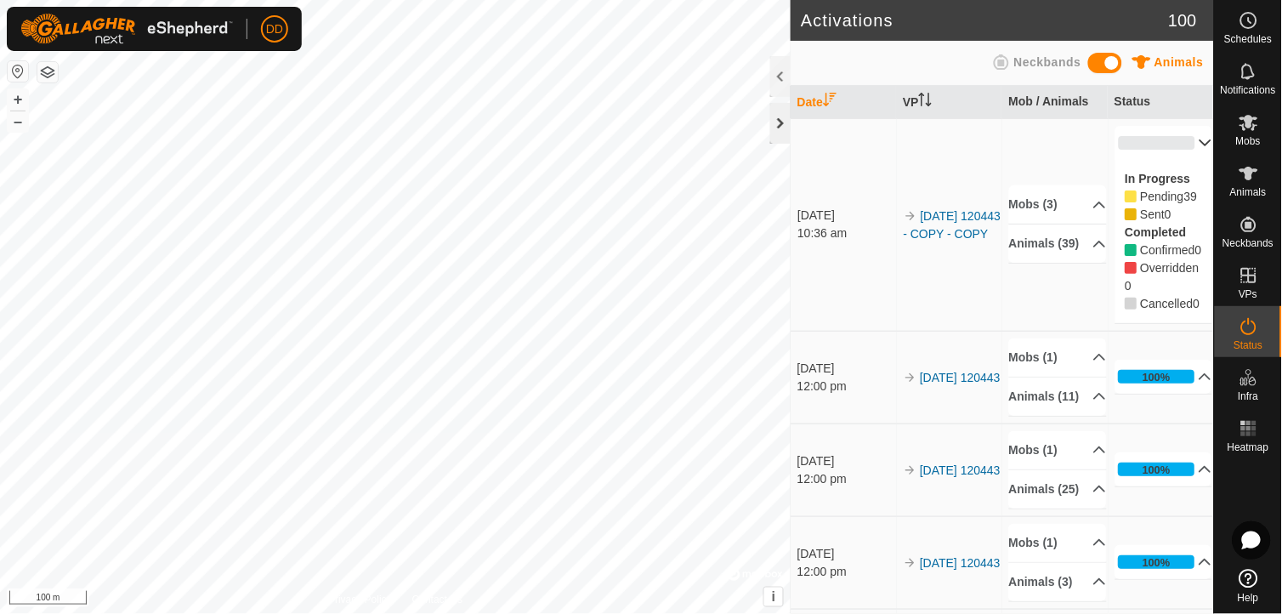
click at [780, 122] on div at bounding box center [780, 123] width 20 height 41
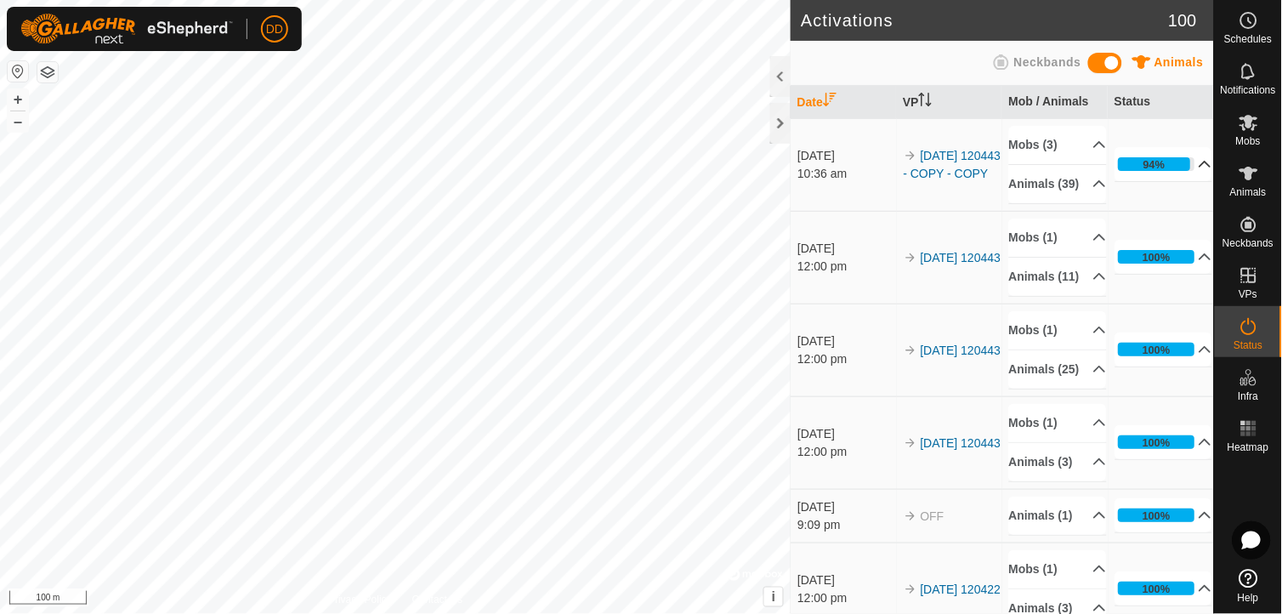
click at [1179, 173] on p-accordion-header "94%" at bounding box center [1164, 164] width 98 height 34
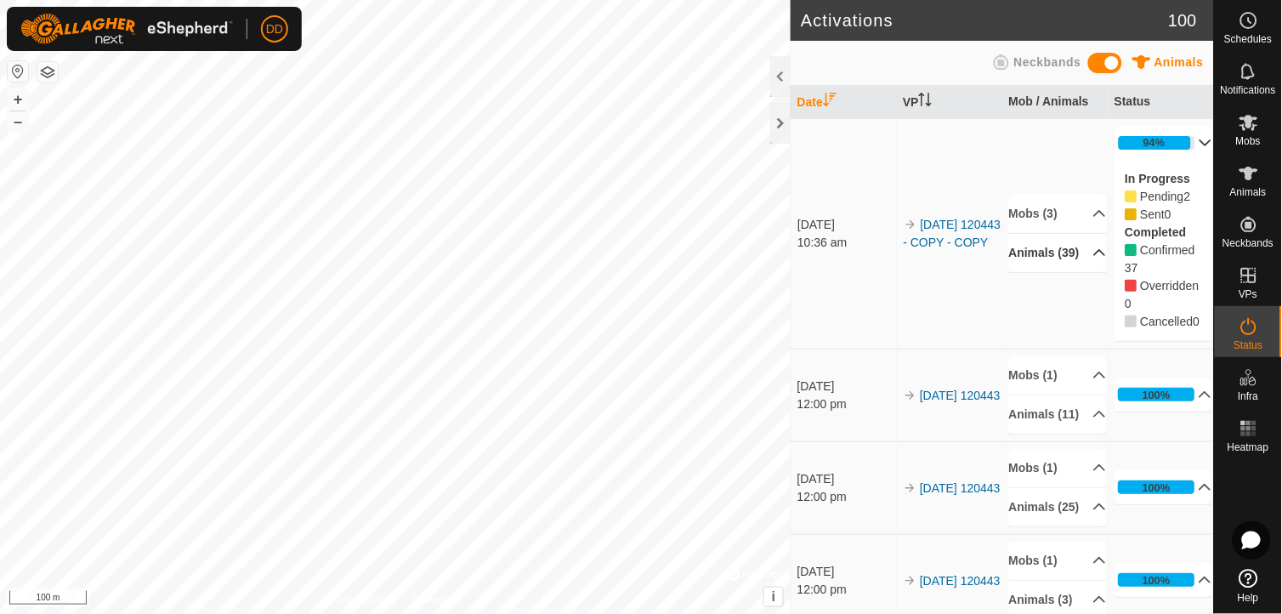
click at [1081, 262] on p-accordion-header "Animals (39)" at bounding box center [1058, 253] width 98 height 38
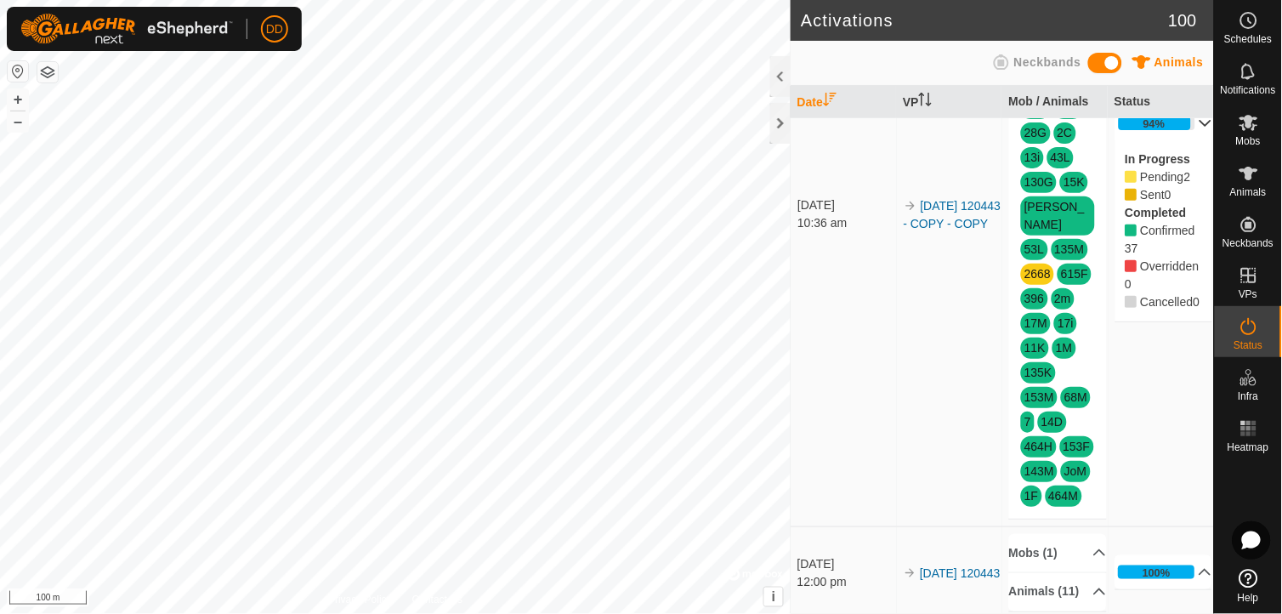
scroll to position [226, 0]
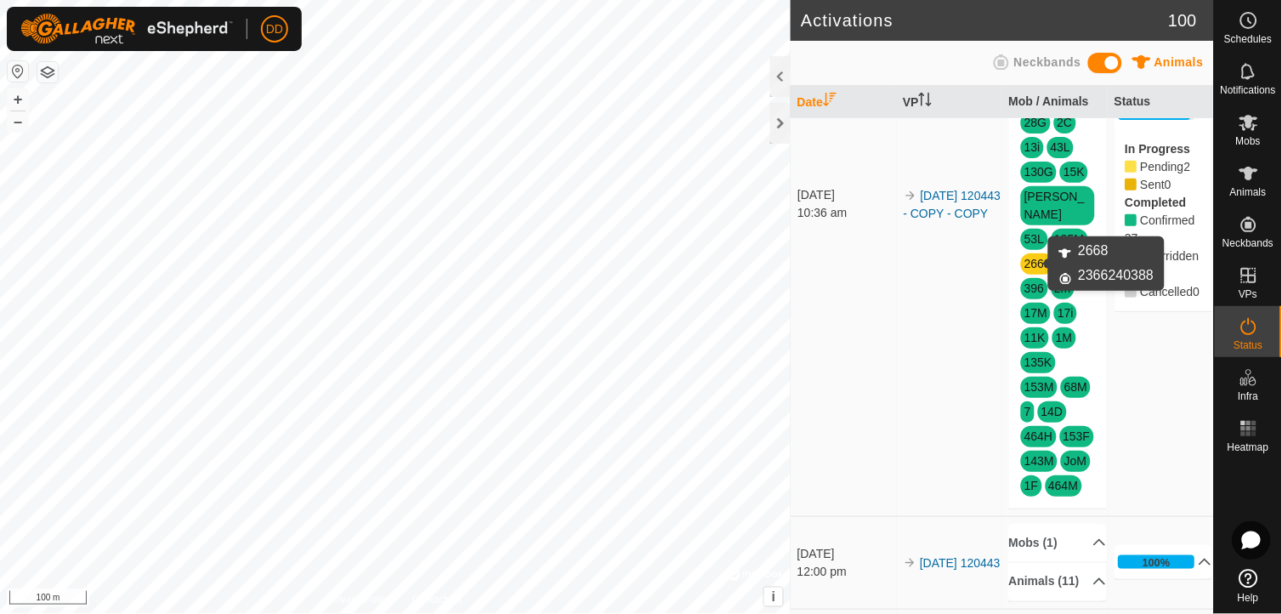
click at [1027, 260] on link "2668" at bounding box center [1037, 264] width 26 height 14
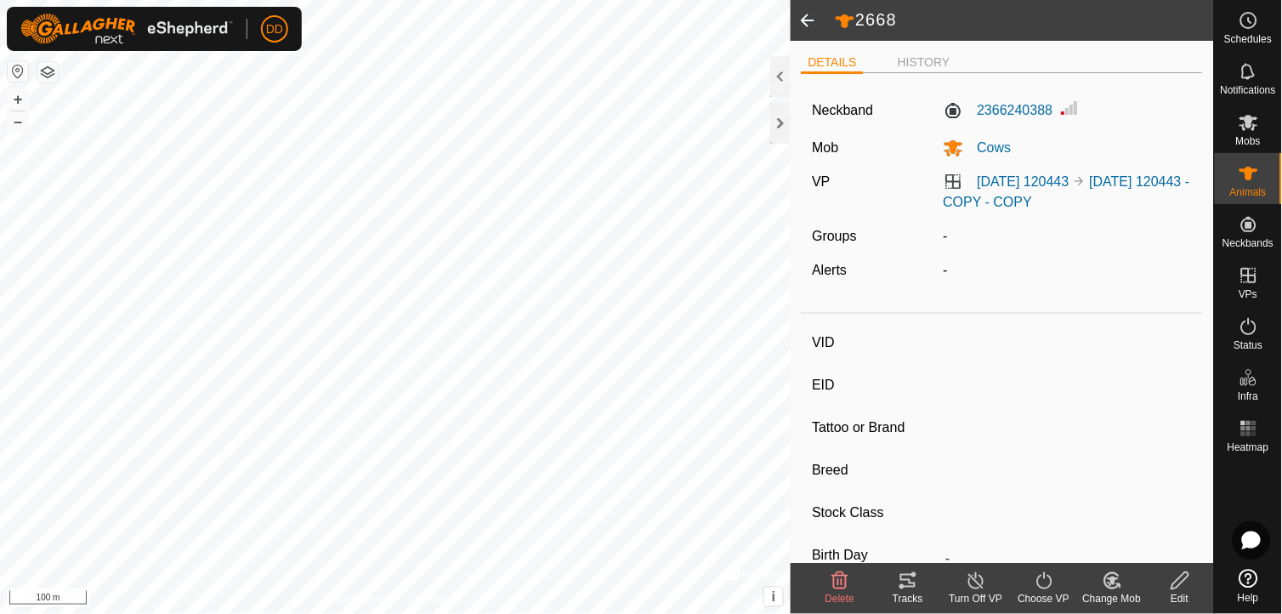
type input "2668"
type input "-"
type input "mmeg1e"
type input "Hereford"
type input "Cow"
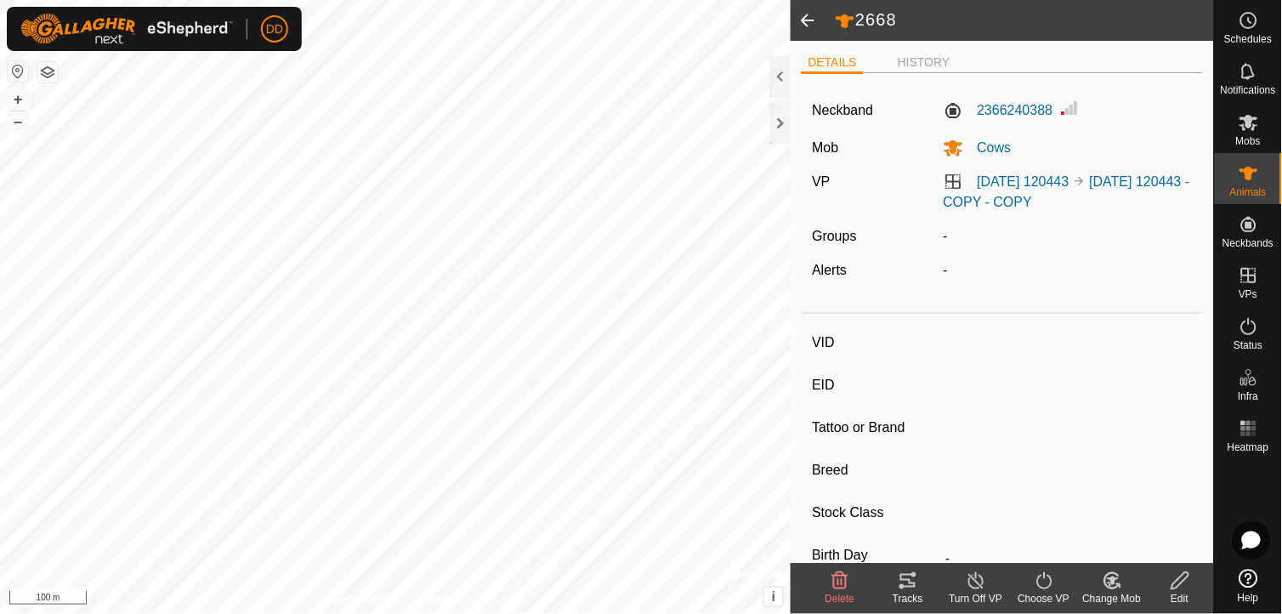
type input "Pregnant"
type input "0 kg"
type input "-"
click at [805, 13] on span at bounding box center [808, 20] width 34 height 41
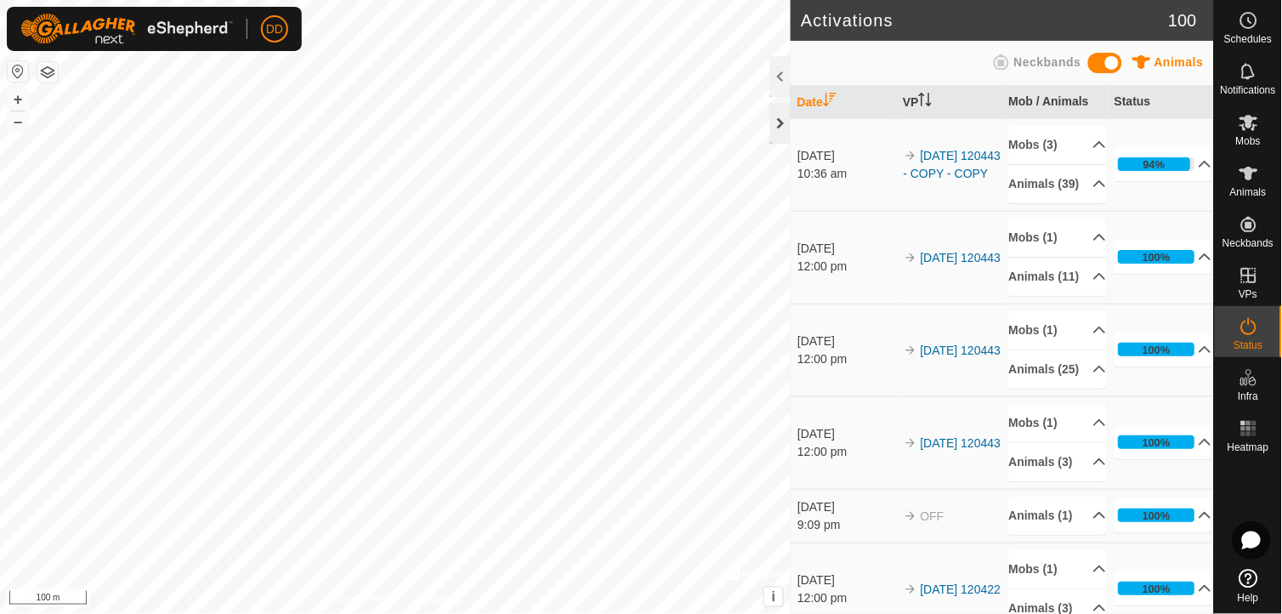
click at [778, 124] on div at bounding box center [780, 123] width 20 height 41
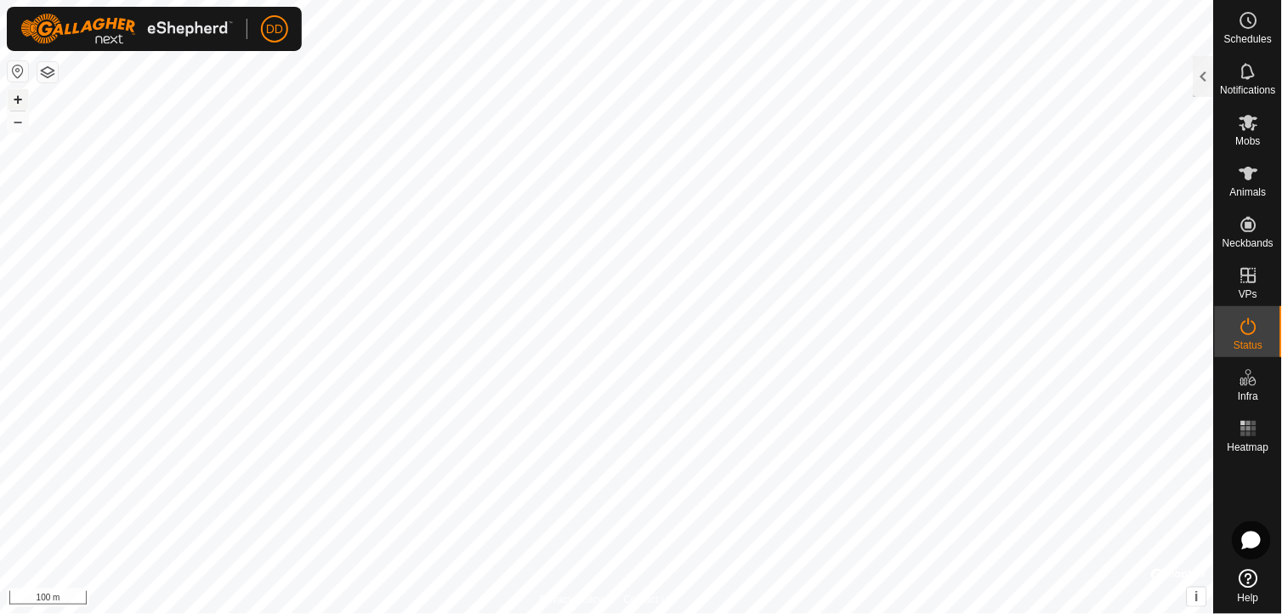
click at [22, 100] on button "+" at bounding box center [18, 99] width 20 height 20
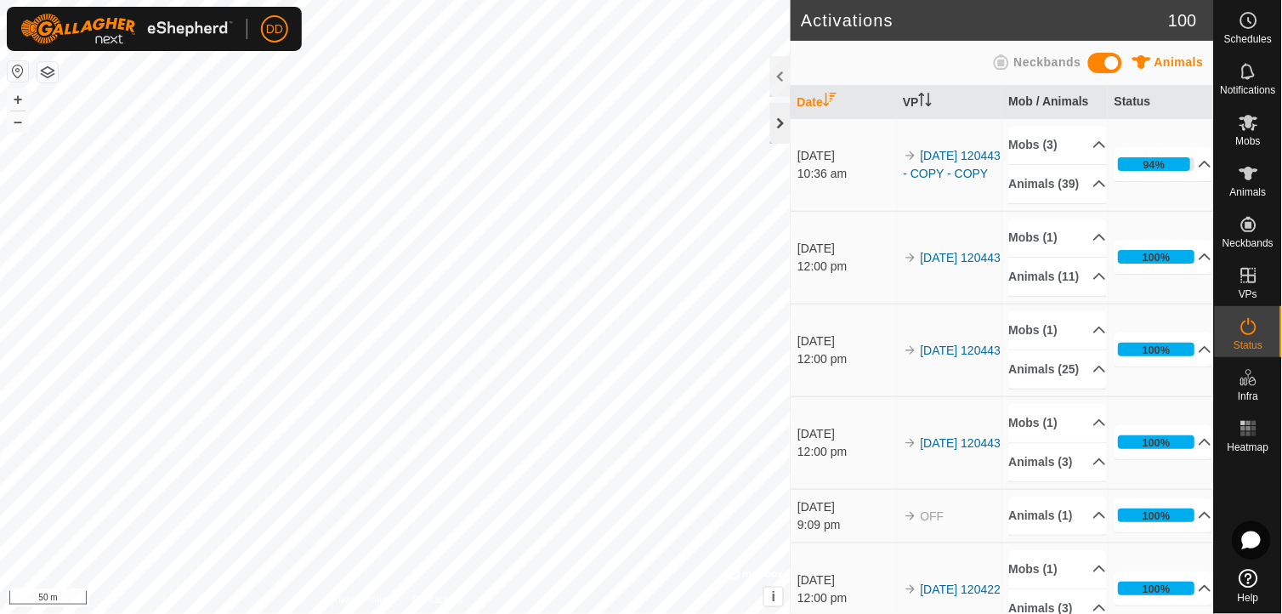
click at [778, 122] on div at bounding box center [780, 123] width 20 height 41
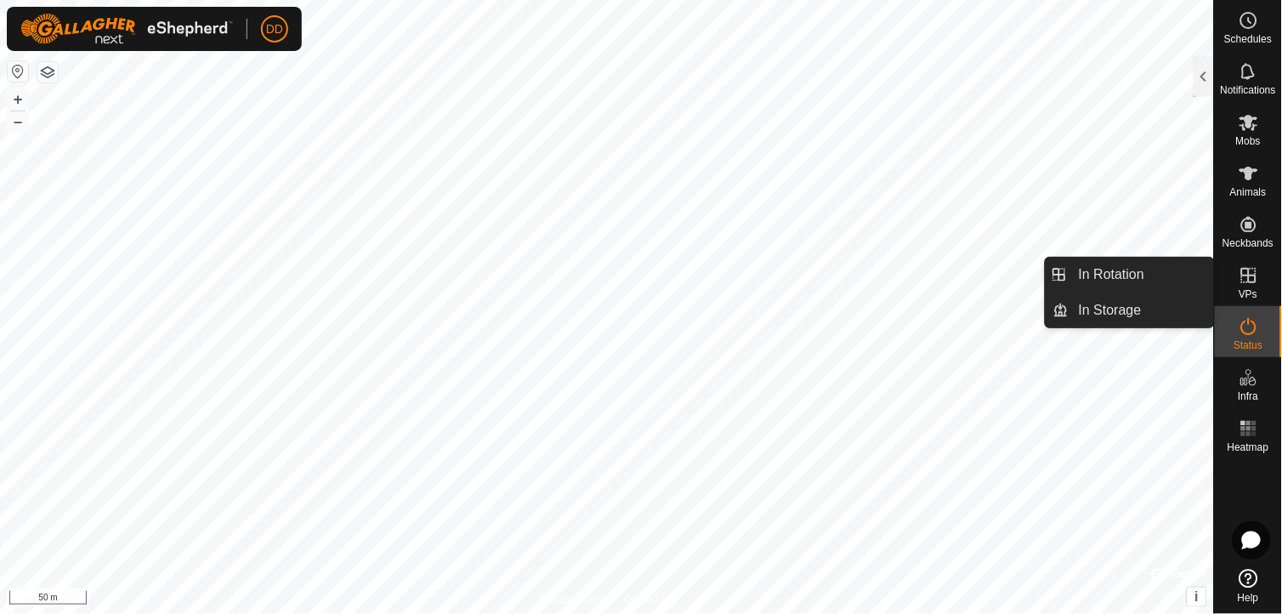
click at [1257, 275] on icon at bounding box center [1249, 275] width 20 height 20
click at [1124, 267] on link "In Rotation" at bounding box center [1141, 275] width 145 height 34
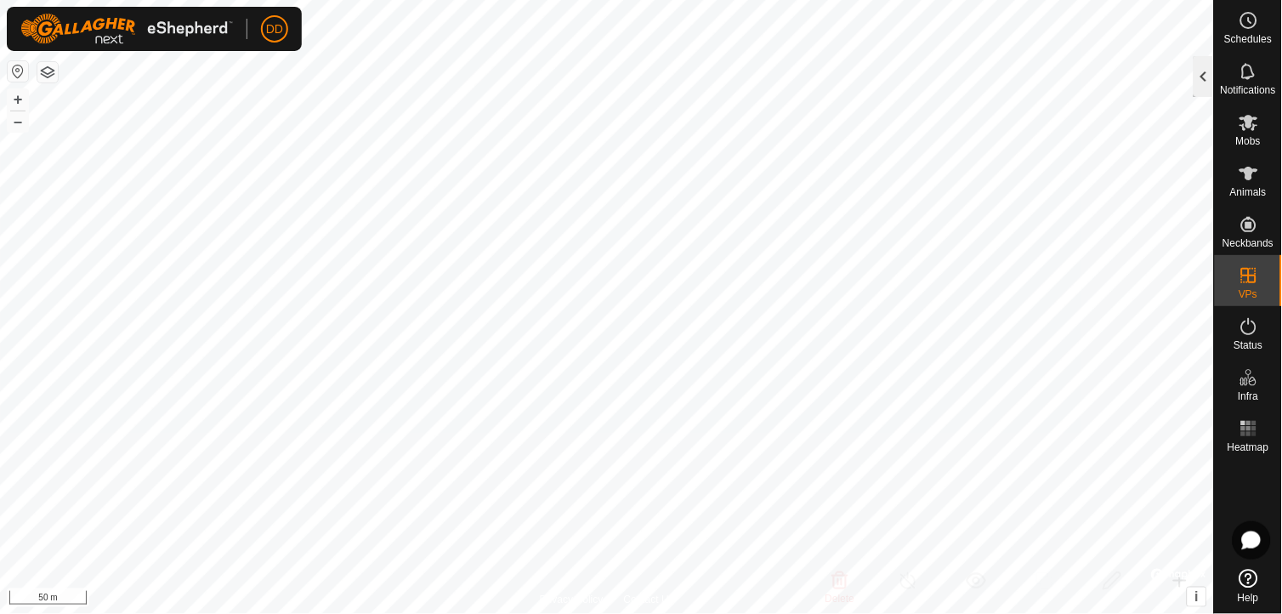
click at [1207, 68] on div at bounding box center [1204, 76] width 20 height 41
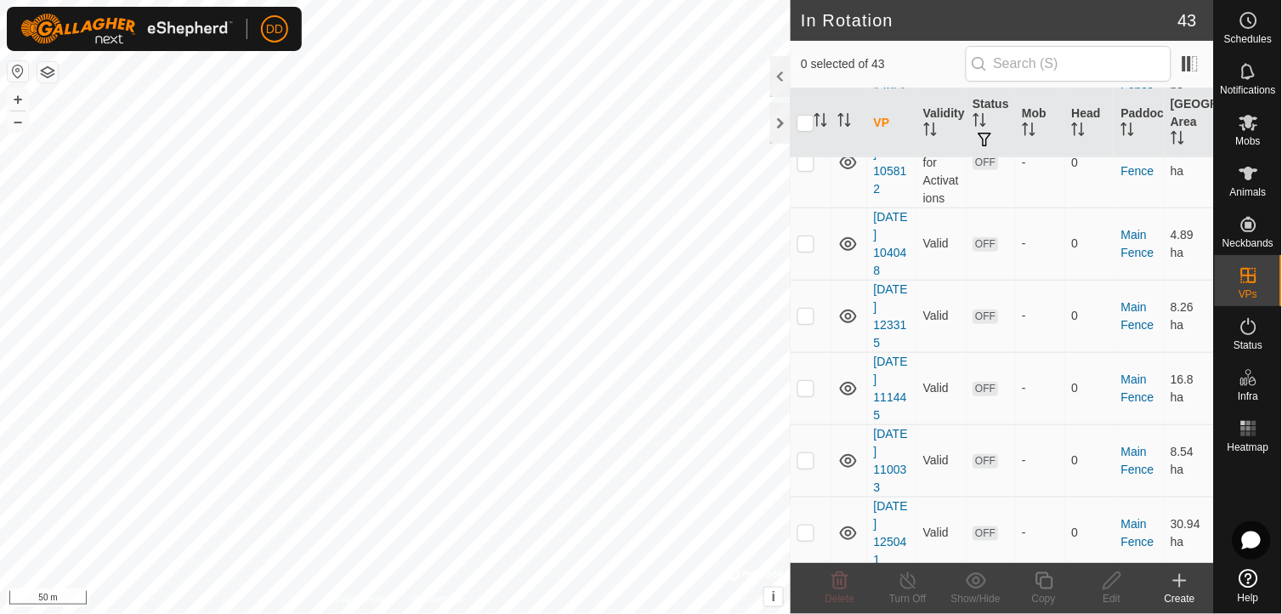
scroll to position [3038, 0]
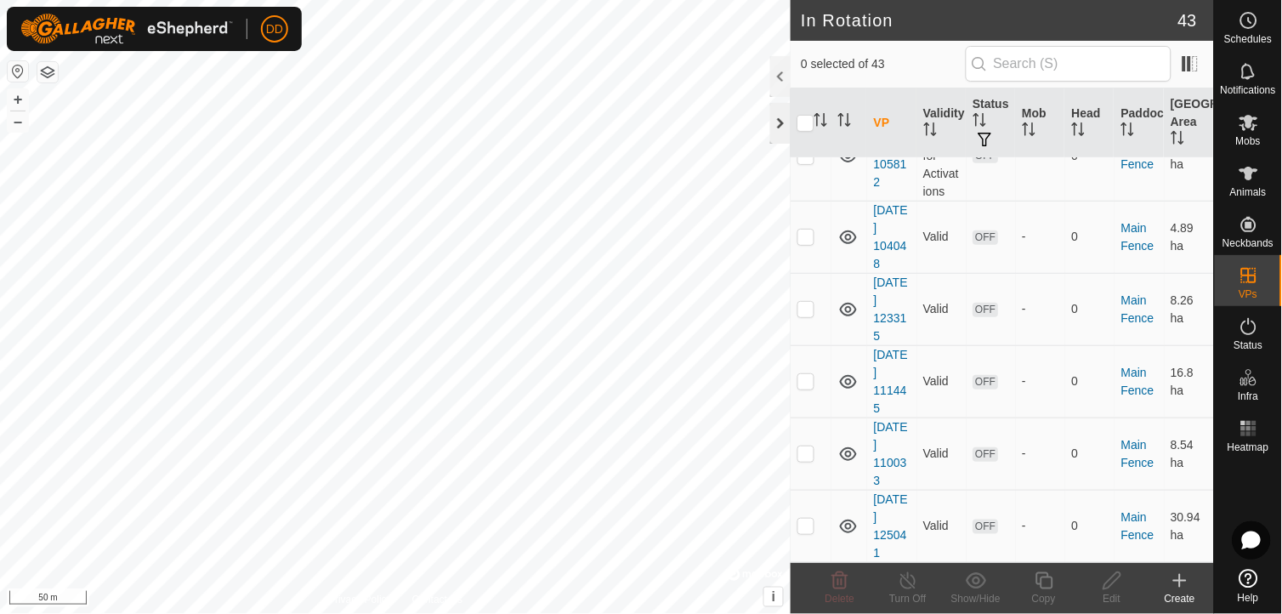
click at [780, 123] on div at bounding box center [780, 123] width 20 height 41
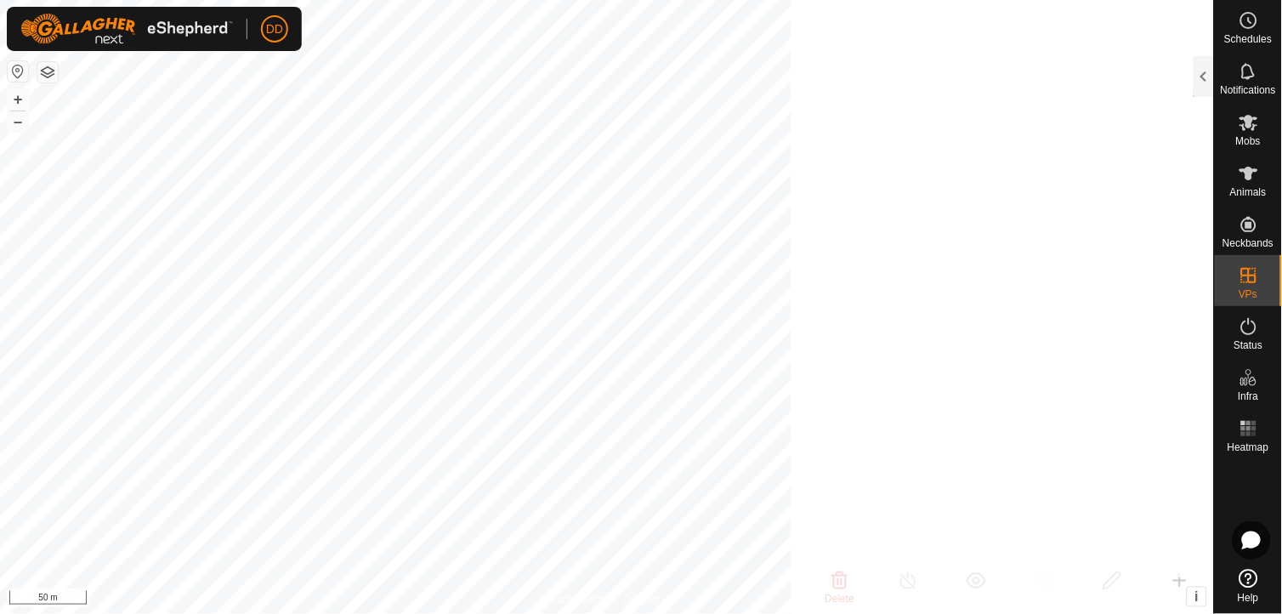
scroll to position [12141, 0]
click at [1242, 131] on icon at bounding box center [1249, 122] width 20 height 20
click at [1210, 77] on div at bounding box center [1204, 76] width 20 height 41
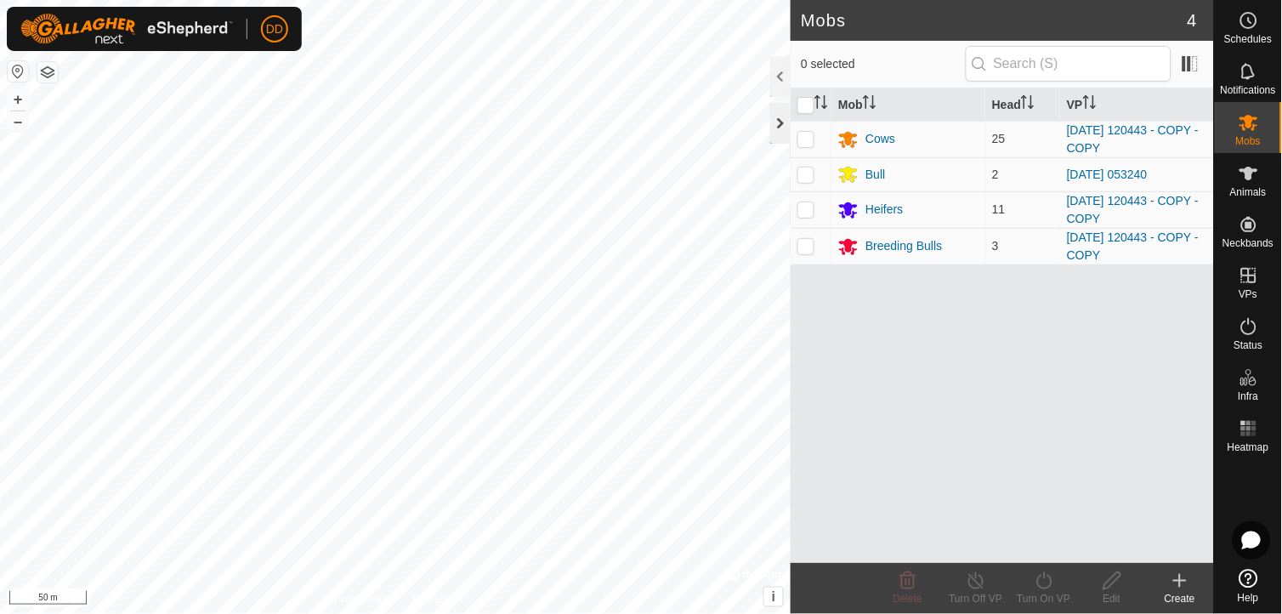
click at [780, 131] on div at bounding box center [780, 123] width 20 height 41
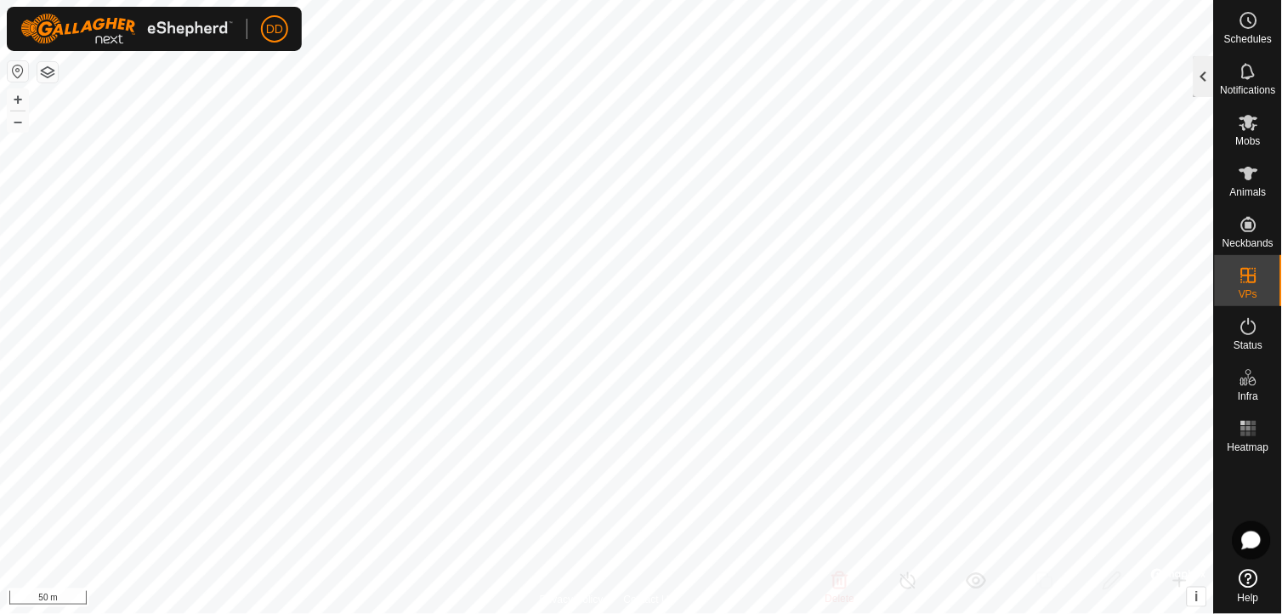
click at [1201, 77] on div at bounding box center [1204, 76] width 20 height 41
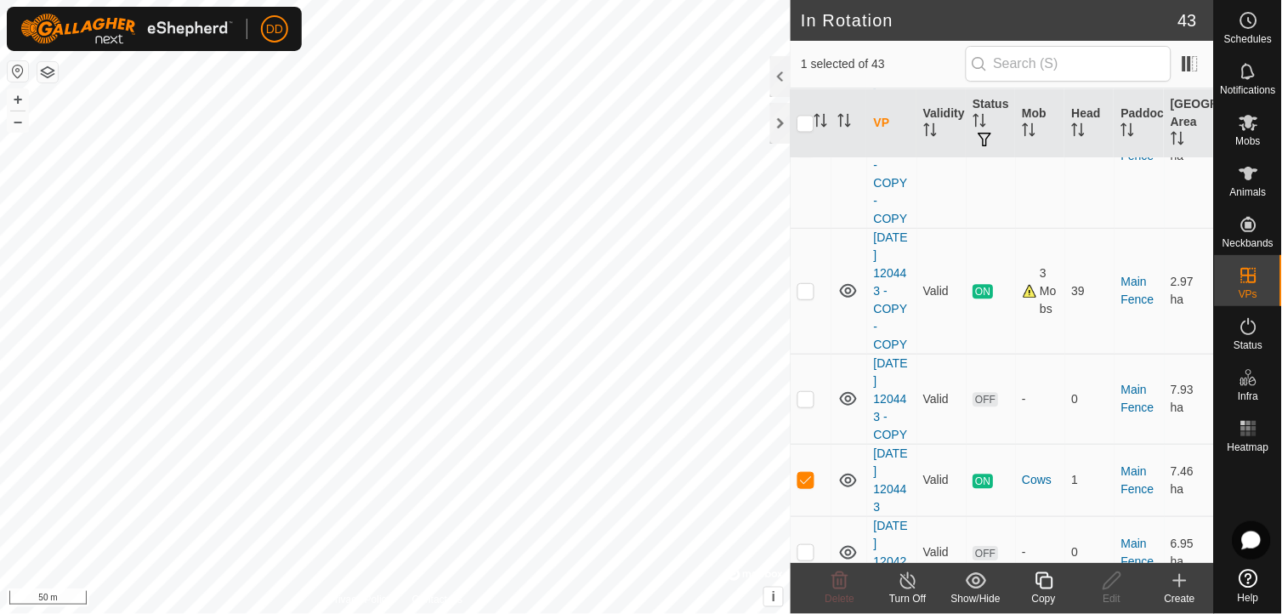
scroll to position [829, 0]
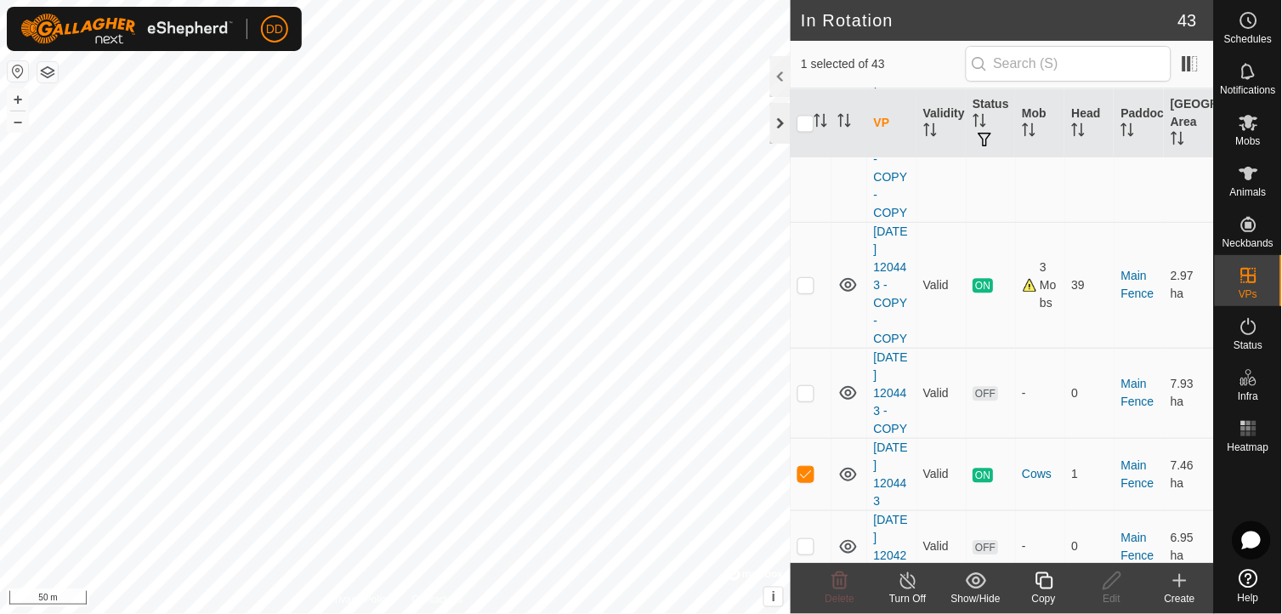
click at [786, 124] on div at bounding box center [780, 123] width 20 height 41
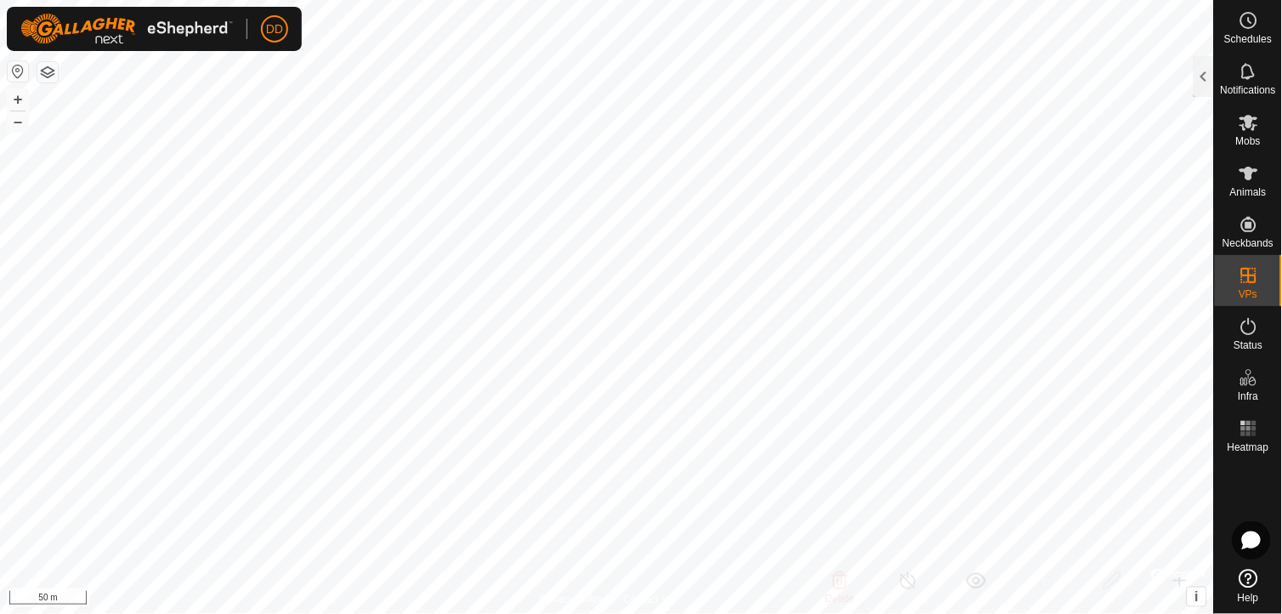
scroll to position [3758, 0]
checkbox input "true"
checkbox input "false"
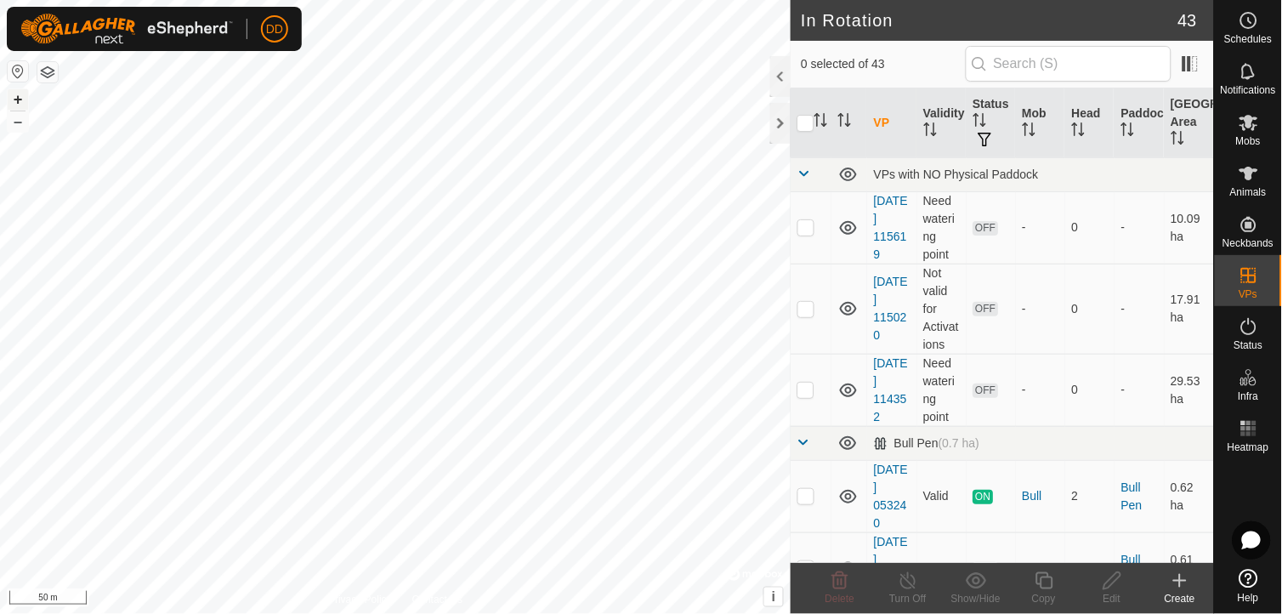
click at [22, 99] on button "+" at bounding box center [18, 99] width 20 height 20
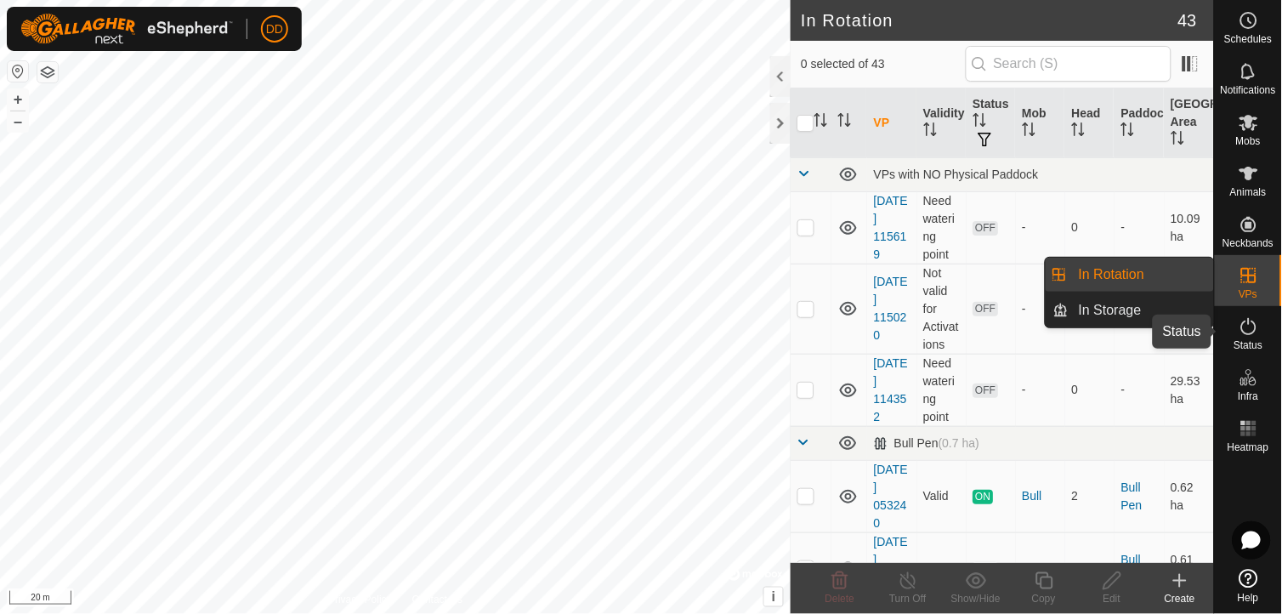
click at [1252, 329] on icon at bounding box center [1249, 326] width 20 height 20
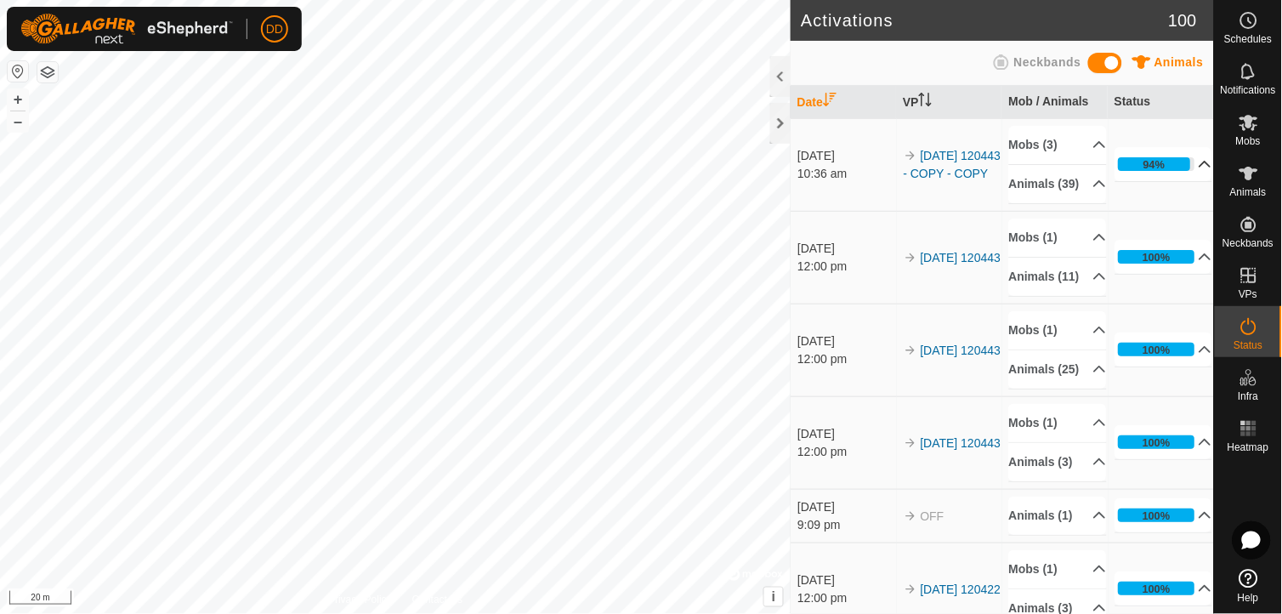
click at [1183, 176] on p-accordion-header "94%" at bounding box center [1164, 164] width 98 height 34
click at [20, 125] on button "–" at bounding box center [18, 121] width 20 height 20
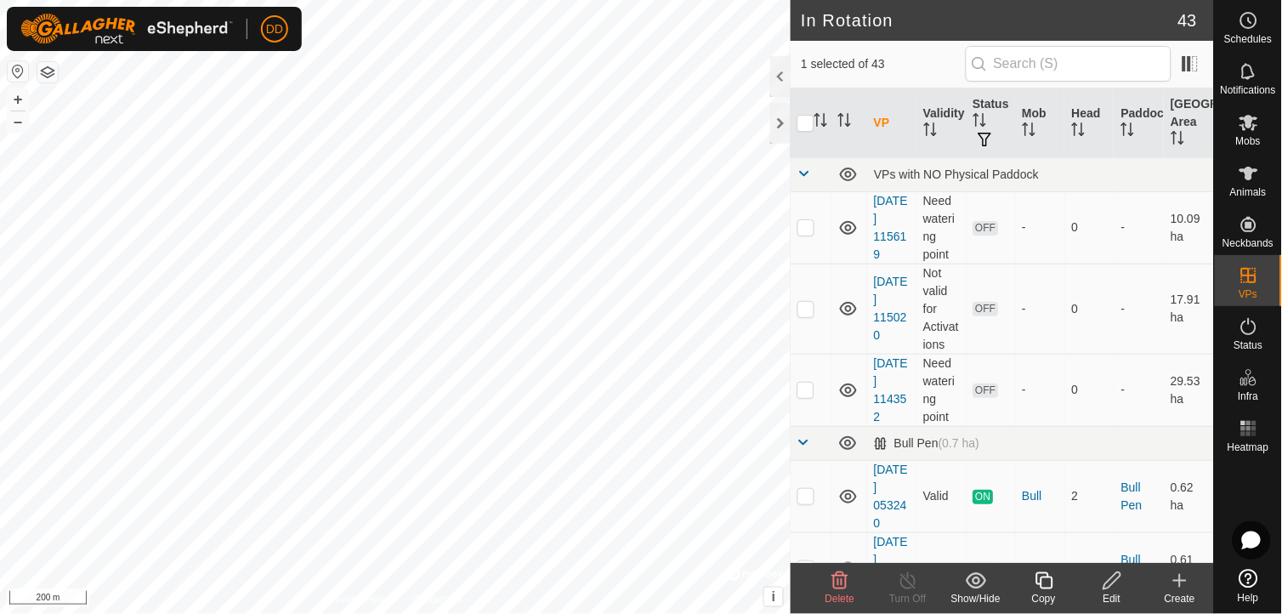
checkbox input "false"
click at [22, 104] on button "+" at bounding box center [18, 99] width 20 height 20
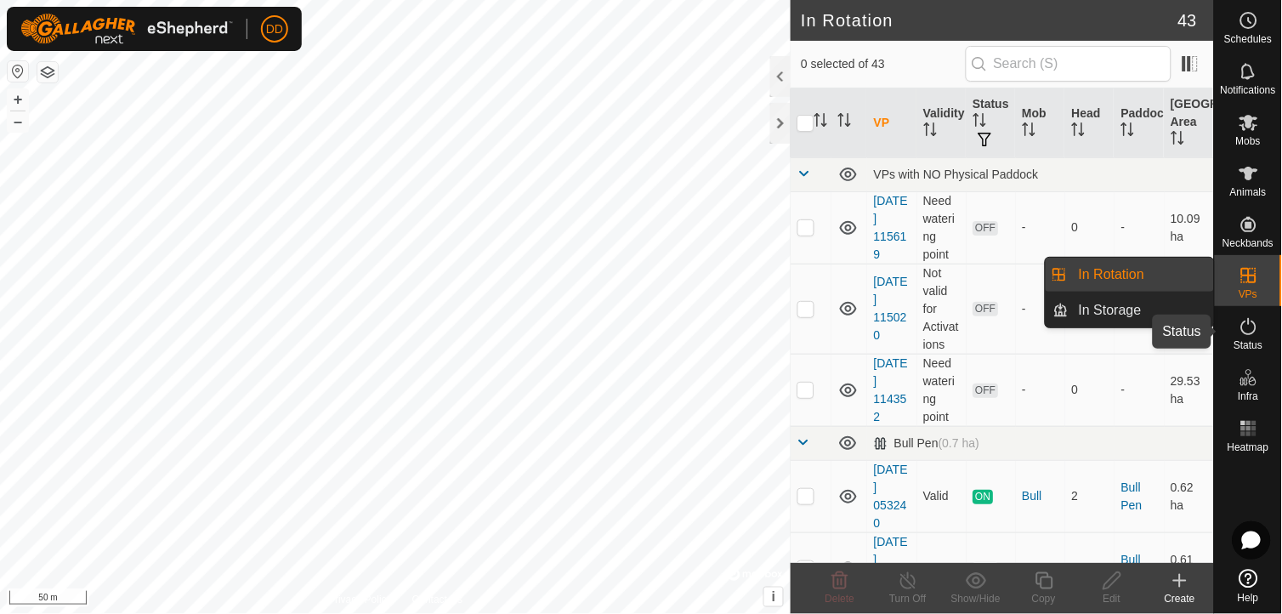
click at [1236, 332] on es-activation-svg-icon at bounding box center [1249, 326] width 31 height 27
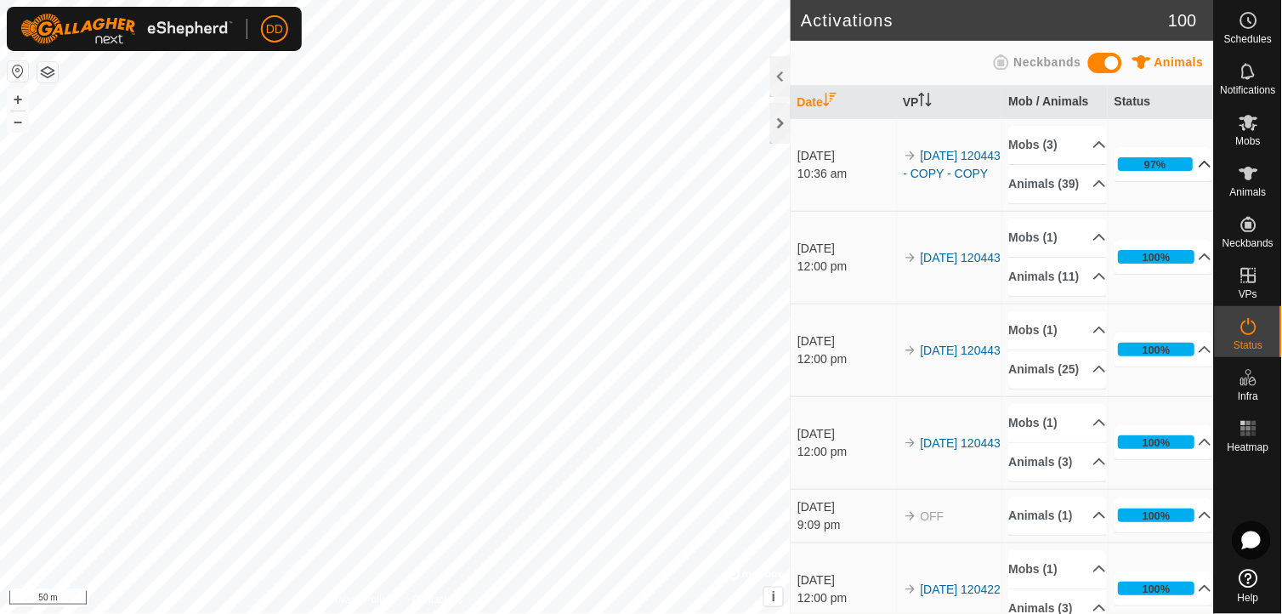
click at [1185, 179] on p-accordion-header "97%" at bounding box center [1164, 164] width 98 height 34
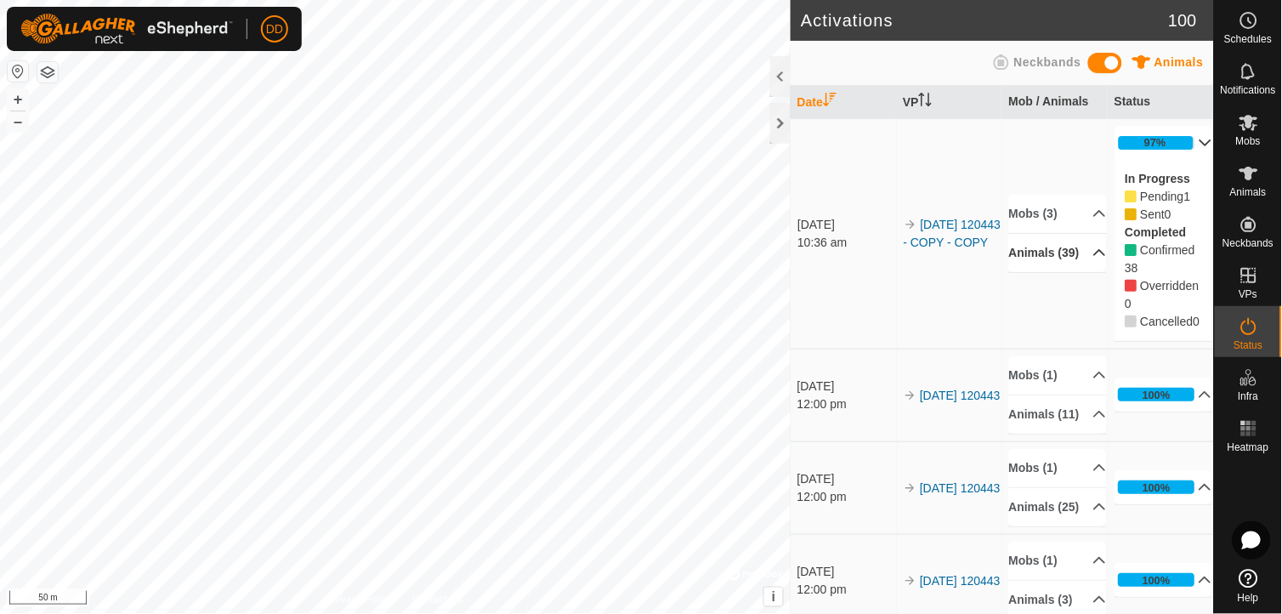
click at [1081, 259] on p-accordion-header "Animals (39)" at bounding box center [1058, 253] width 98 height 38
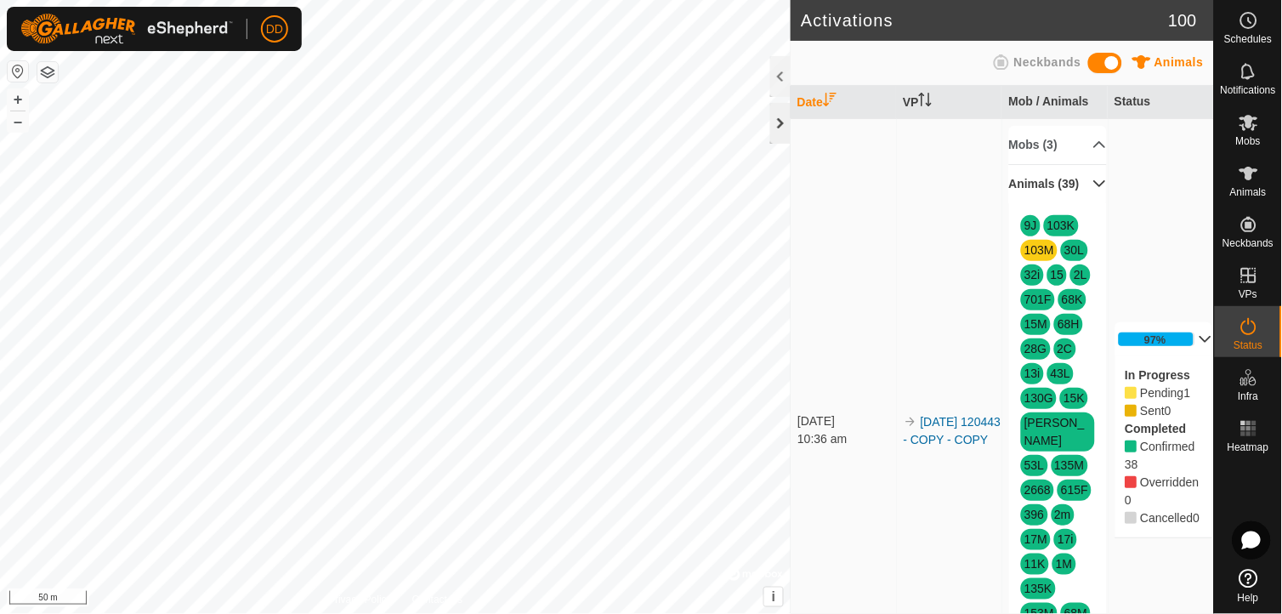
click at [779, 125] on div at bounding box center [780, 123] width 20 height 41
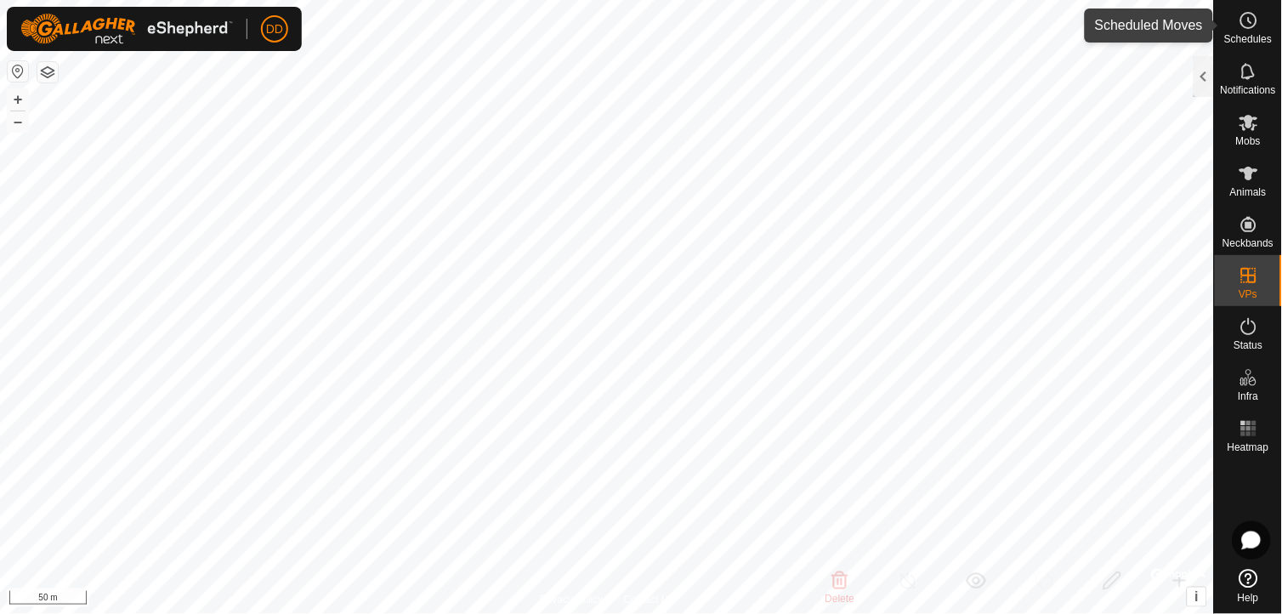
click at [1254, 17] on icon at bounding box center [1249, 20] width 20 height 20
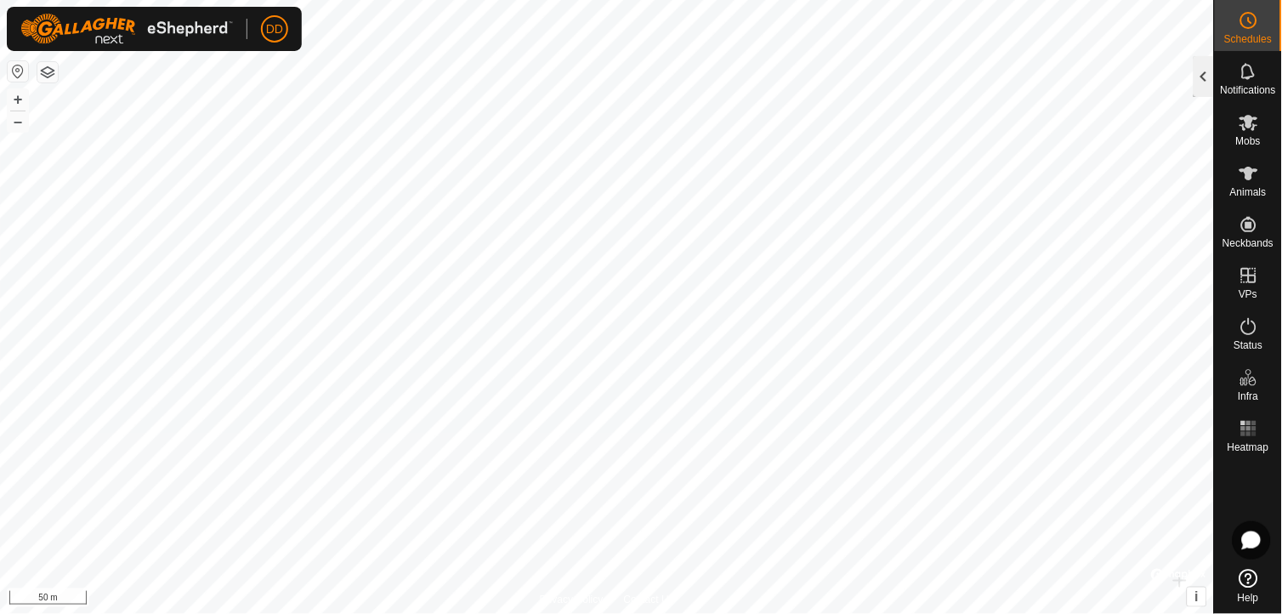
click at [1201, 71] on div at bounding box center [1204, 76] width 20 height 41
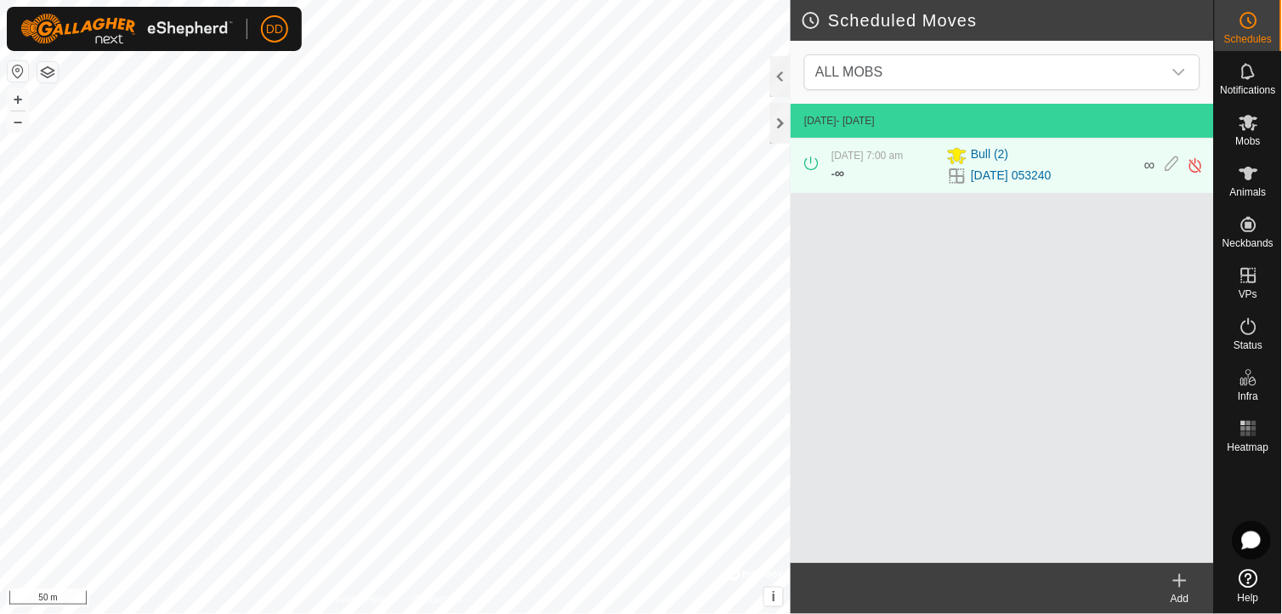
click at [1185, 582] on icon at bounding box center [1180, 580] width 20 height 20
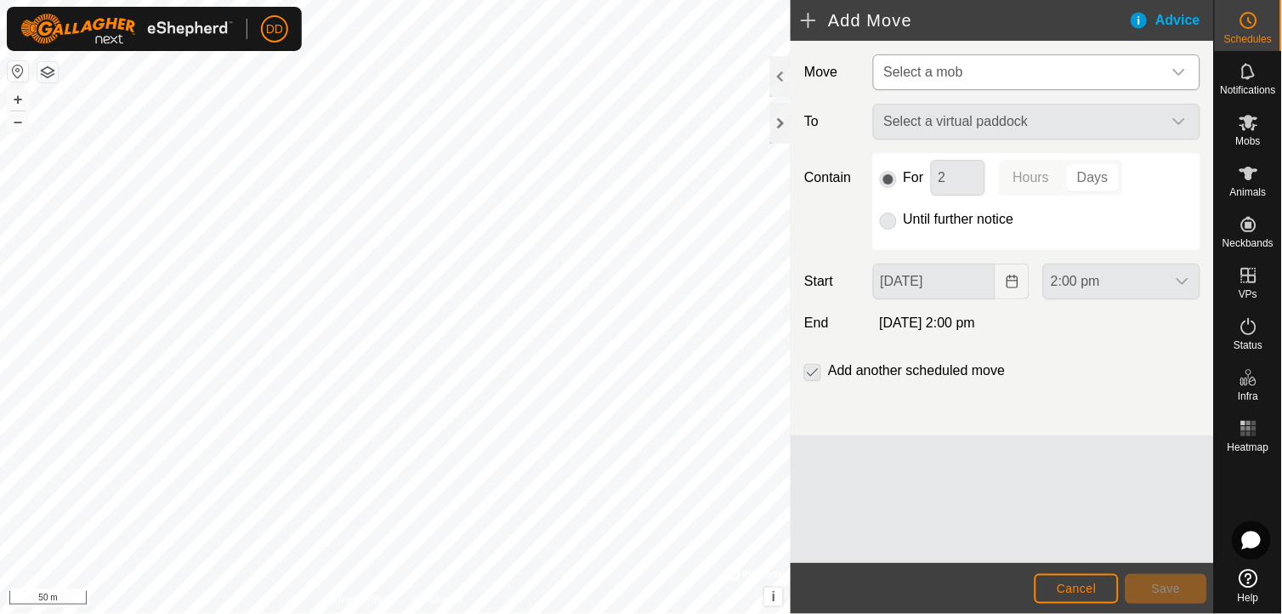
click at [1180, 70] on icon "dropdown trigger" at bounding box center [1179, 72] width 14 height 14
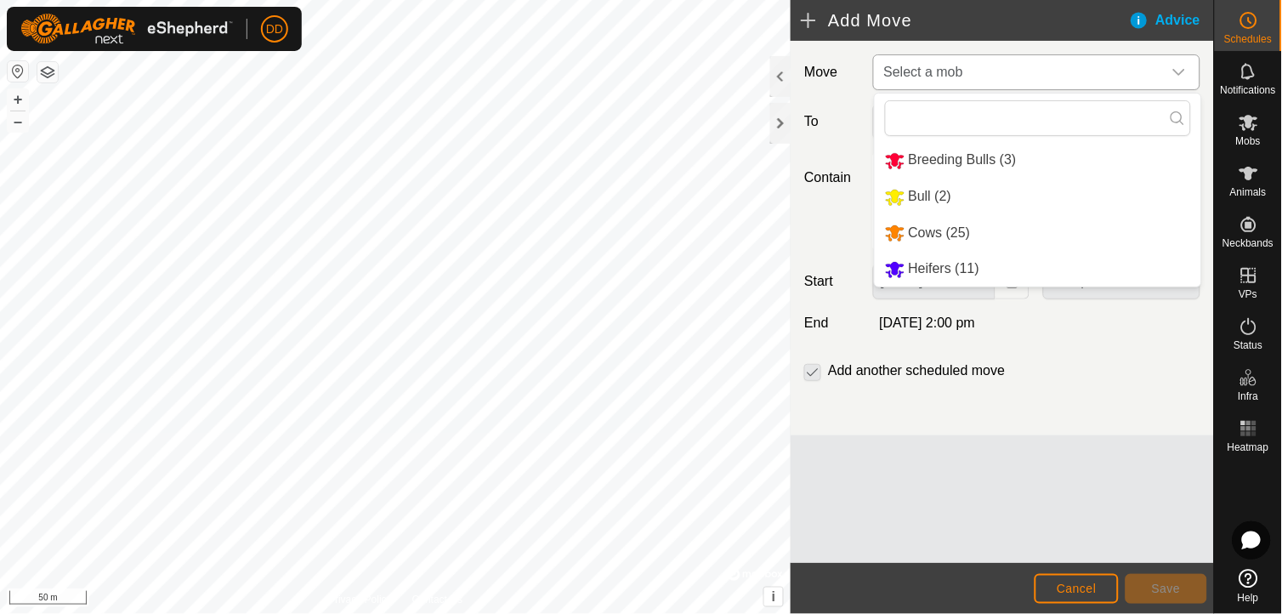
click at [945, 231] on li "Cows (25)" at bounding box center [1038, 233] width 326 height 35
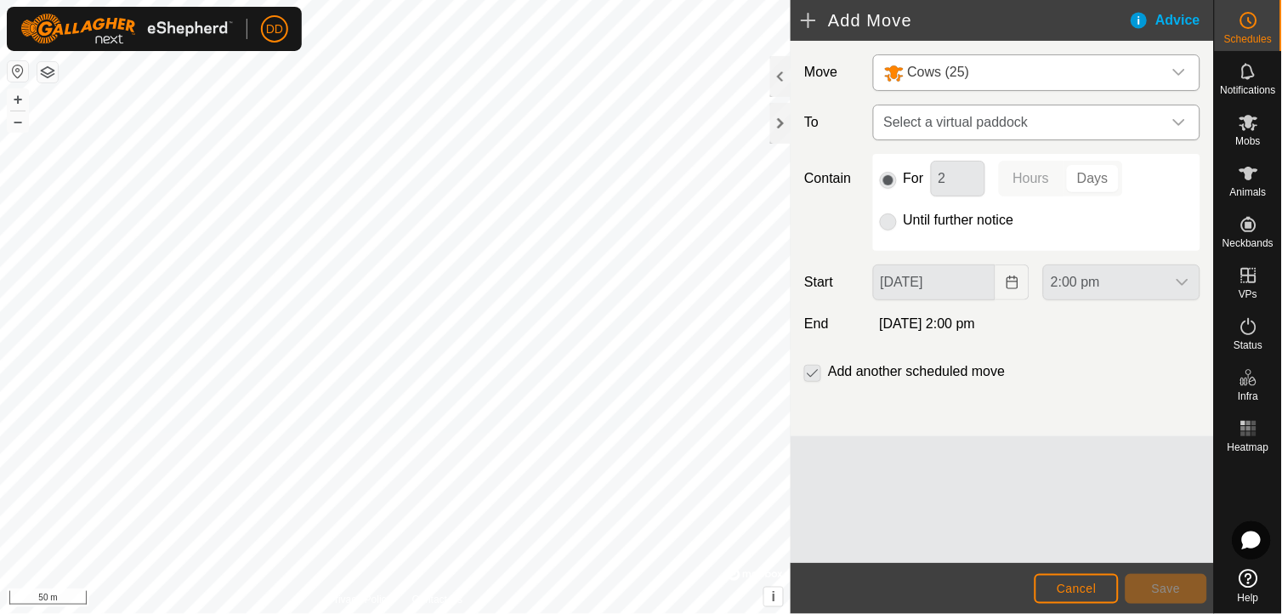
click at [1183, 114] on div "dropdown trigger" at bounding box center [1179, 122] width 34 height 34
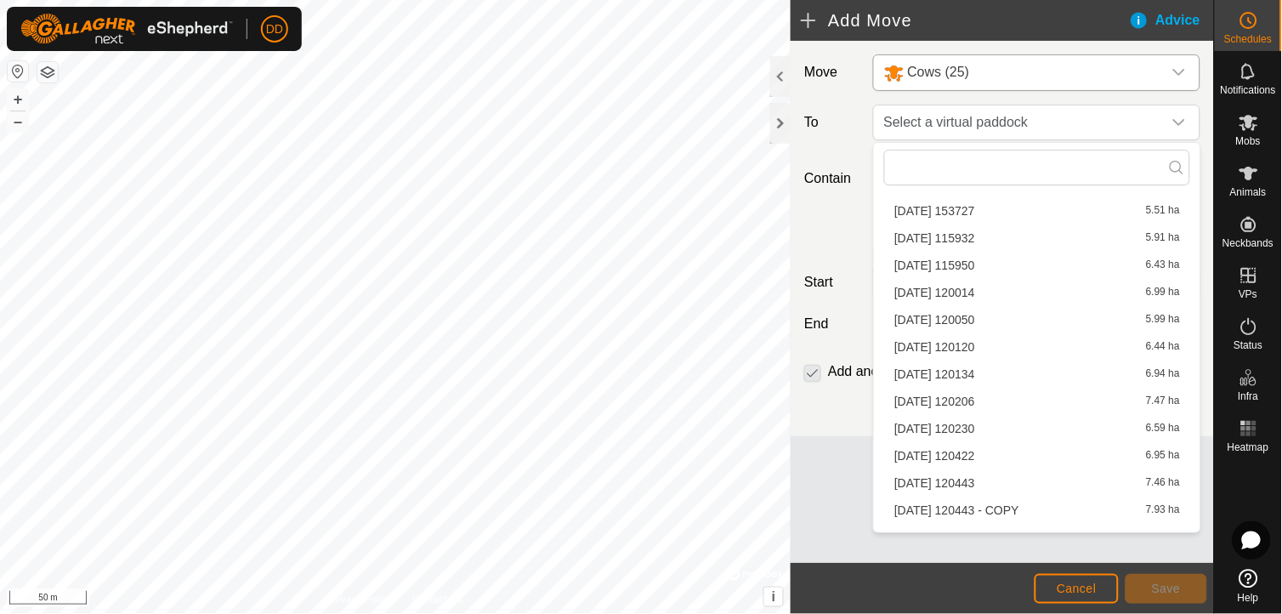
scroll to position [983, 0]
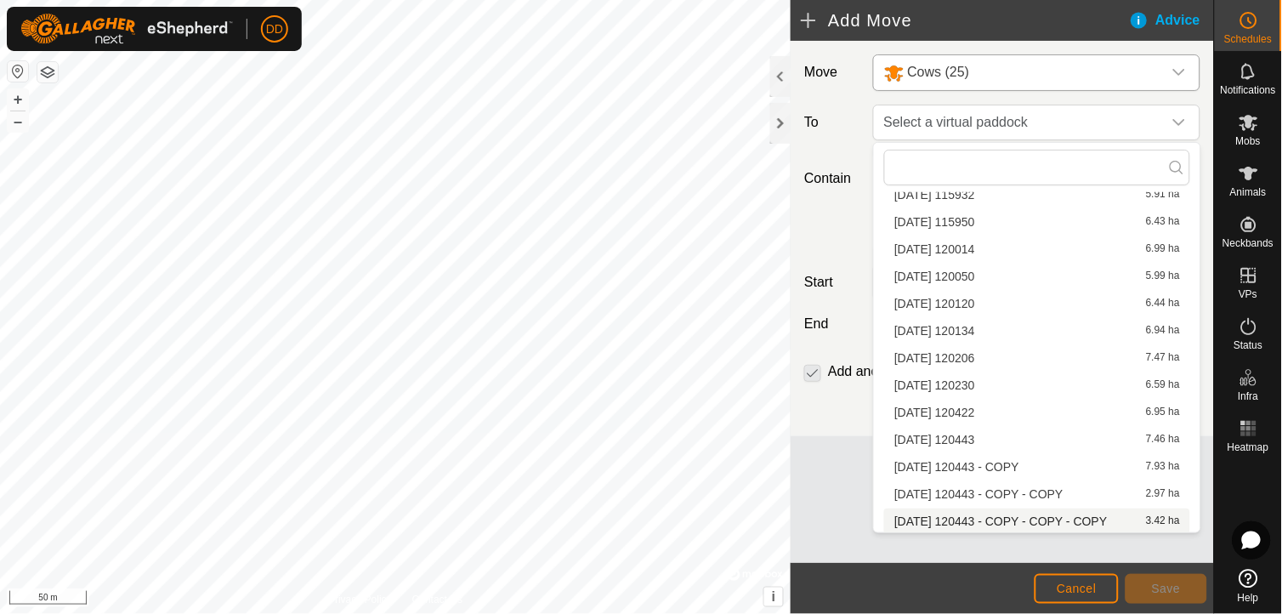
click at [1078, 520] on li "[DATE] 120443 - COPY - COPY - COPY 3.42 ha" at bounding box center [1037, 521] width 306 height 26
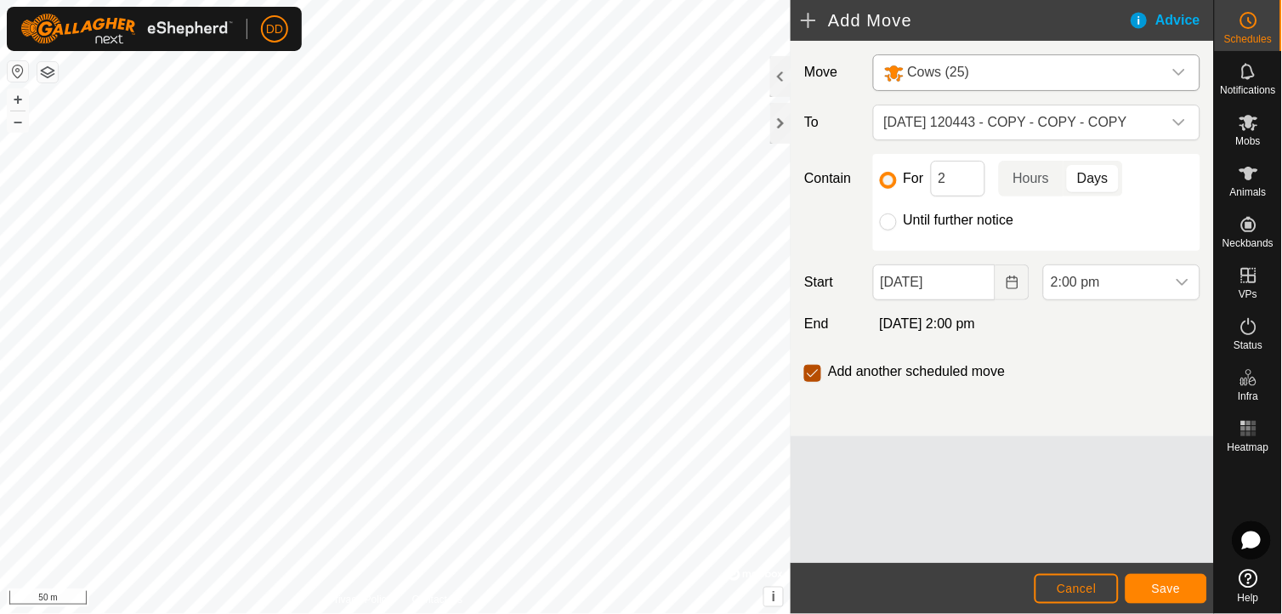
click at [805, 367] on input "checkbox" at bounding box center [812, 373] width 17 height 17
checkbox input "false"
click at [1017, 283] on icon "Choose Date" at bounding box center [1013, 282] width 14 height 14
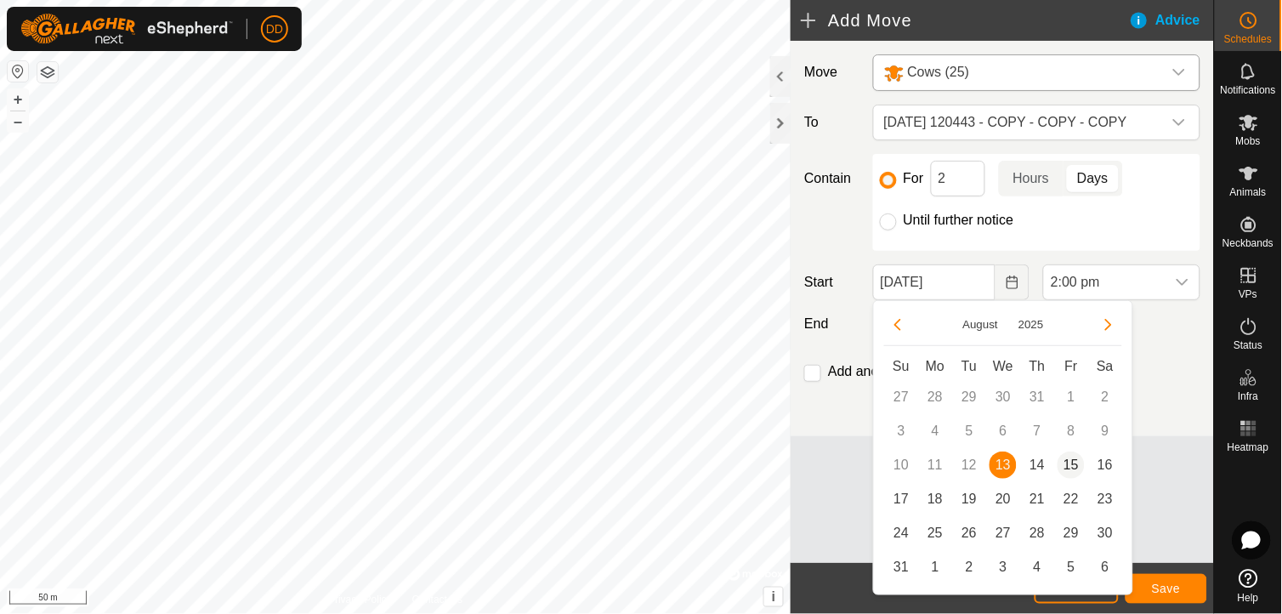
click at [1076, 468] on span "15" at bounding box center [1071, 464] width 27 height 27
type input "[DATE]"
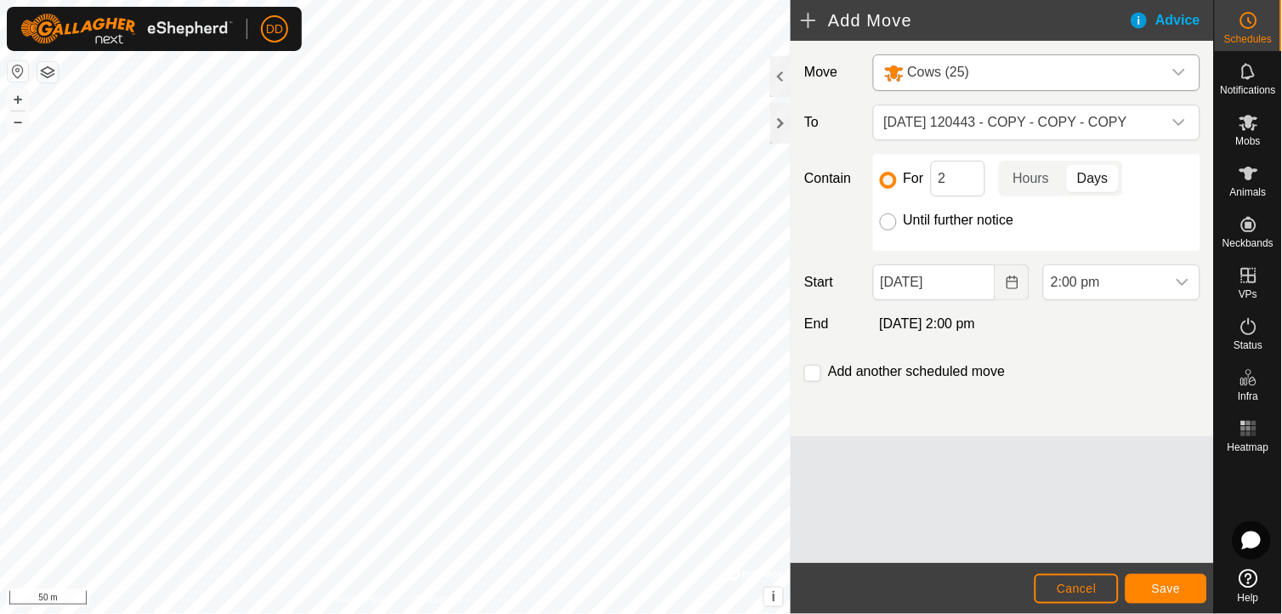
click at [890, 218] on input "Until further notice" at bounding box center [888, 221] width 17 height 17
radio input "true"
click at [1153, 587] on span "Save" at bounding box center [1166, 588] width 29 height 14
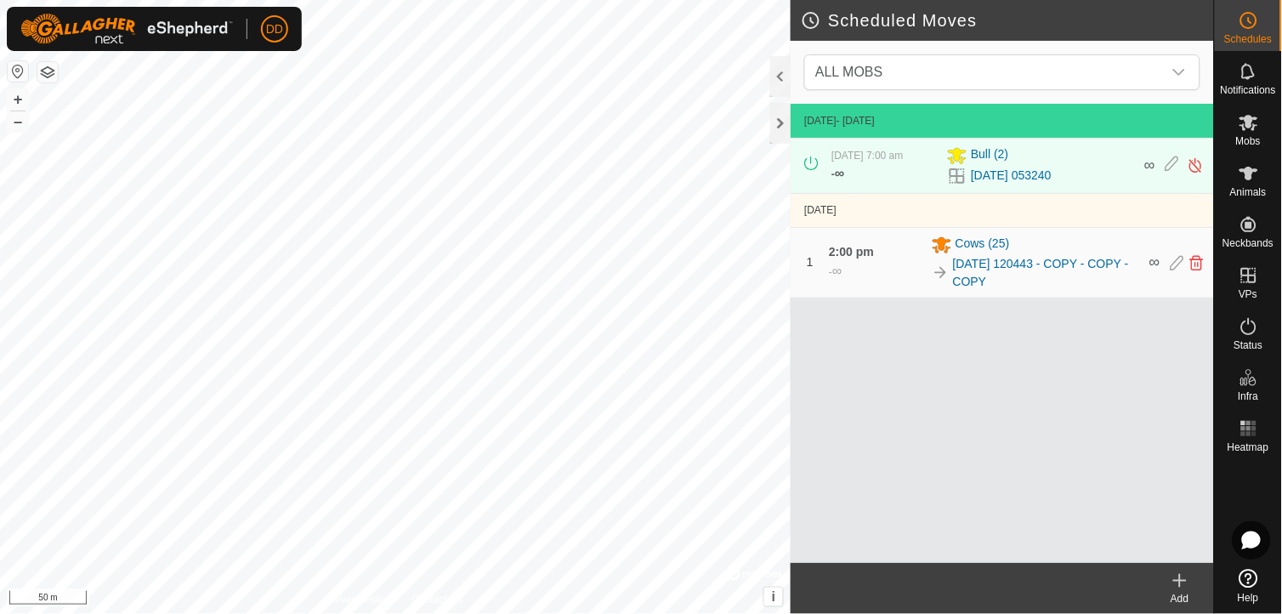
click at [1183, 584] on icon at bounding box center [1180, 580] width 20 height 20
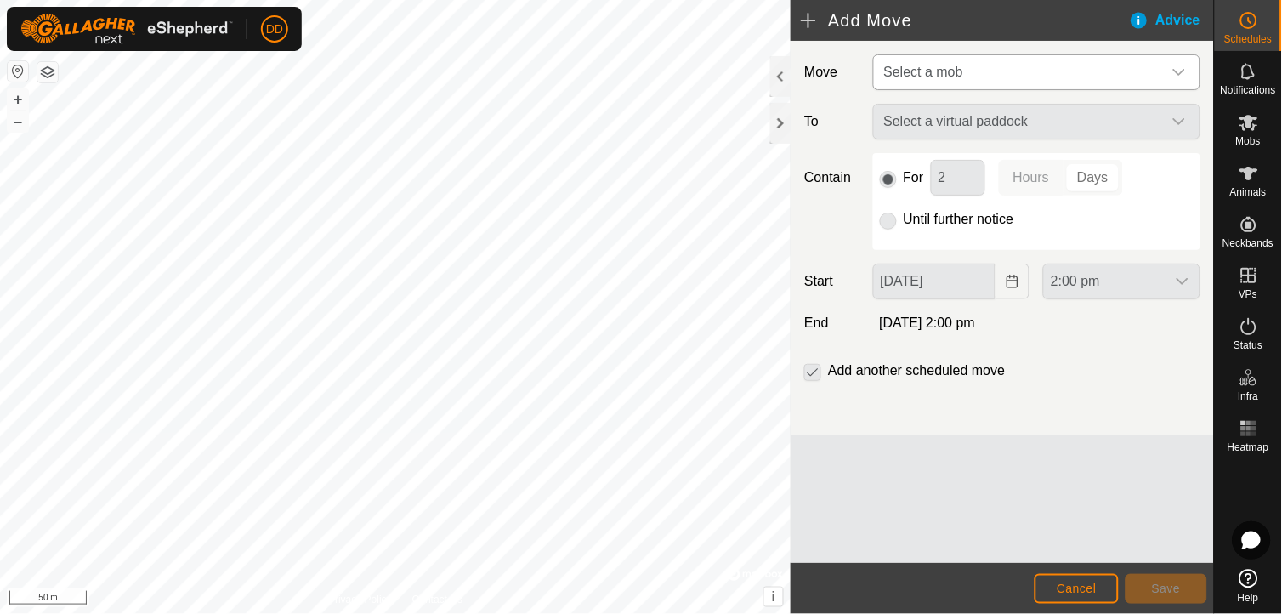
click at [1184, 73] on icon "dropdown trigger" at bounding box center [1179, 72] width 14 height 14
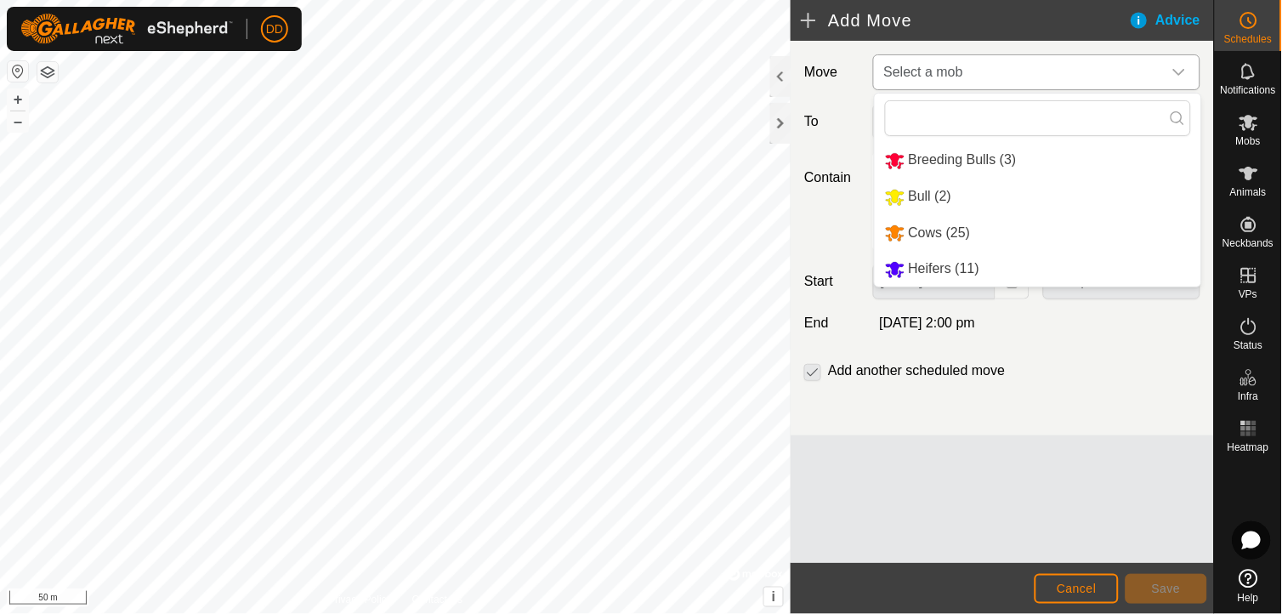
click at [932, 156] on li "Breeding Bulls (3)" at bounding box center [1038, 160] width 326 height 35
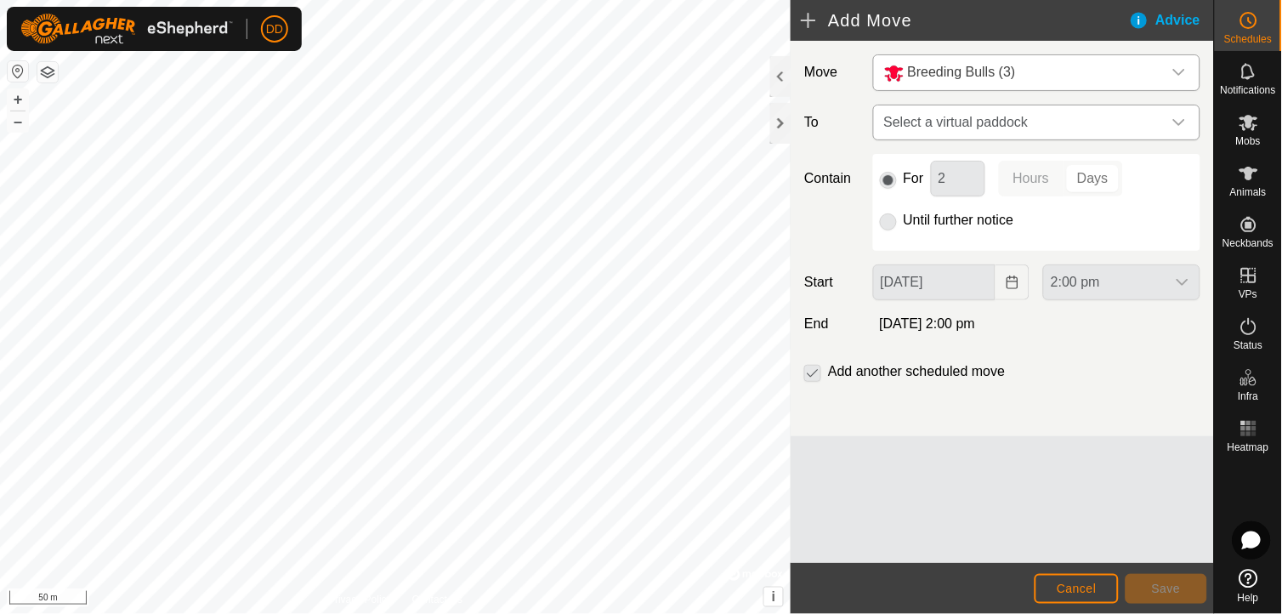
click at [1183, 121] on icon "dropdown trigger" at bounding box center [1179, 122] width 12 height 7
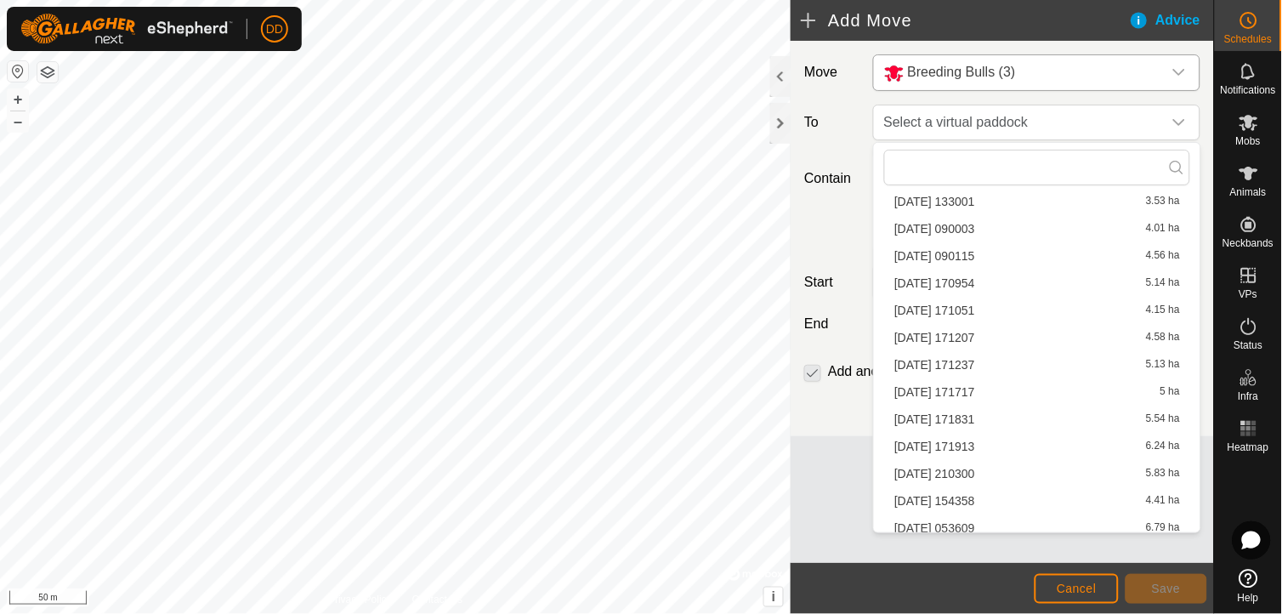
scroll to position [983, 0]
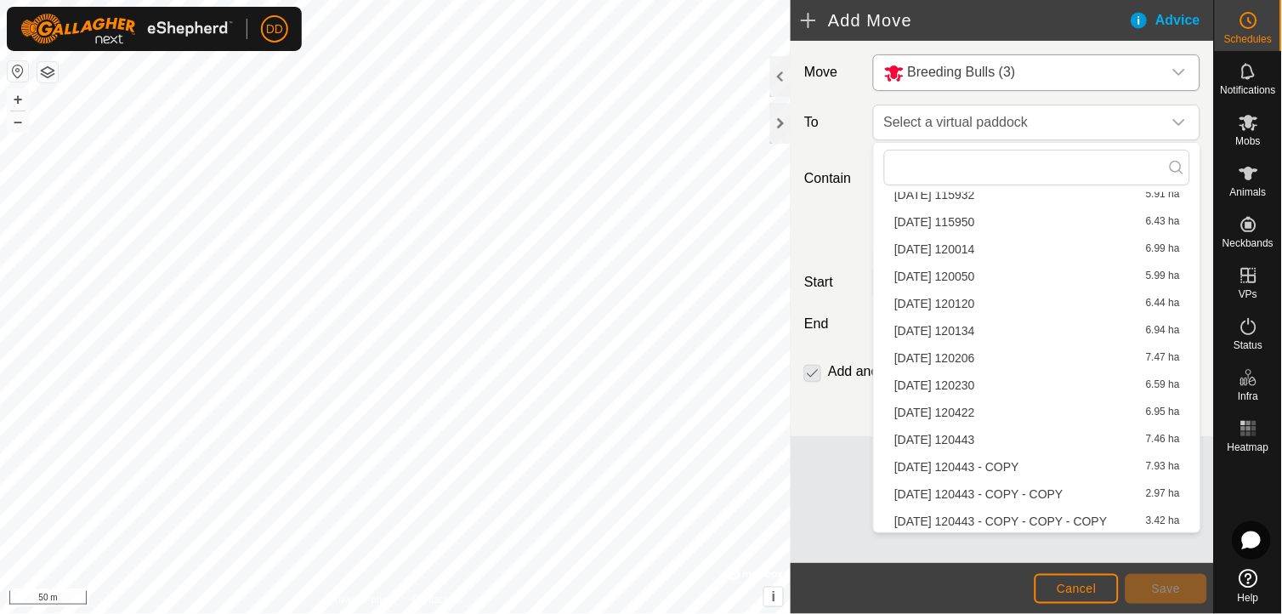
click at [1075, 514] on li "[DATE] 120443 - COPY - COPY - COPY 3.42 ha" at bounding box center [1037, 521] width 306 height 26
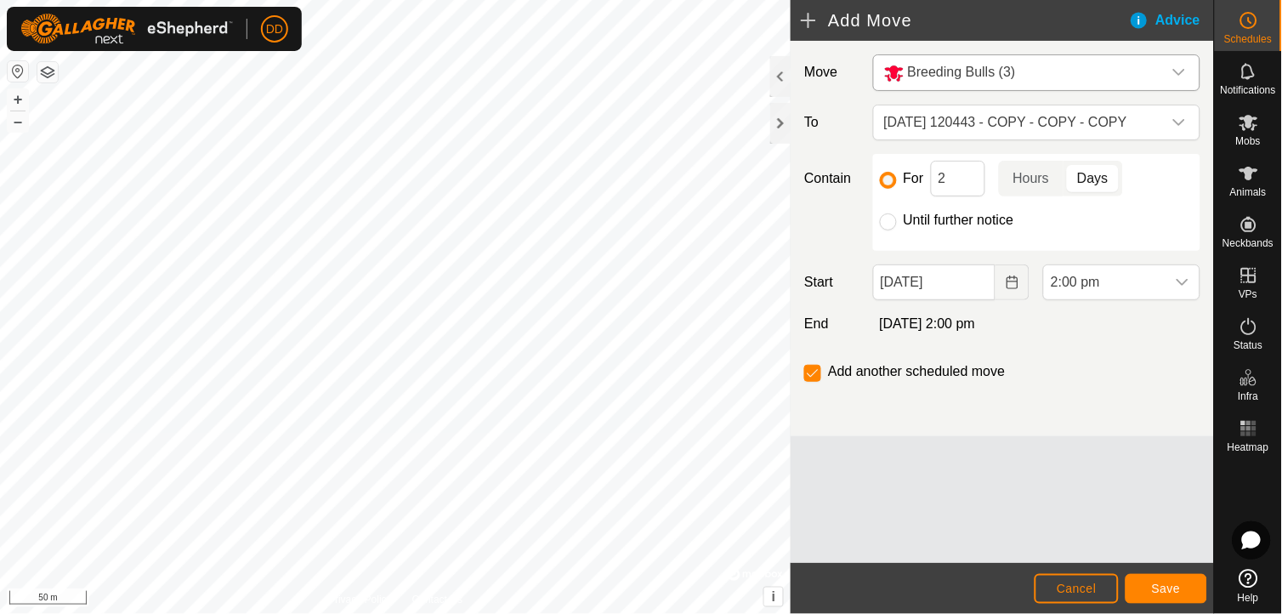
click at [1075, 514] on div "Move Breeding Bulls (3) To [DATE] 120443 - COPY - COPY - COPY Contain For 2 Hou…" at bounding box center [1002, 302] width 423 height 522
click at [893, 221] on input "Until further notice" at bounding box center [888, 221] width 17 height 17
radio input "true"
checkbox input "false"
click at [1013, 286] on icon "Choose Date" at bounding box center [1013, 282] width 14 height 14
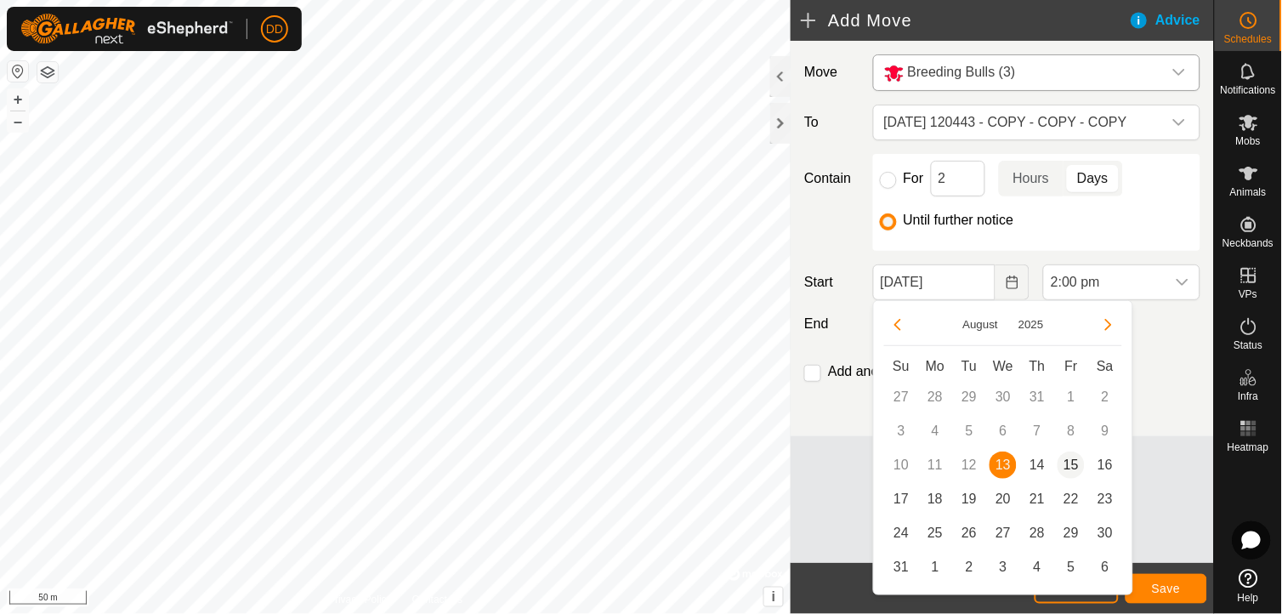
click at [1073, 462] on span "15" at bounding box center [1071, 464] width 27 height 27
type input "[DATE]"
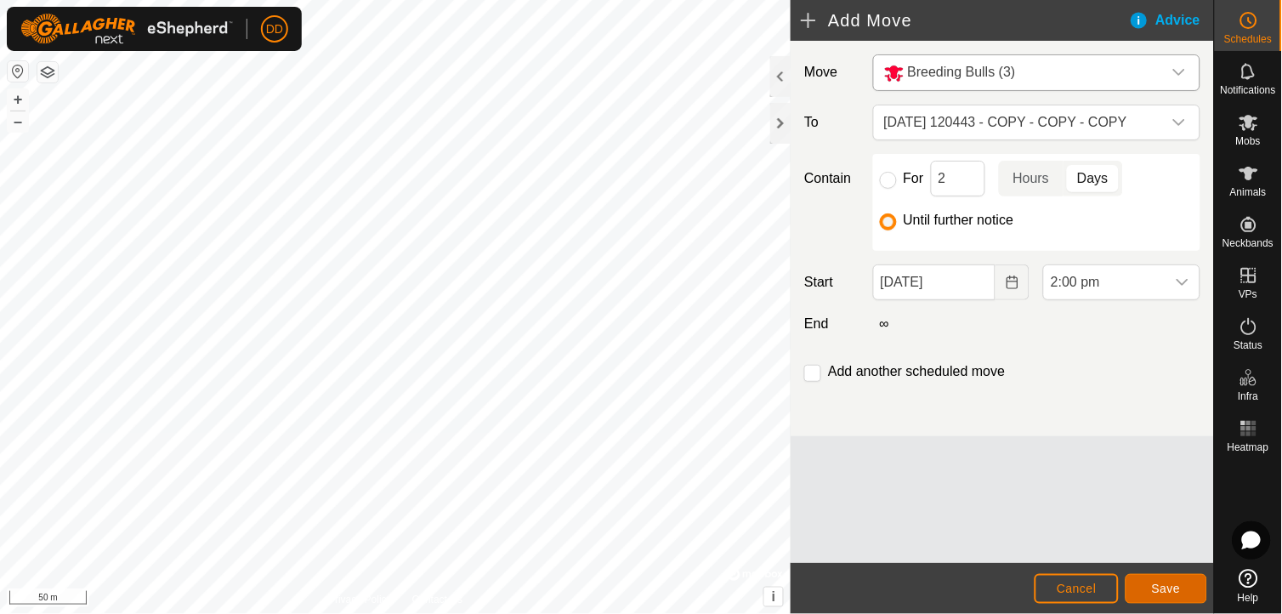
click at [1161, 584] on span "Save" at bounding box center [1166, 588] width 29 height 14
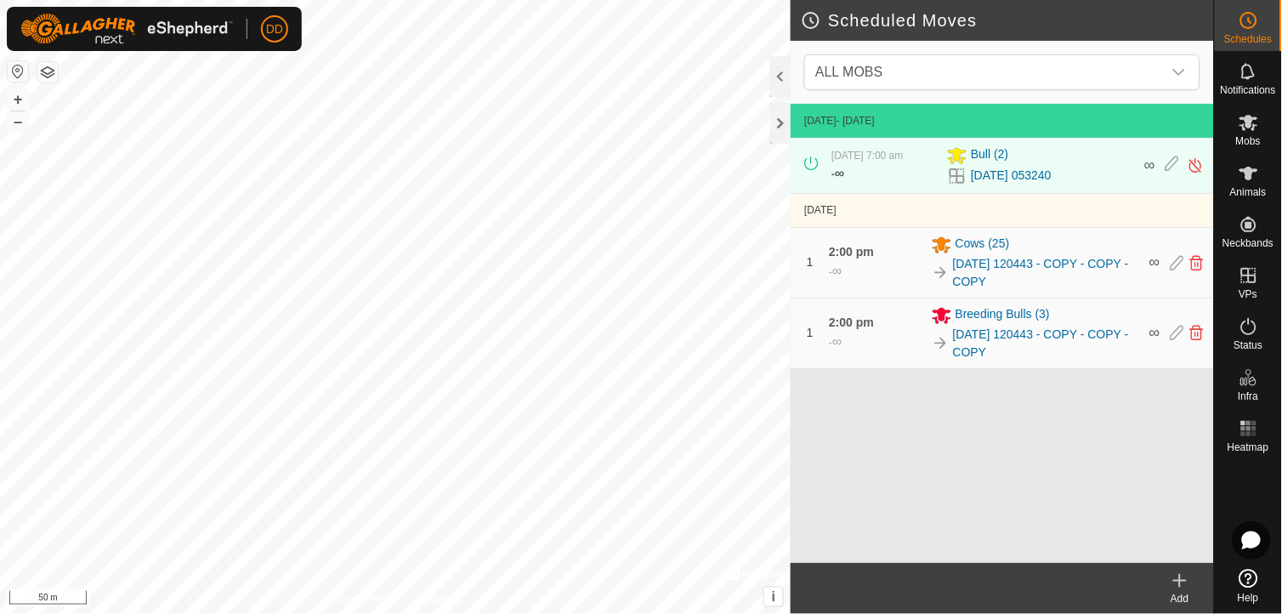
click at [1180, 580] on icon at bounding box center [1180, 581] width 0 height 12
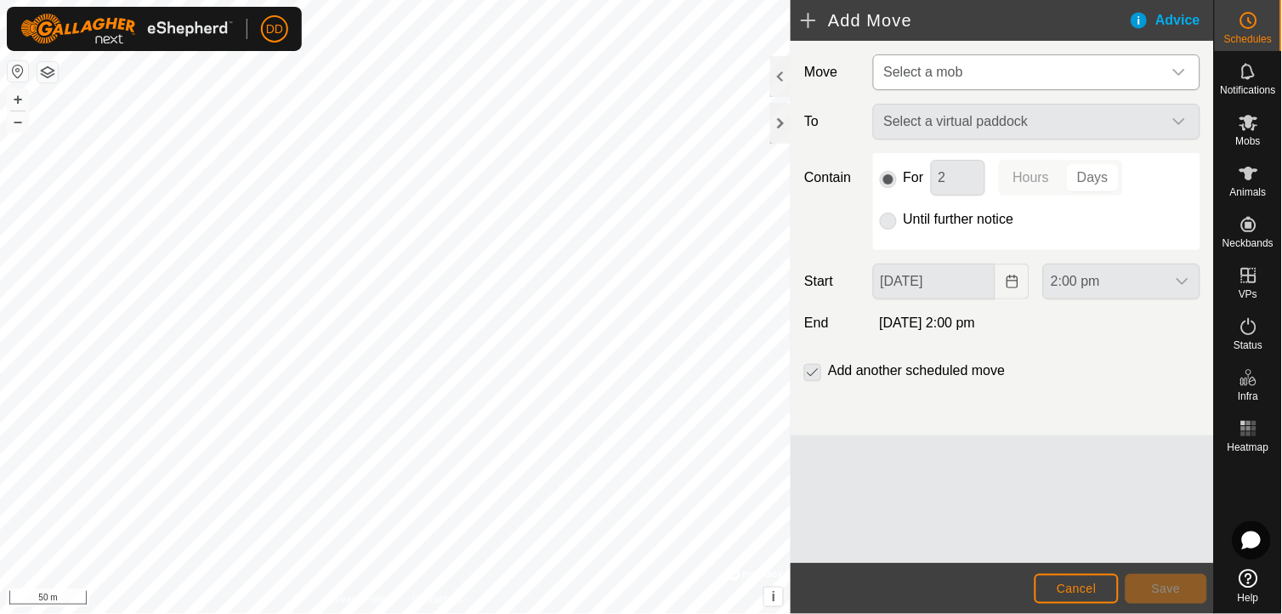
click at [1178, 75] on icon "dropdown trigger" at bounding box center [1179, 72] width 14 height 14
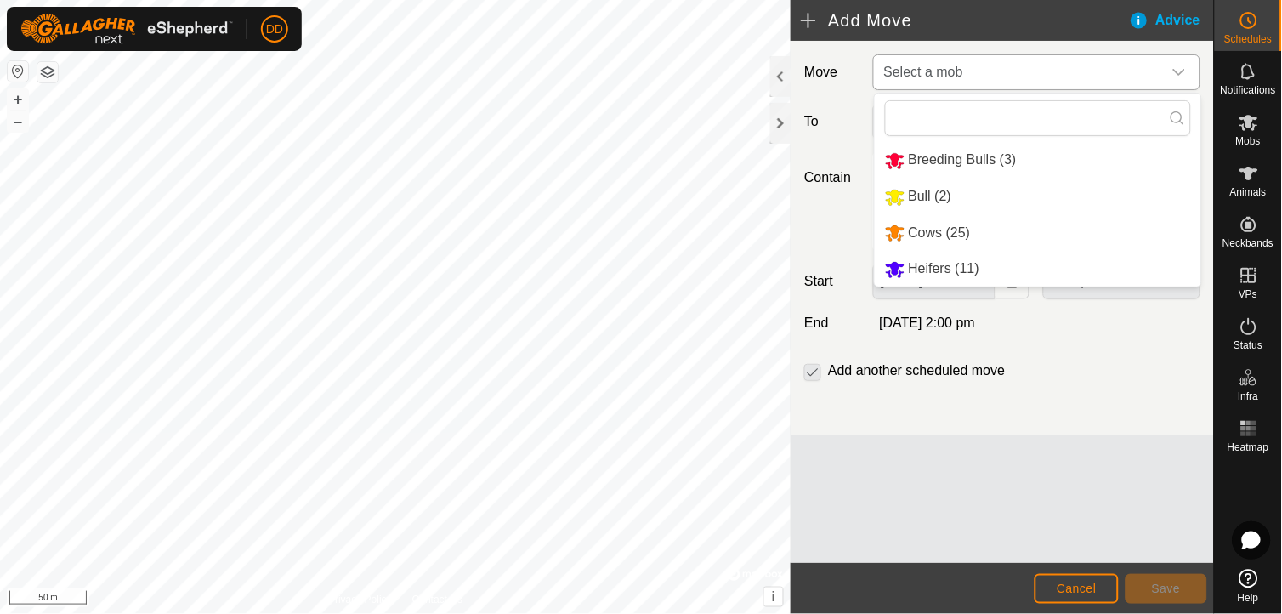
click at [945, 264] on li "Heifers (11)" at bounding box center [1038, 269] width 326 height 35
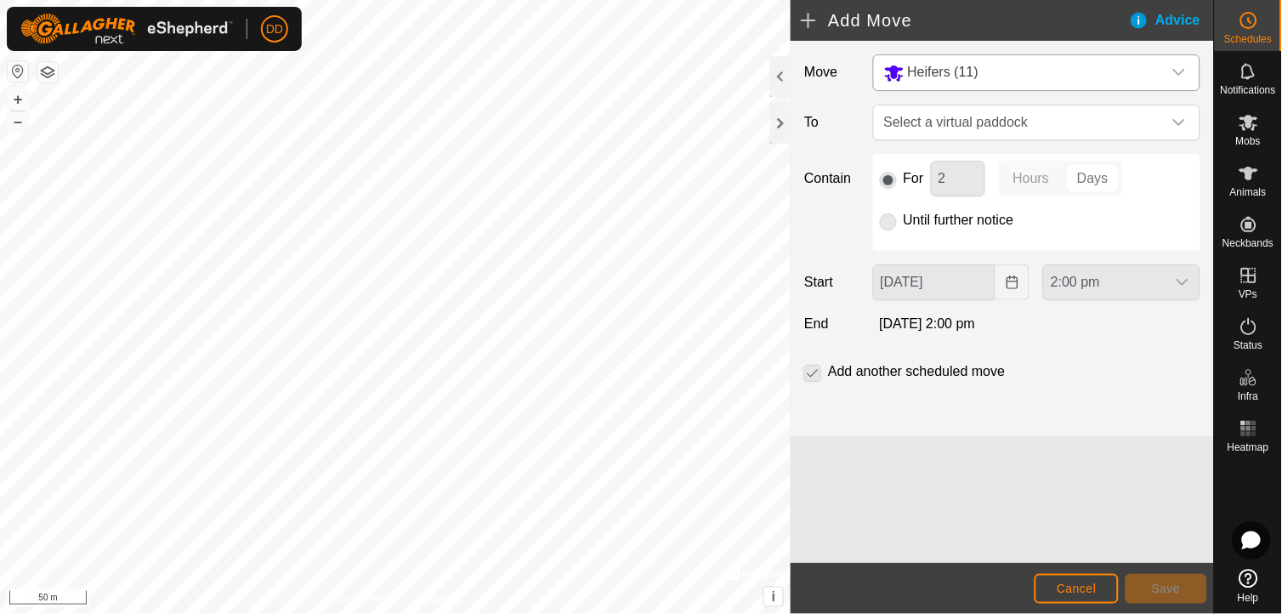
click at [888, 222] on p-radiobutton at bounding box center [888, 220] width 17 height 20
click at [1180, 121] on icon "dropdown trigger" at bounding box center [1179, 123] width 14 height 14
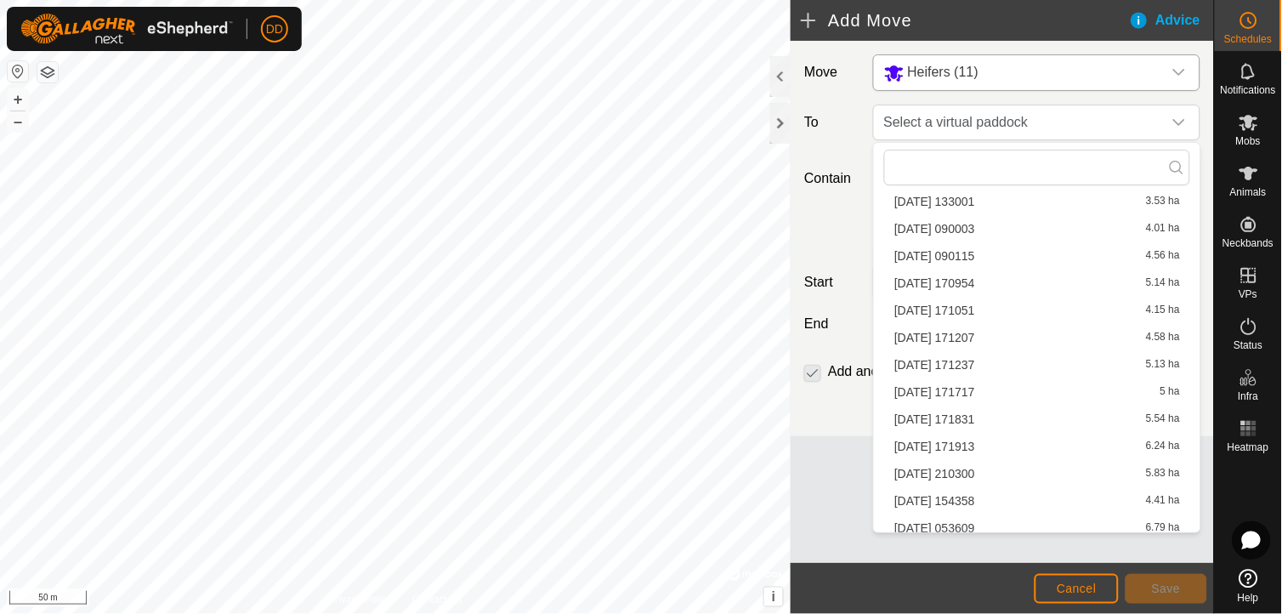
scroll to position [983, 0]
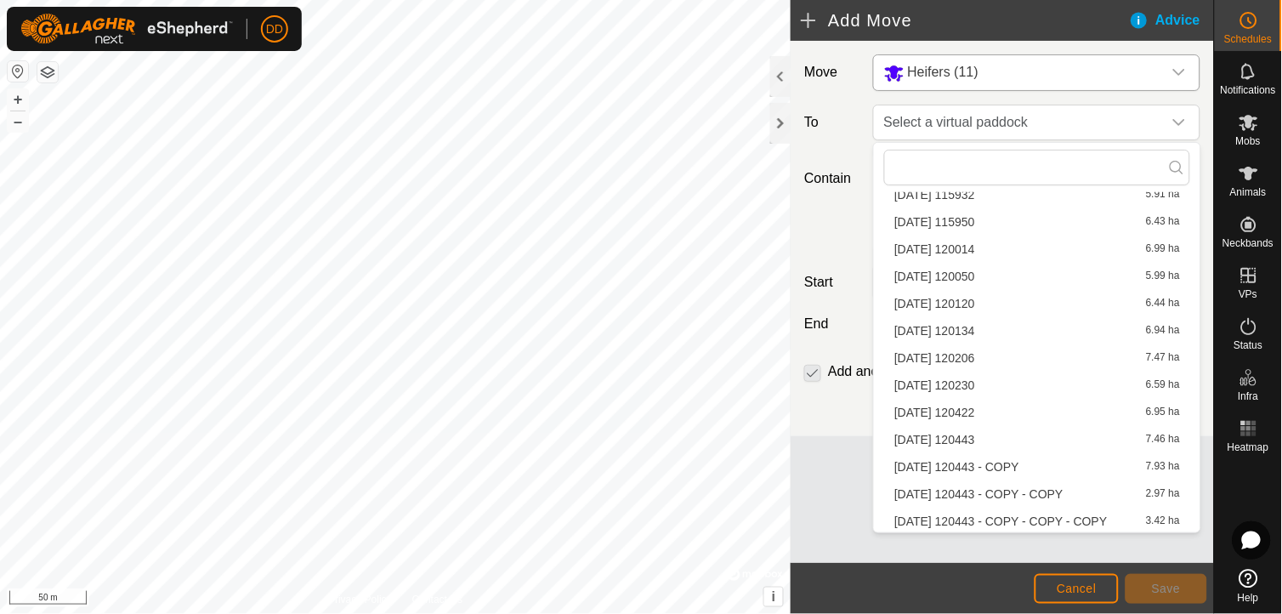
click at [1108, 515] on li "[DATE] 120443 - COPY - COPY - COPY 3.42 ha" at bounding box center [1037, 521] width 306 height 26
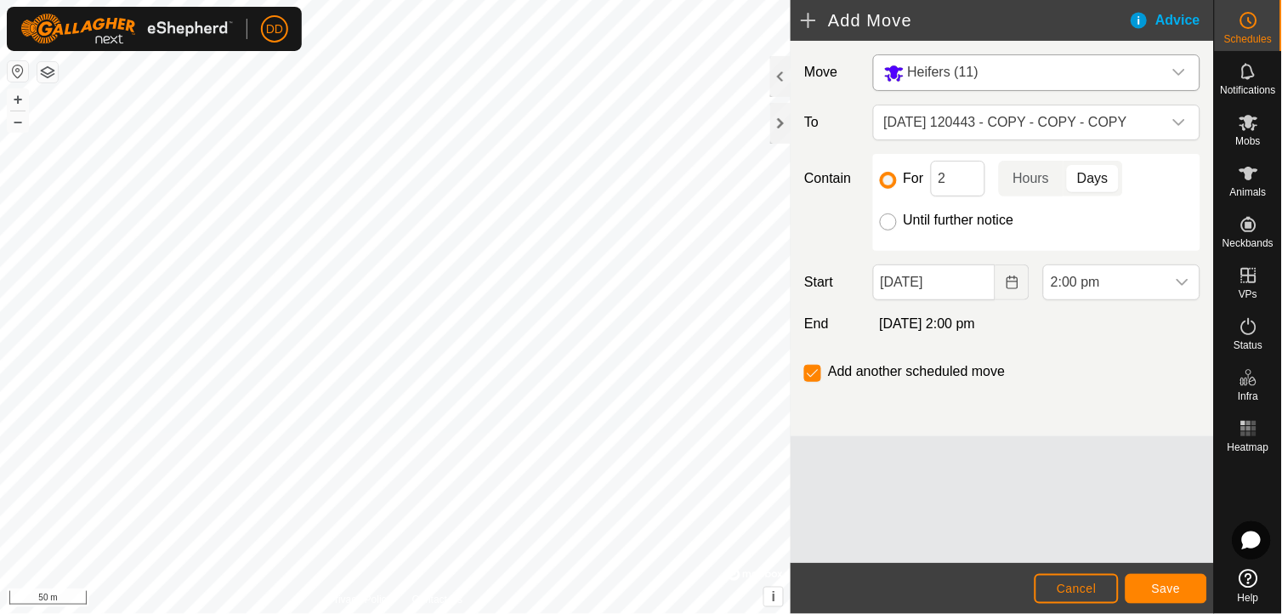
click at [889, 223] on input "Until further notice" at bounding box center [888, 221] width 17 height 17
radio input "true"
checkbox input "false"
click at [1009, 289] on icon "Choose Date" at bounding box center [1012, 282] width 11 height 14
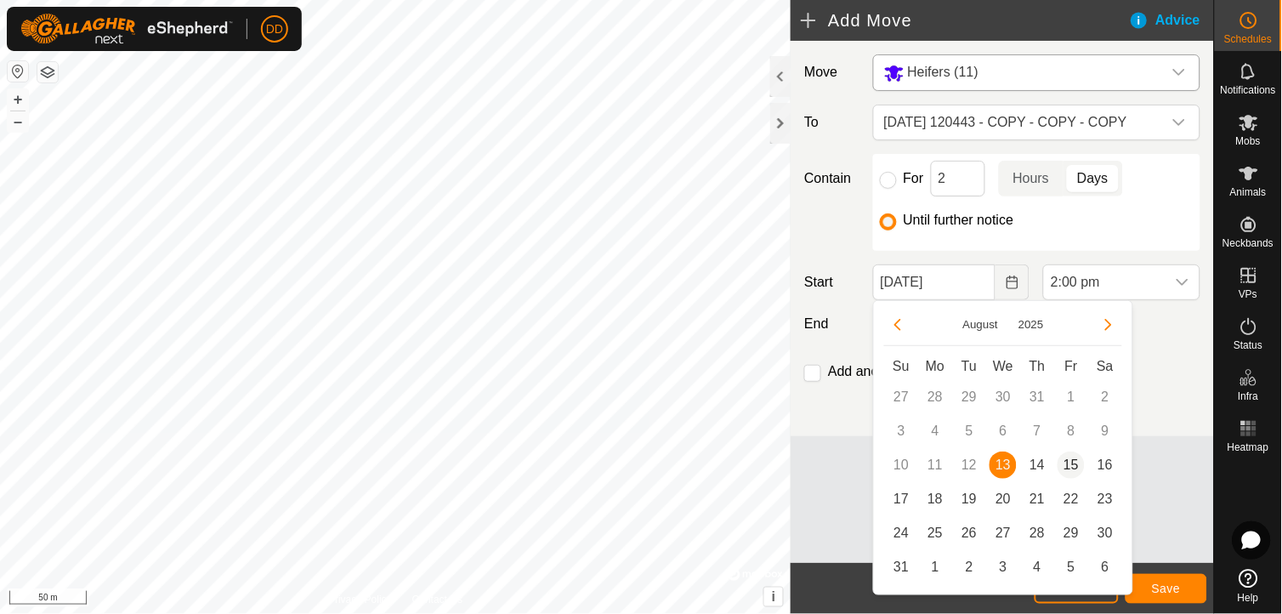
click at [1075, 461] on span "15" at bounding box center [1071, 464] width 27 height 27
type input "[DATE]"
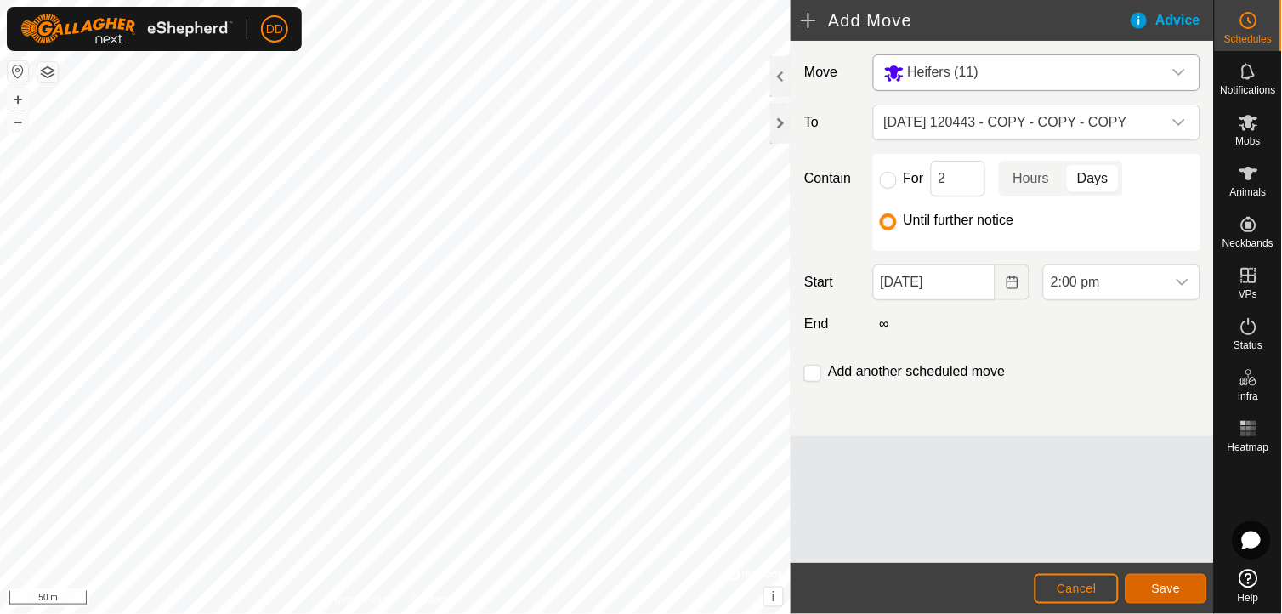
click at [1175, 590] on span "Save" at bounding box center [1166, 588] width 29 height 14
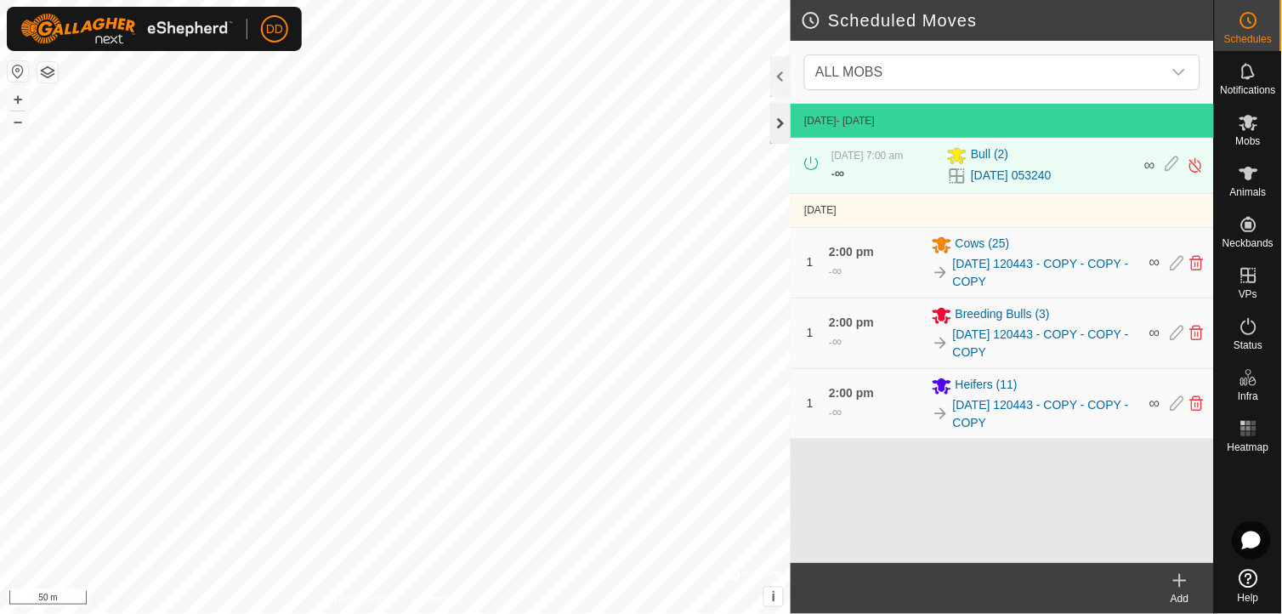
click at [778, 121] on div at bounding box center [780, 123] width 20 height 41
